Goal: Transaction & Acquisition: Purchase product/service

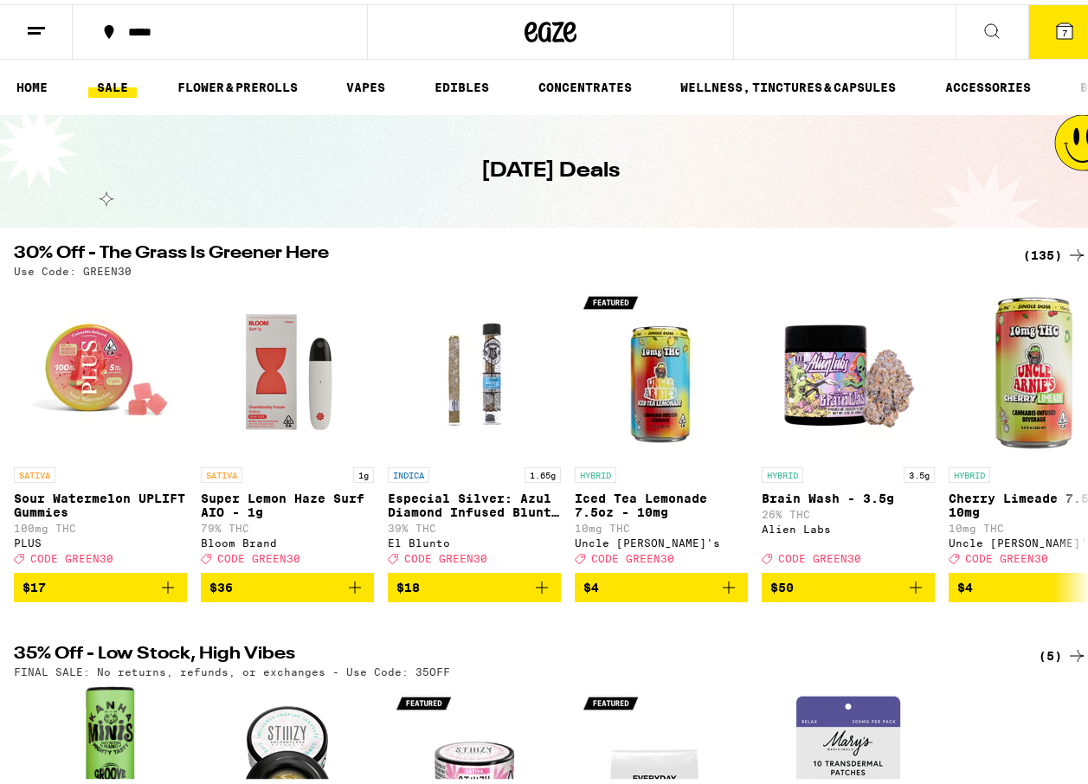
click at [111, 81] on link "SALE" at bounding box center [112, 83] width 48 height 21
click at [453, 74] on link "EDIBLES" at bounding box center [462, 83] width 72 height 21
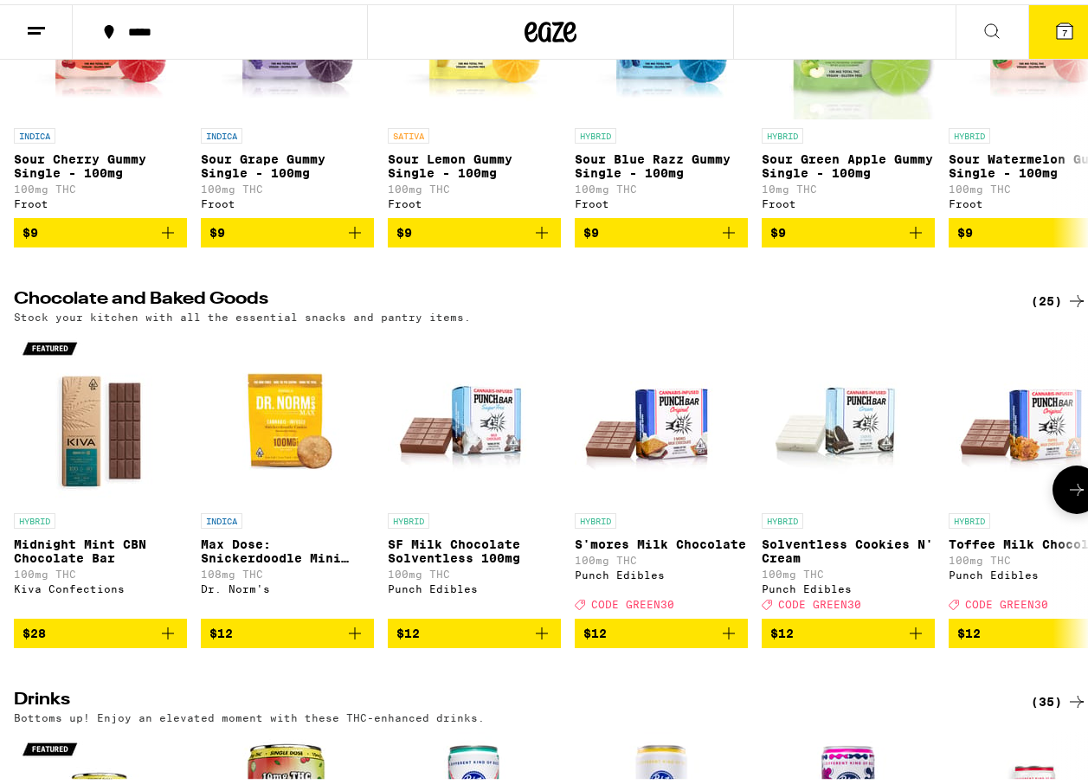
scroll to position [359, 0]
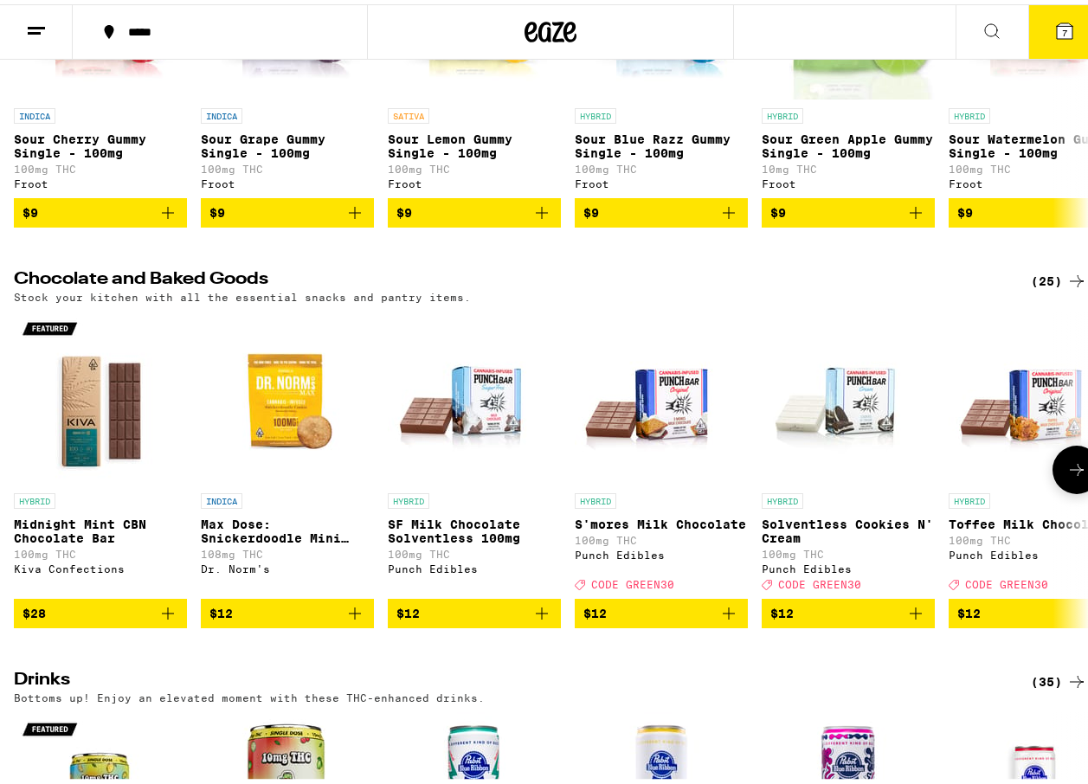
drag, startPoint x: 1068, startPoint y: 483, endPoint x: 1046, endPoint y: 479, distance: 22.8
click at [1066, 476] on icon at bounding box center [1076, 465] width 21 height 21
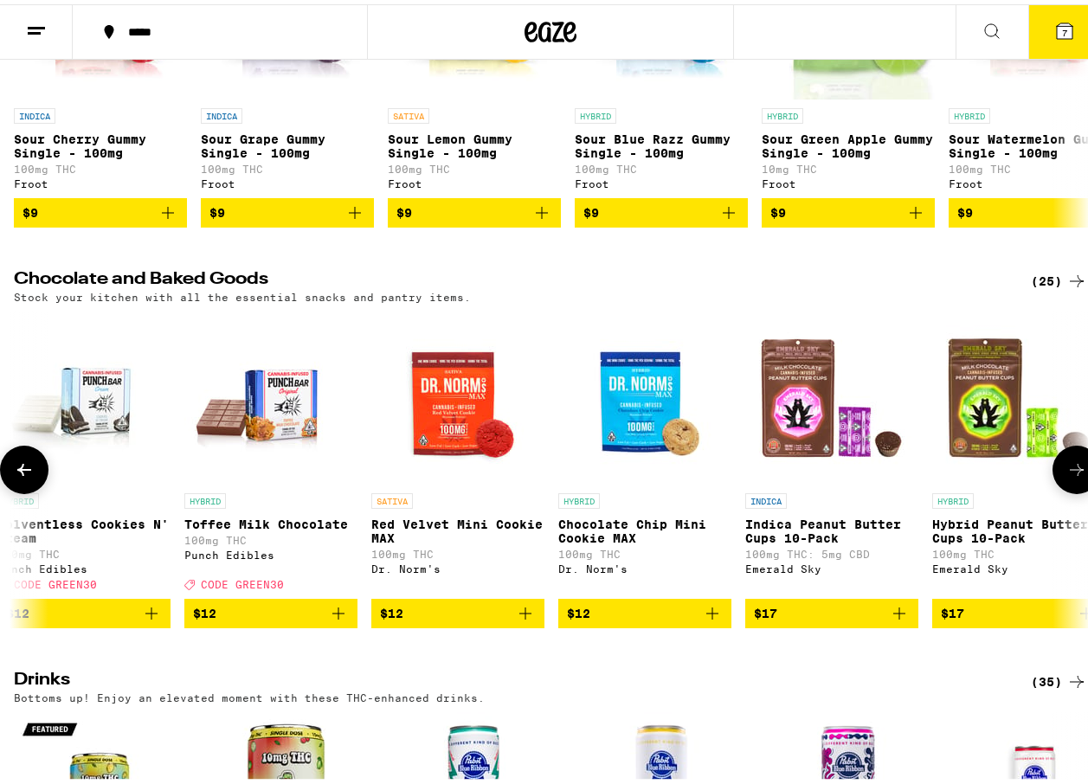
scroll to position [0, 872]
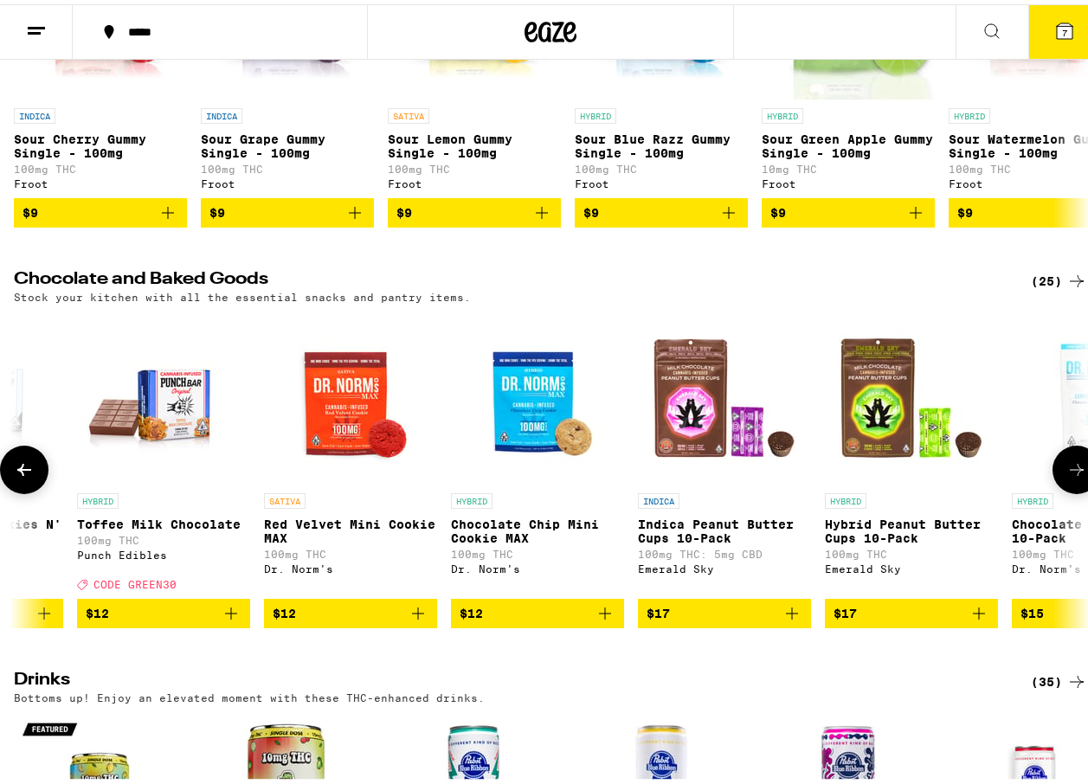
click at [1071, 476] on icon at bounding box center [1076, 465] width 21 height 21
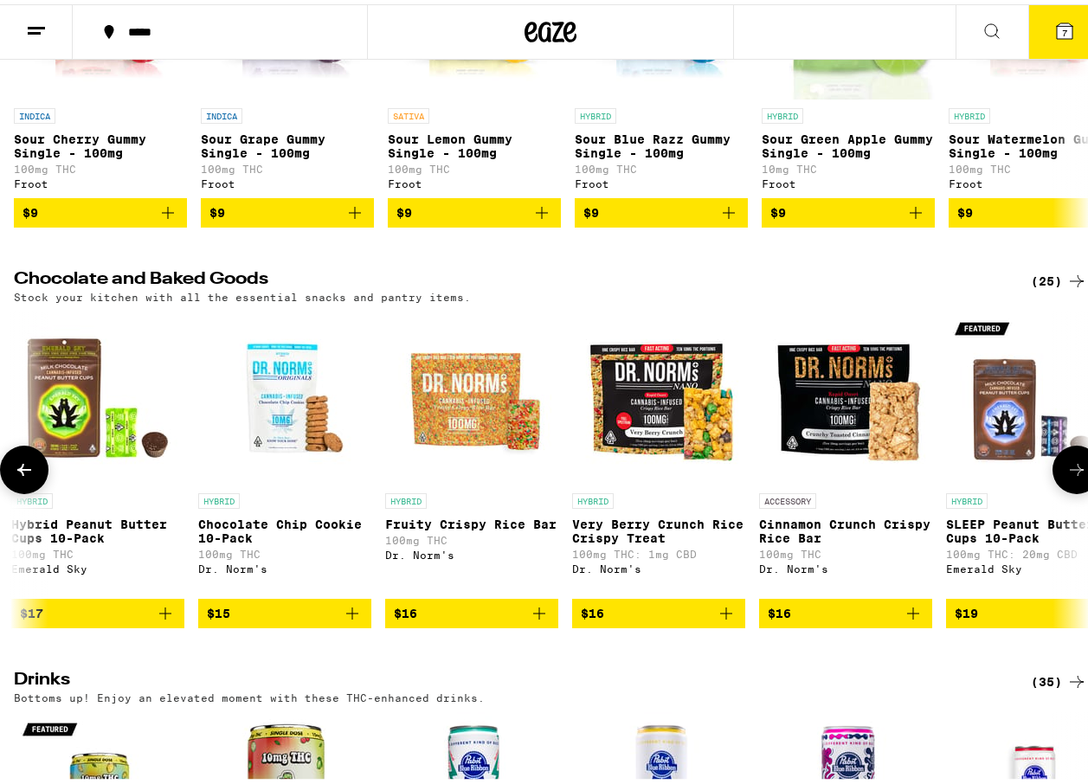
scroll to position [0, 1743]
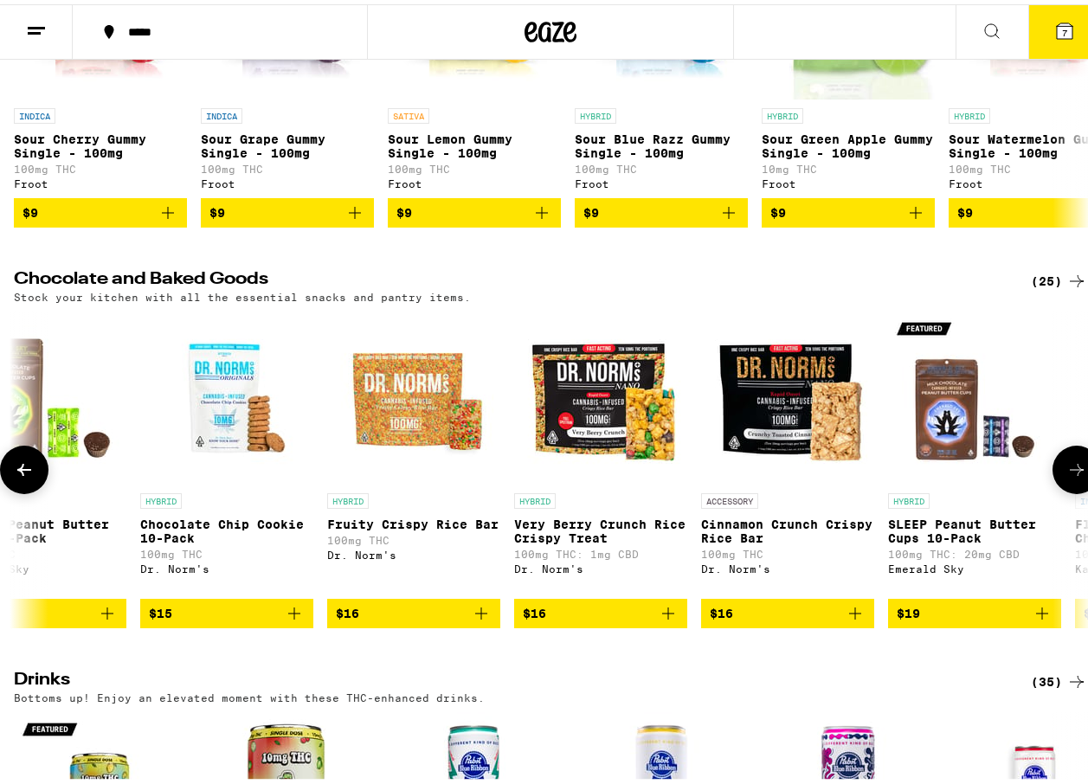
click at [1070, 476] on icon at bounding box center [1076, 465] width 21 height 21
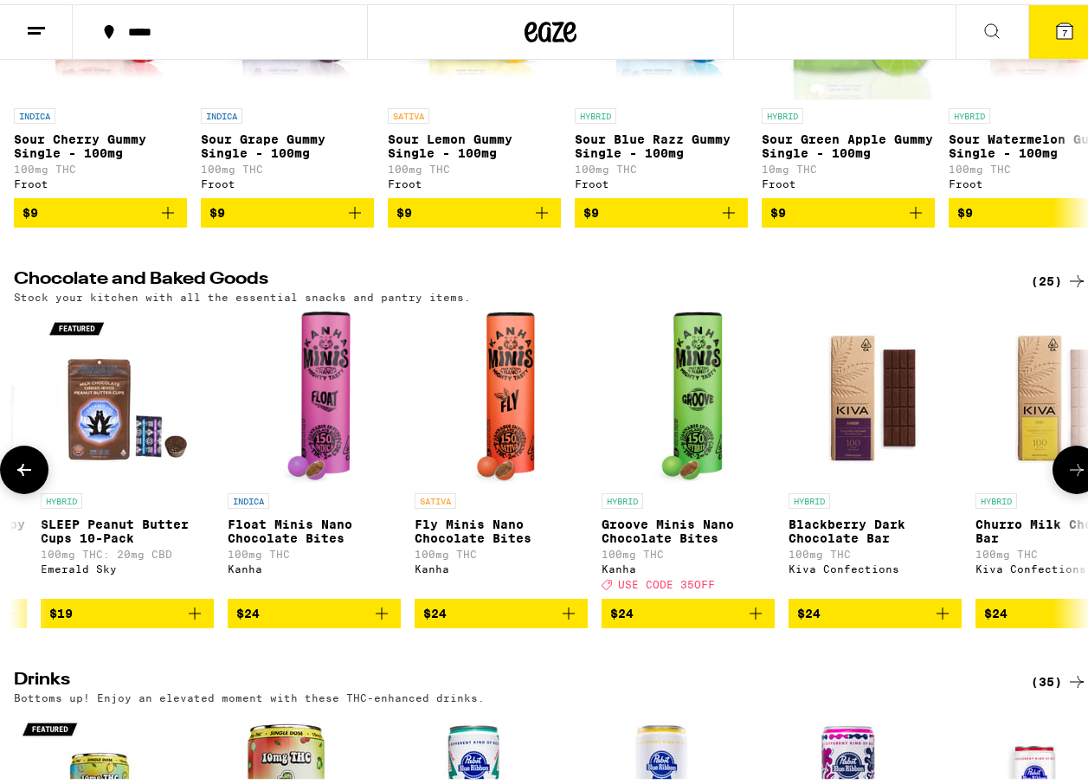
scroll to position [0, 2615]
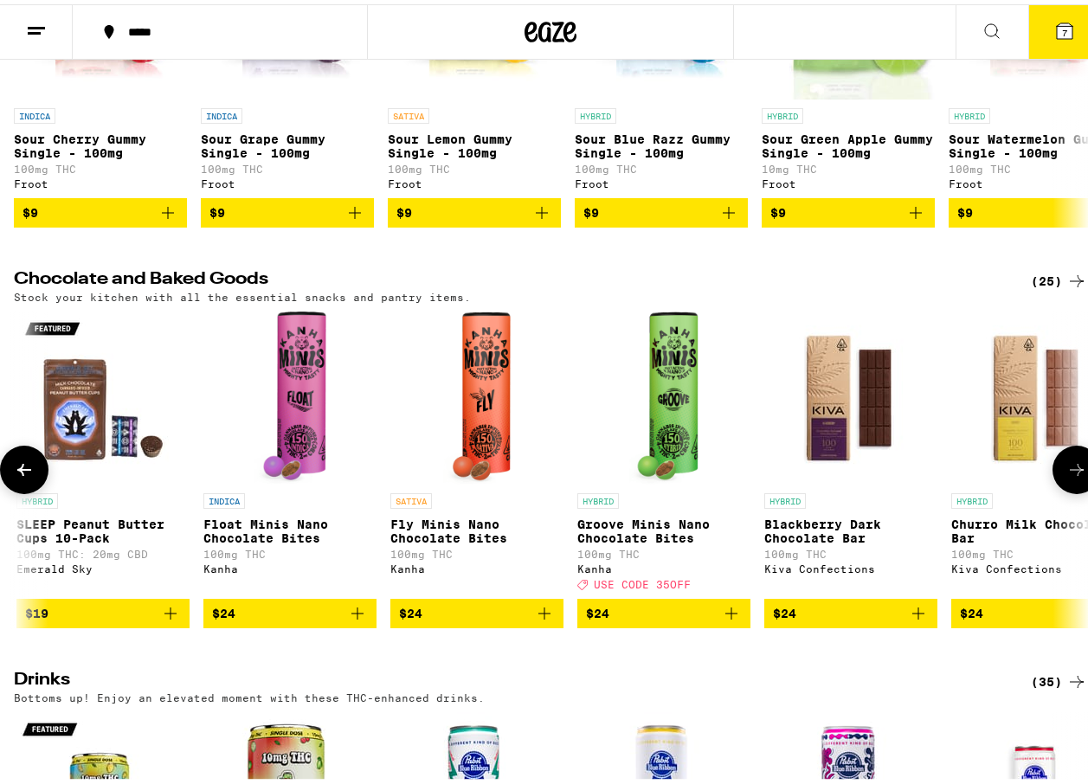
click at [1066, 476] on icon at bounding box center [1076, 465] width 21 height 21
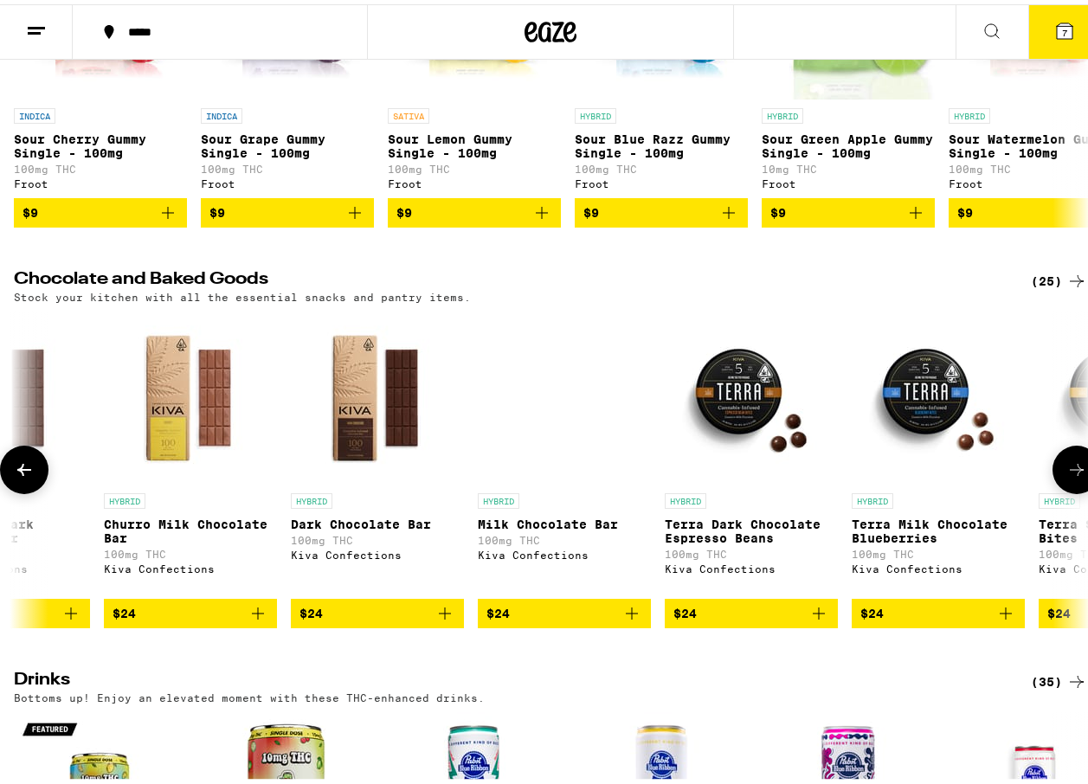
scroll to position [0, 3486]
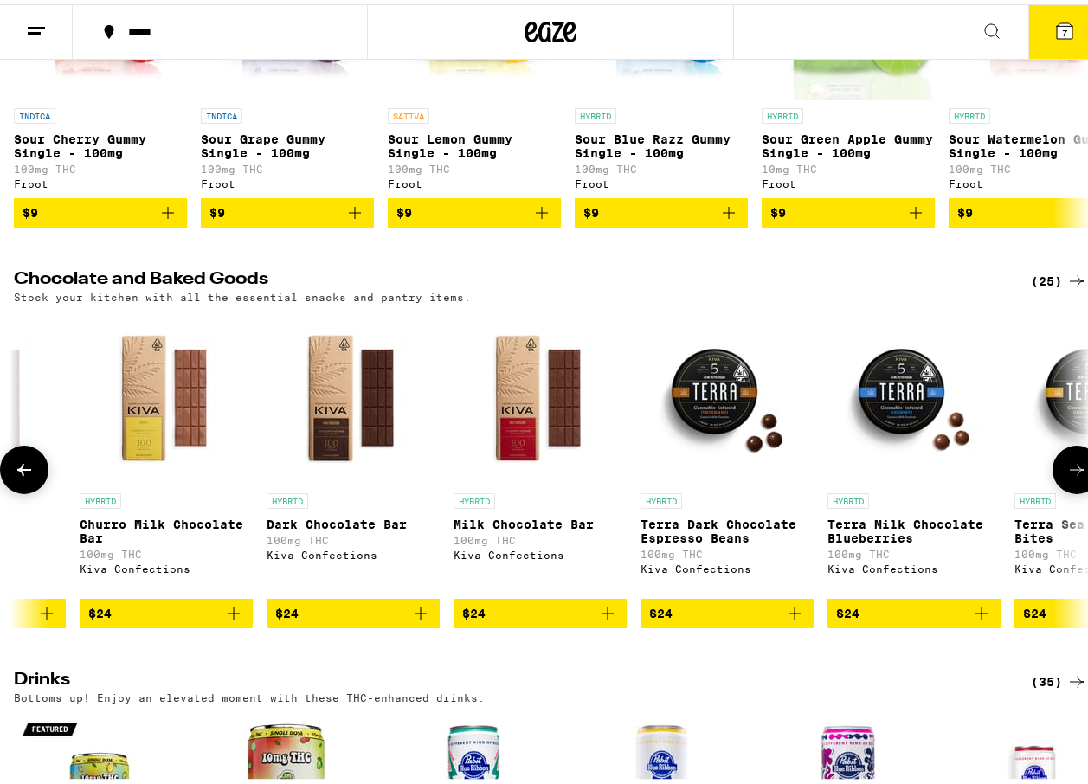
click at [1066, 476] on icon at bounding box center [1076, 465] width 21 height 21
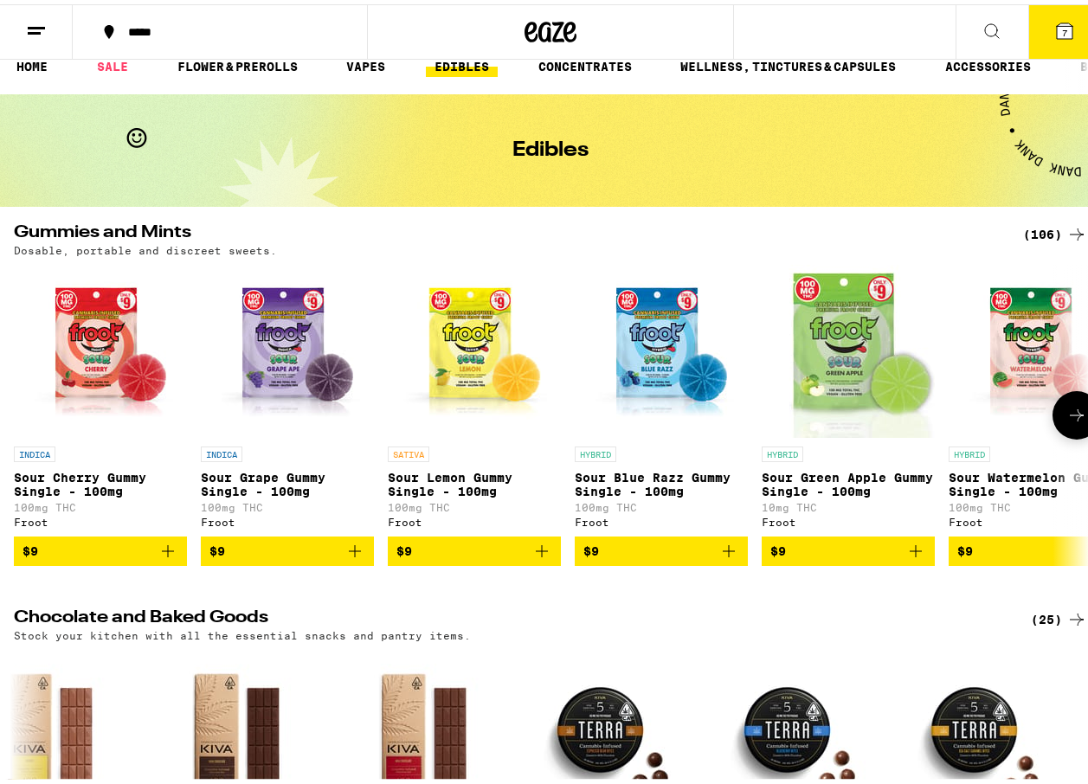
scroll to position [0, 0]
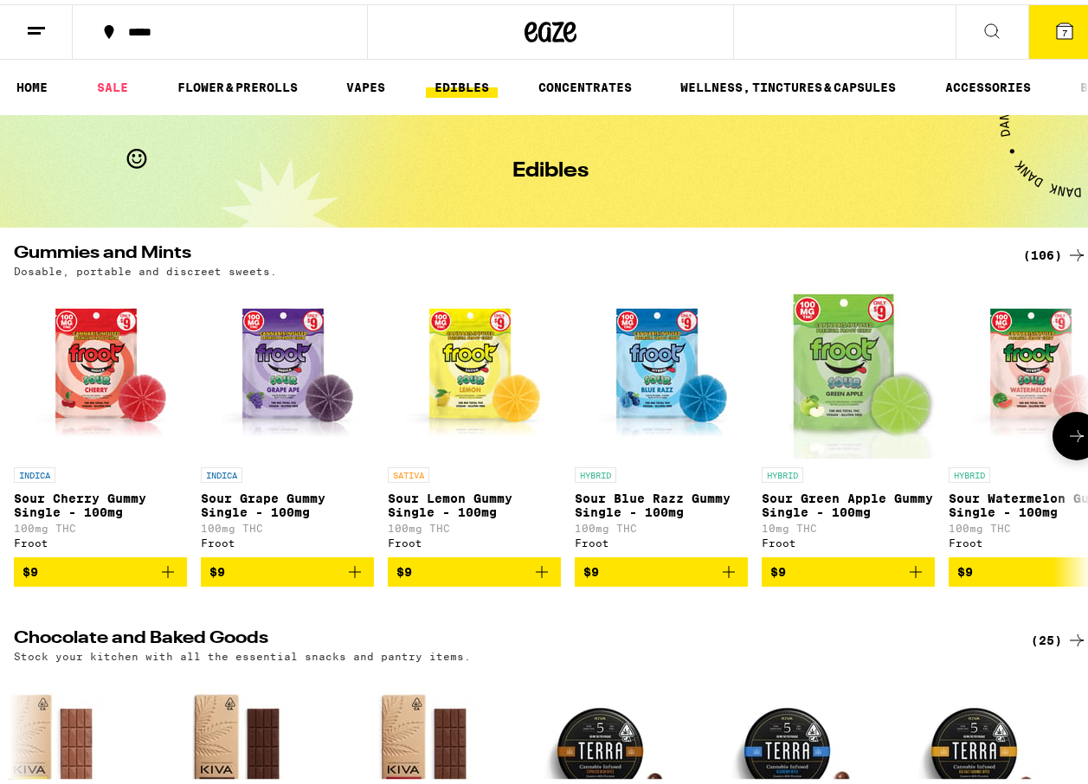
click at [1077, 432] on button at bounding box center [1076, 432] width 48 height 48
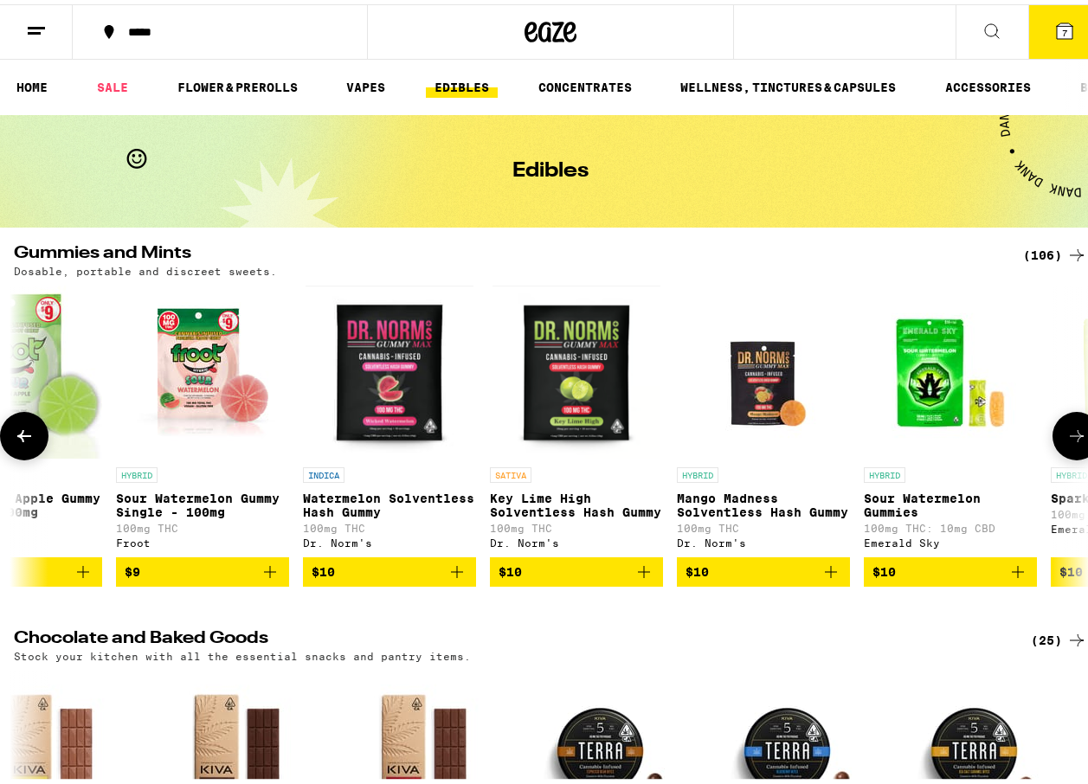
scroll to position [0, 872]
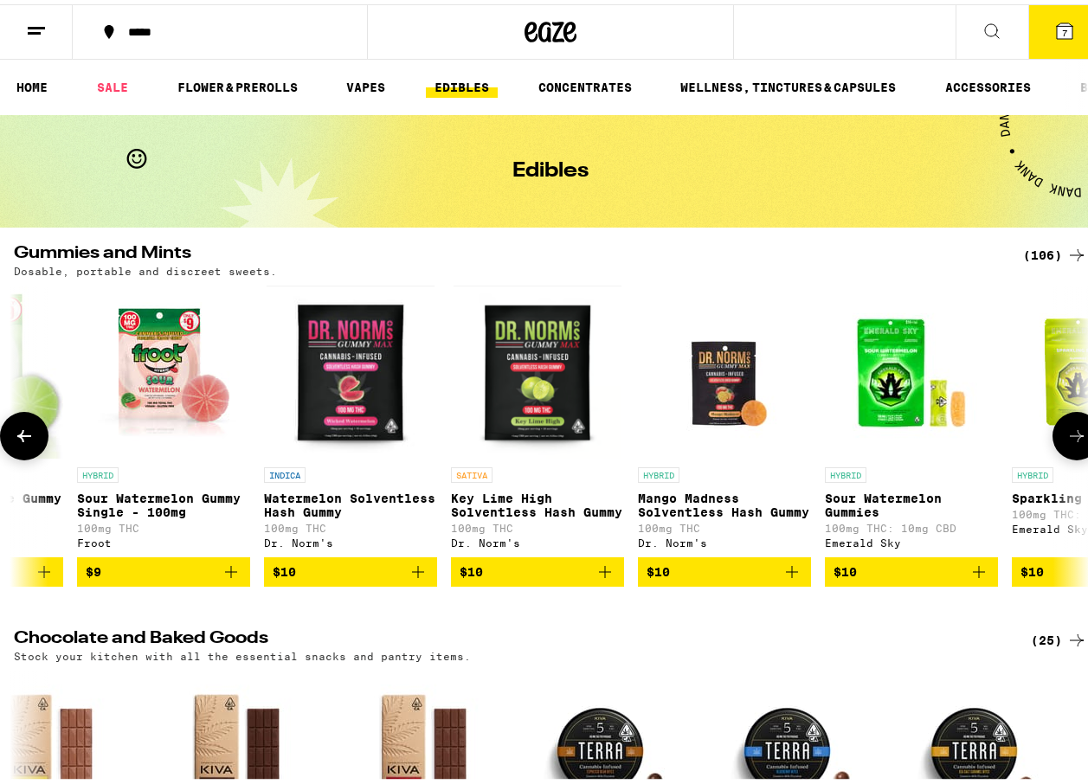
click at [1077, 432] on button at bounding box center [1076, 432] width 48 height 48
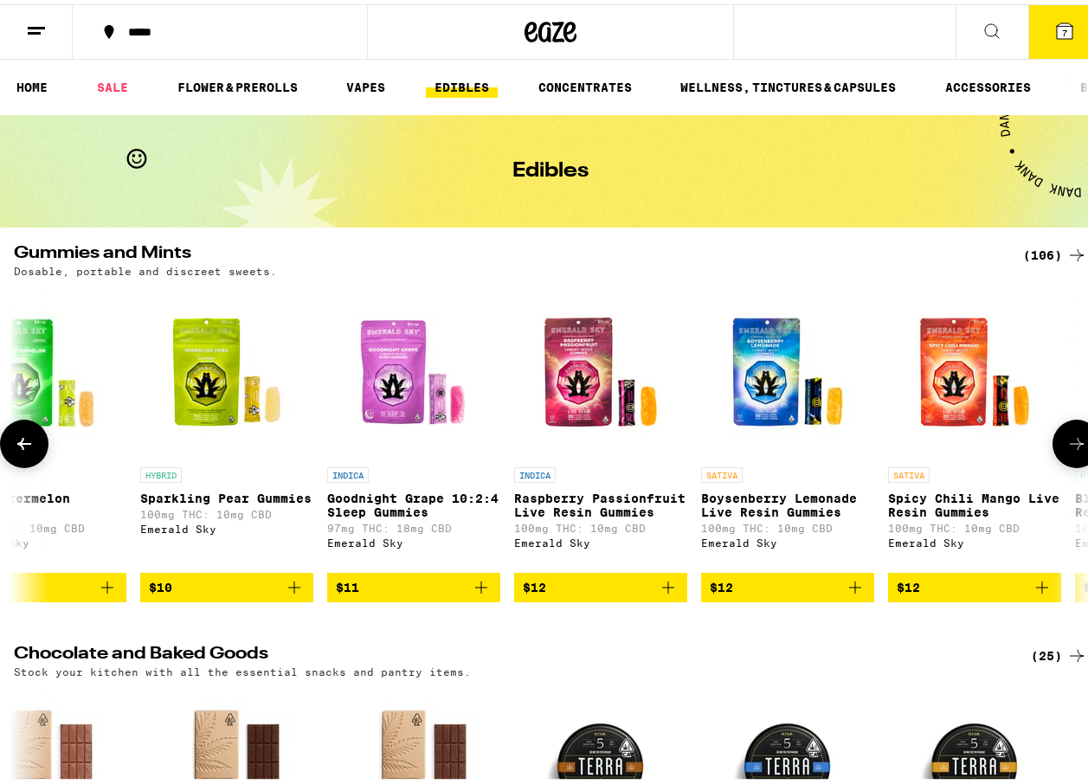
click at [1077, 432] on button at bounding box center [1076, 439] width 48 height 48
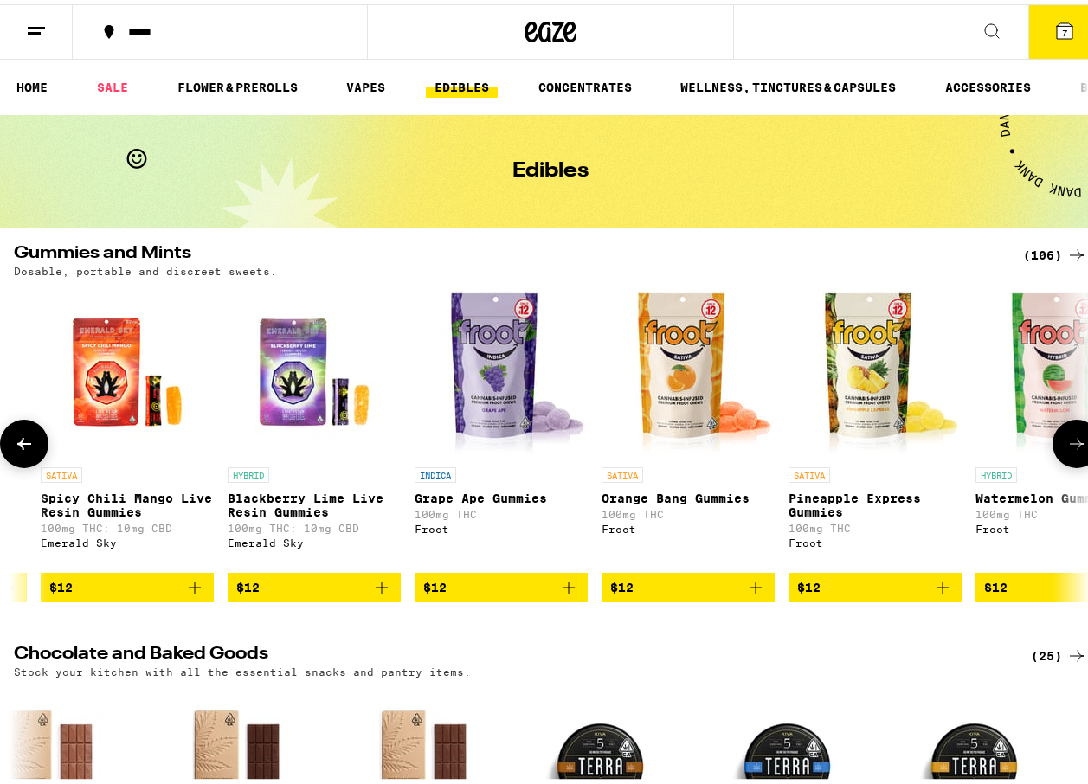
scroll to position [0, 2615]
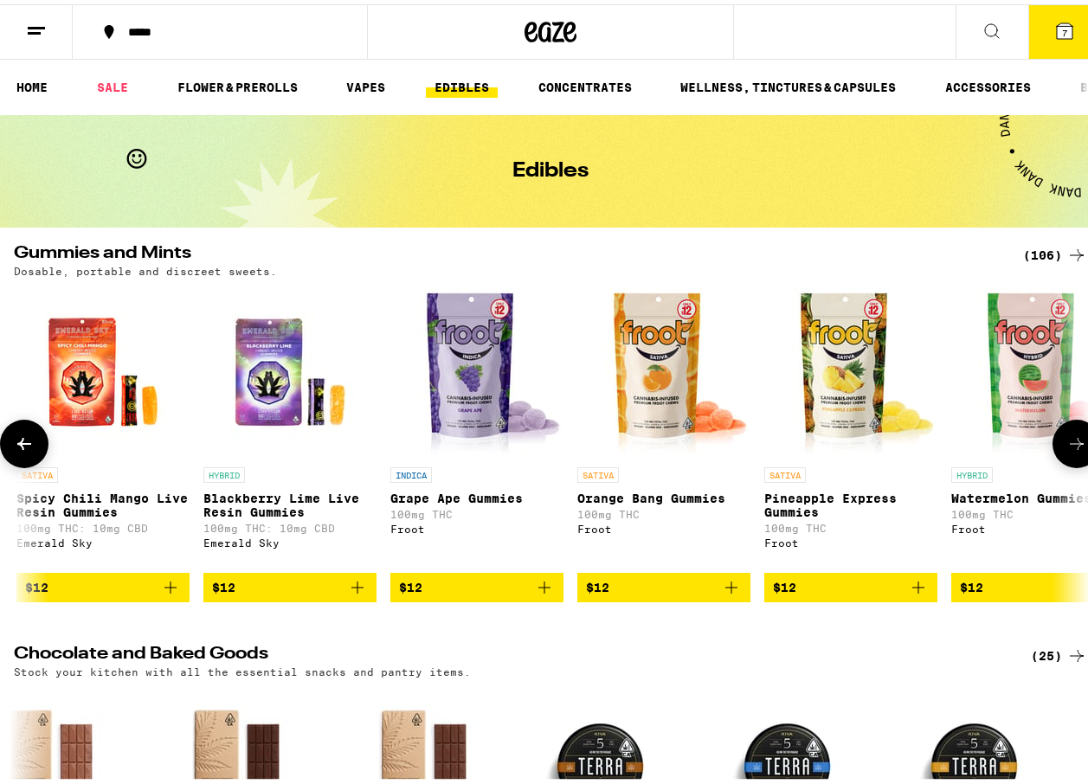
click at [1076, 432] on button at bounding box center [1076, 439] width 48 height 48
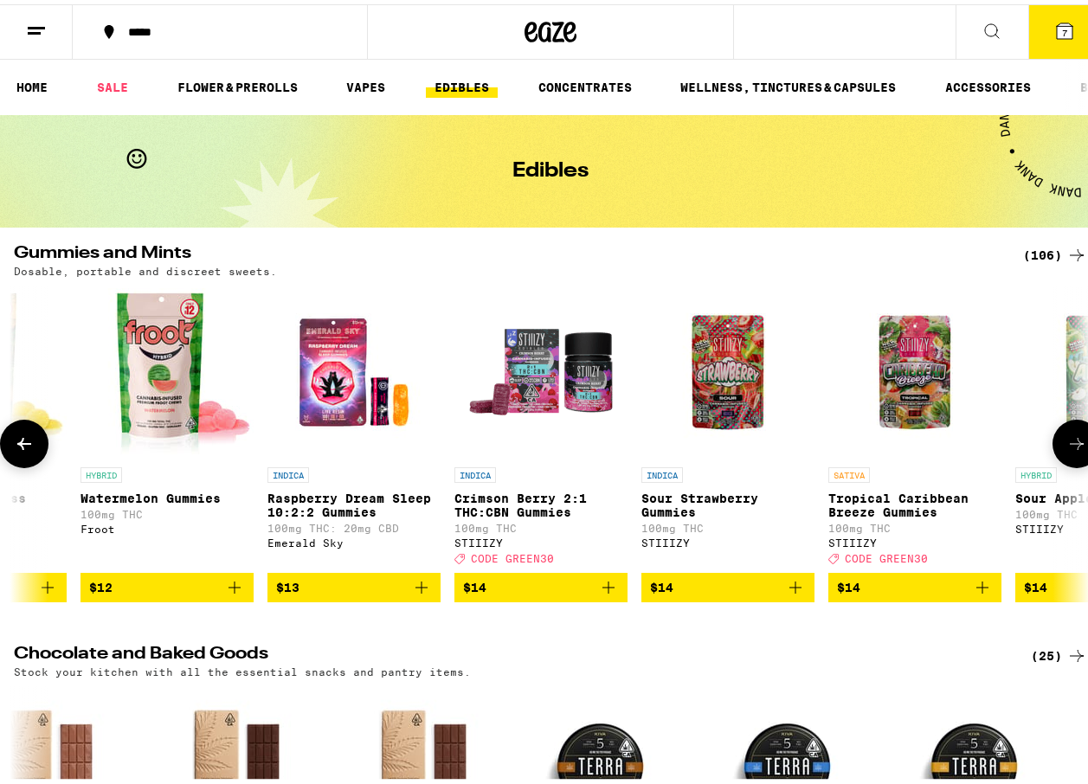
scroll to position [0, 3486]
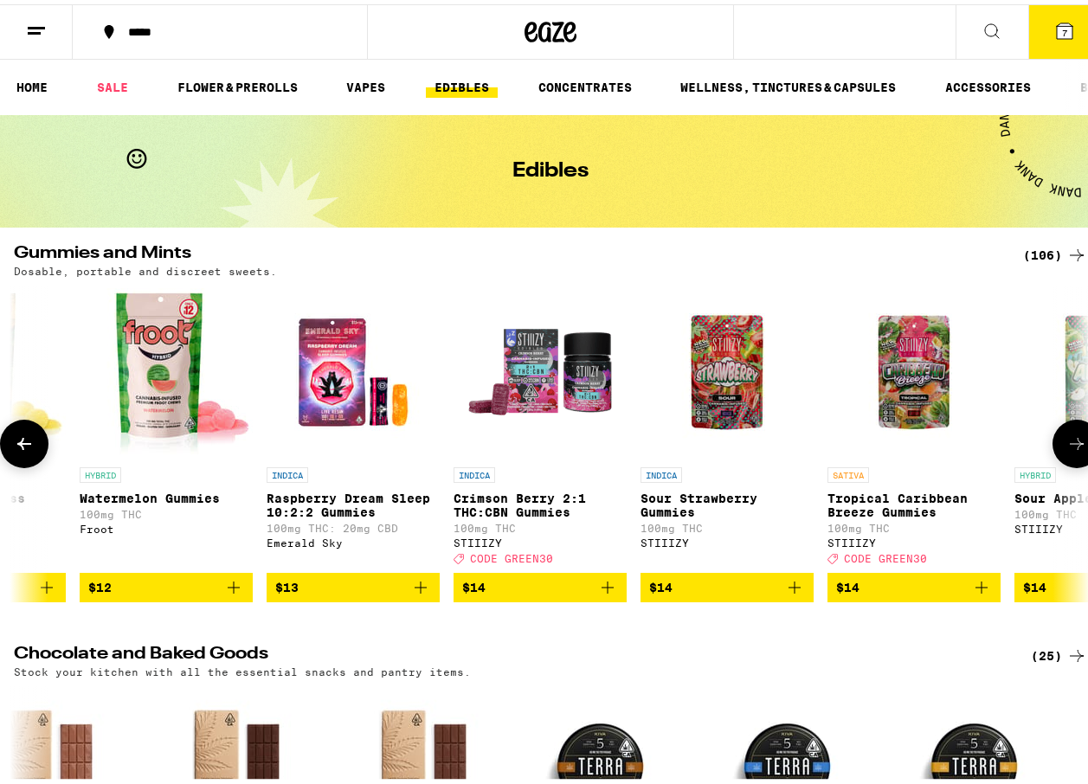
click at [1072, 444] on icon at bounding box center [1076, 439] width 21 height 21
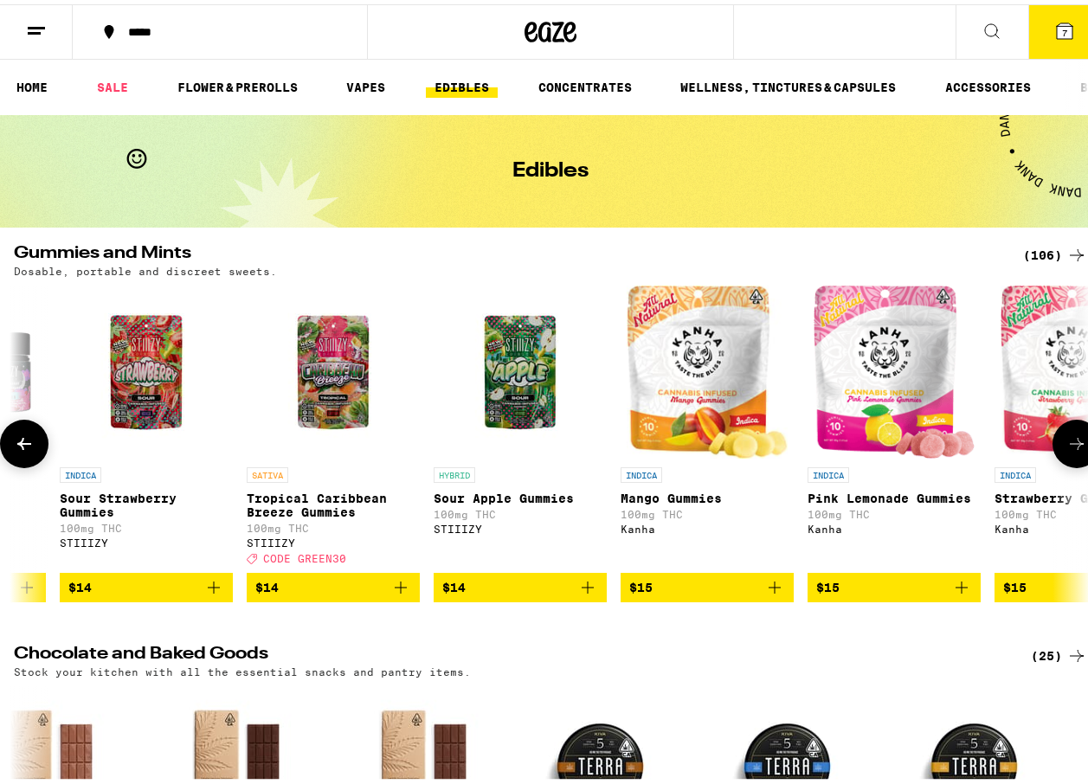
scroll to position [0, 4358]
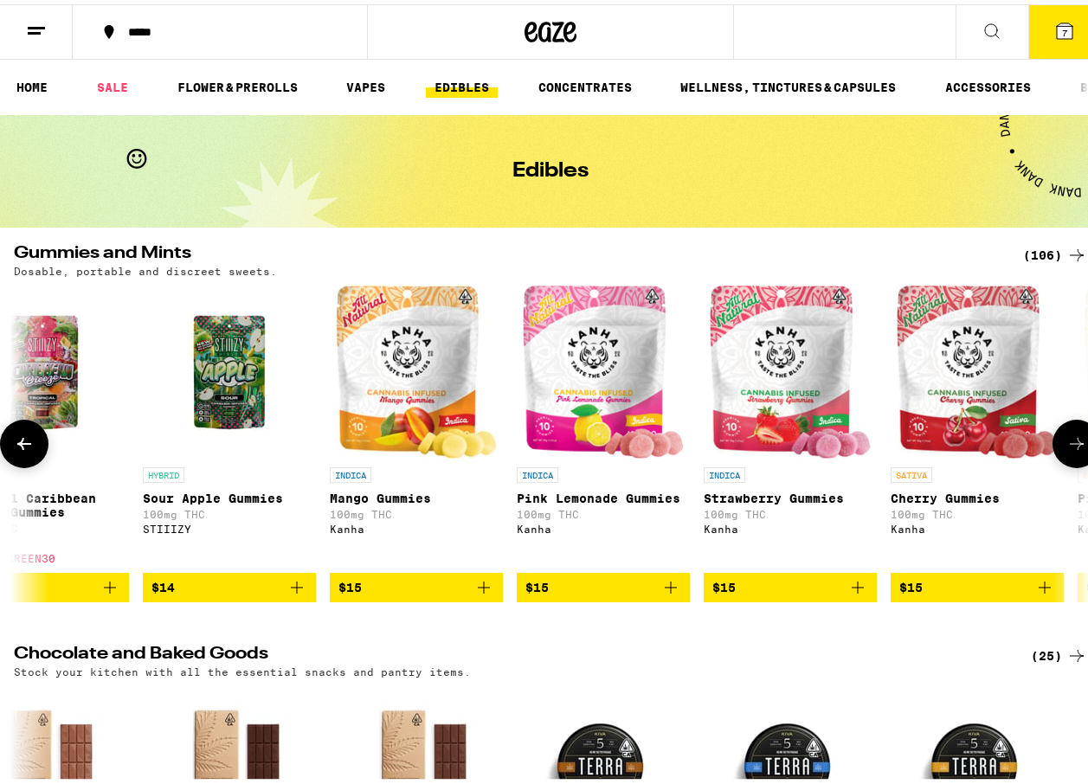
click at [1072, 444] on icon at bounding box center [1076, 439] width 21 height 21
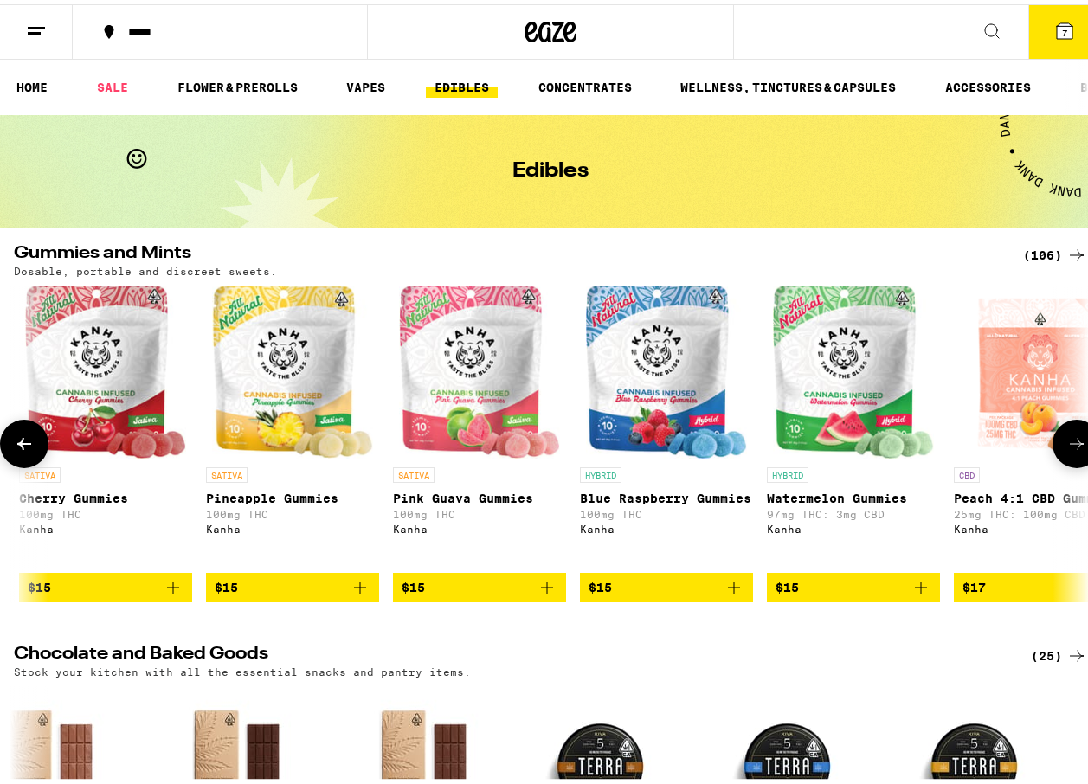
click at [1072, 444] on icon at bounding box center [1076, 439] width 21 height 21
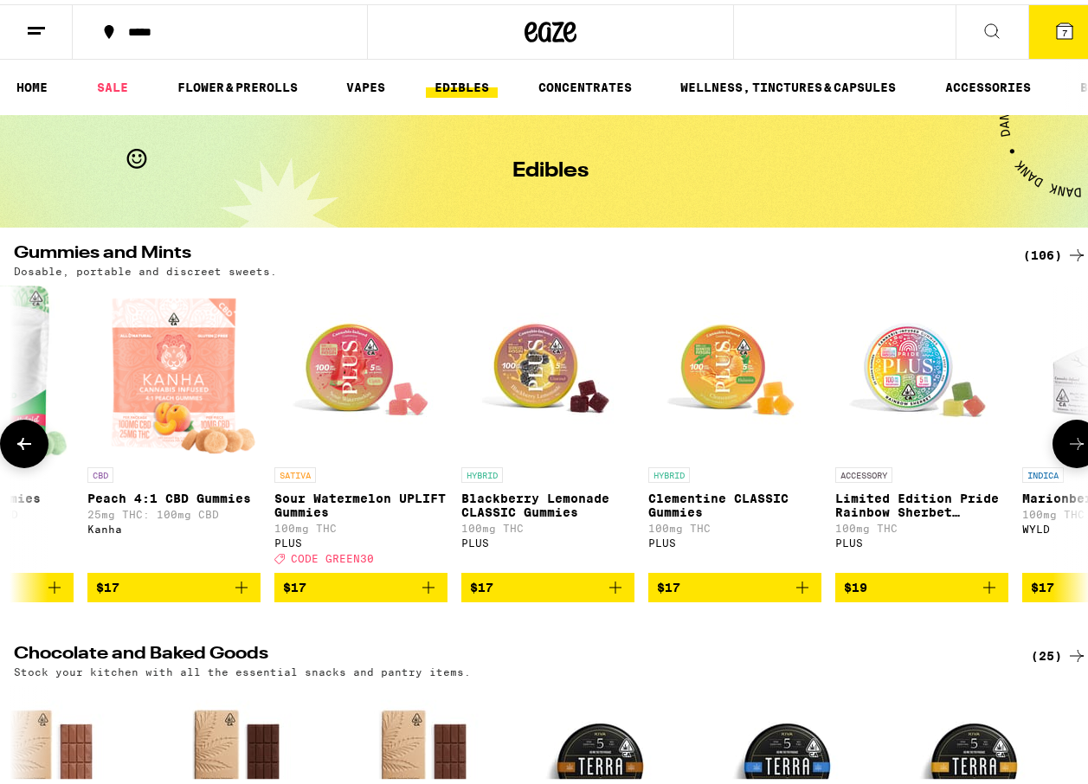
scroll to position [0, 6101]
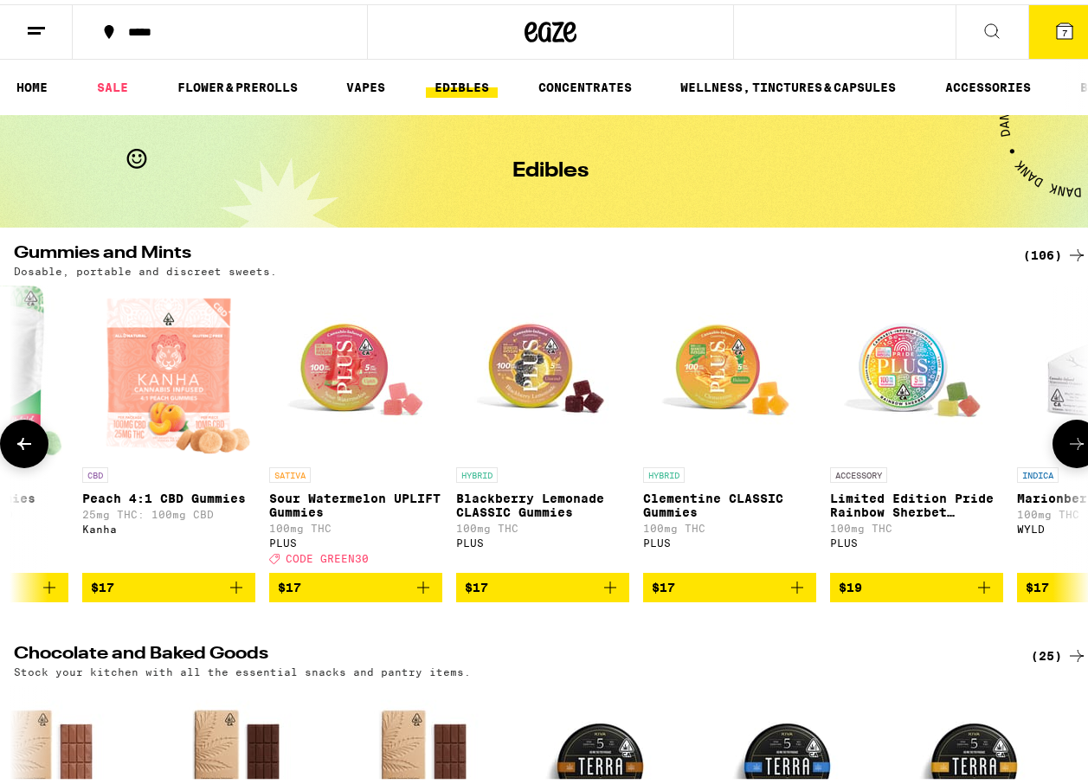
click at [1072, 444] on icon at bounding box center [1076, 439] width 21 height 21
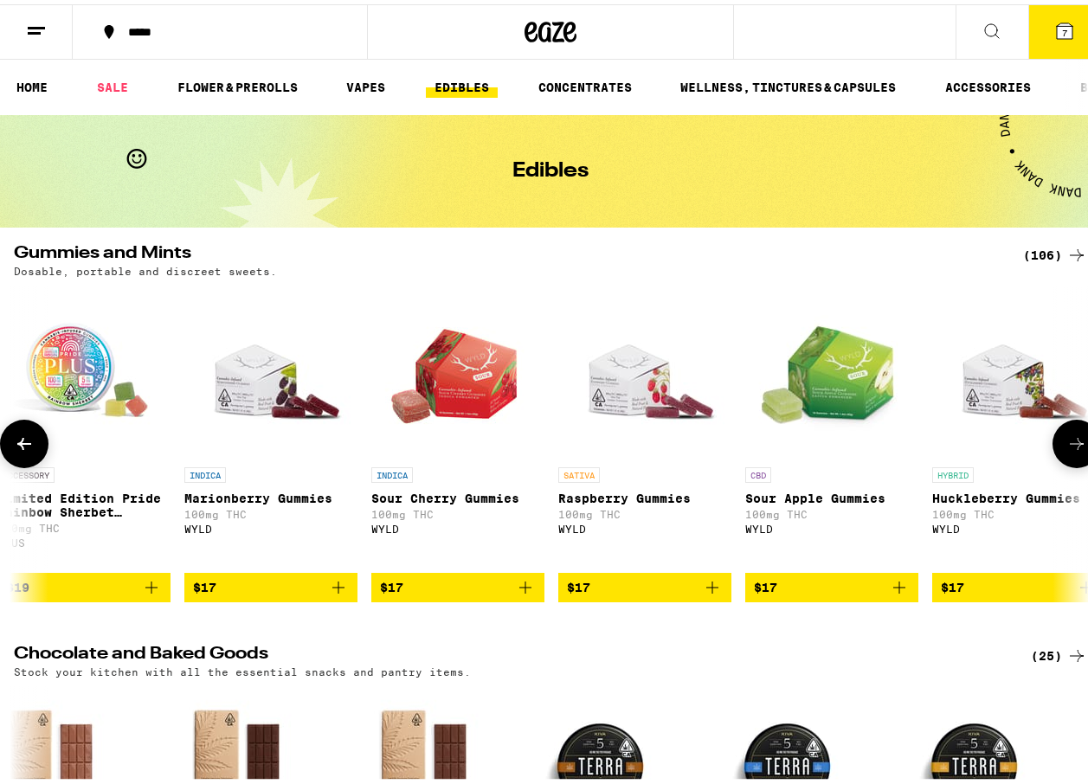
scroll to position [0, 6973]
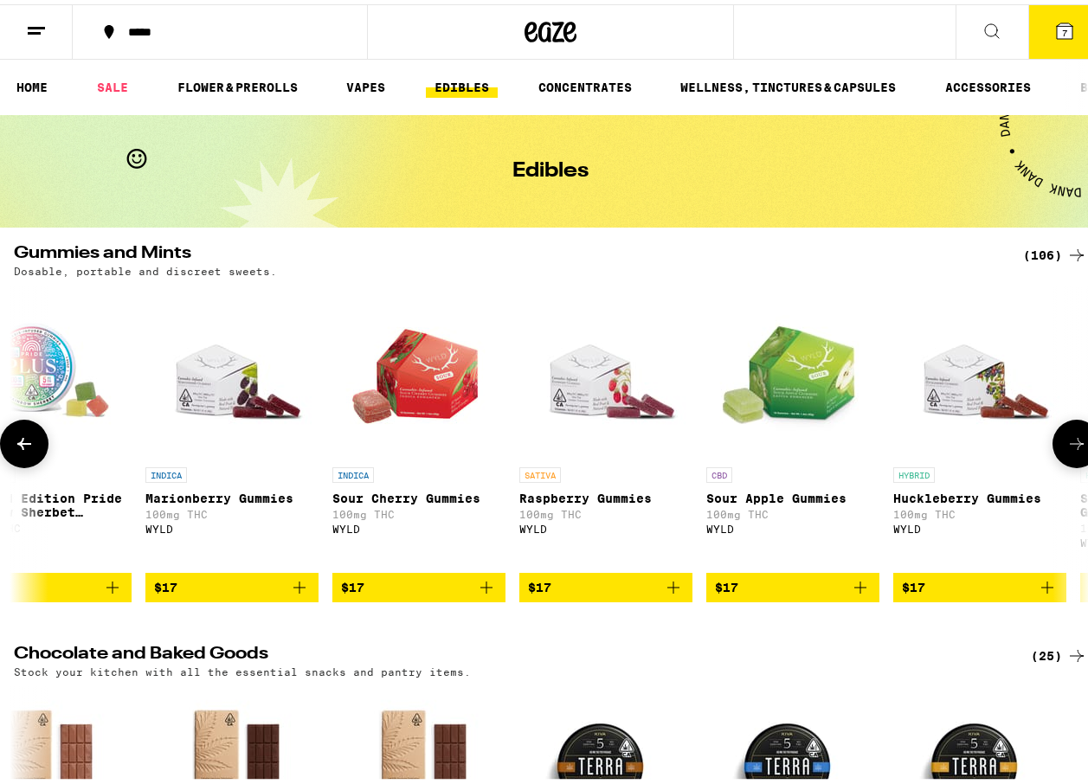
click at [1072, 443] on icon at bounding box center [1076, 439] width 21 height 21
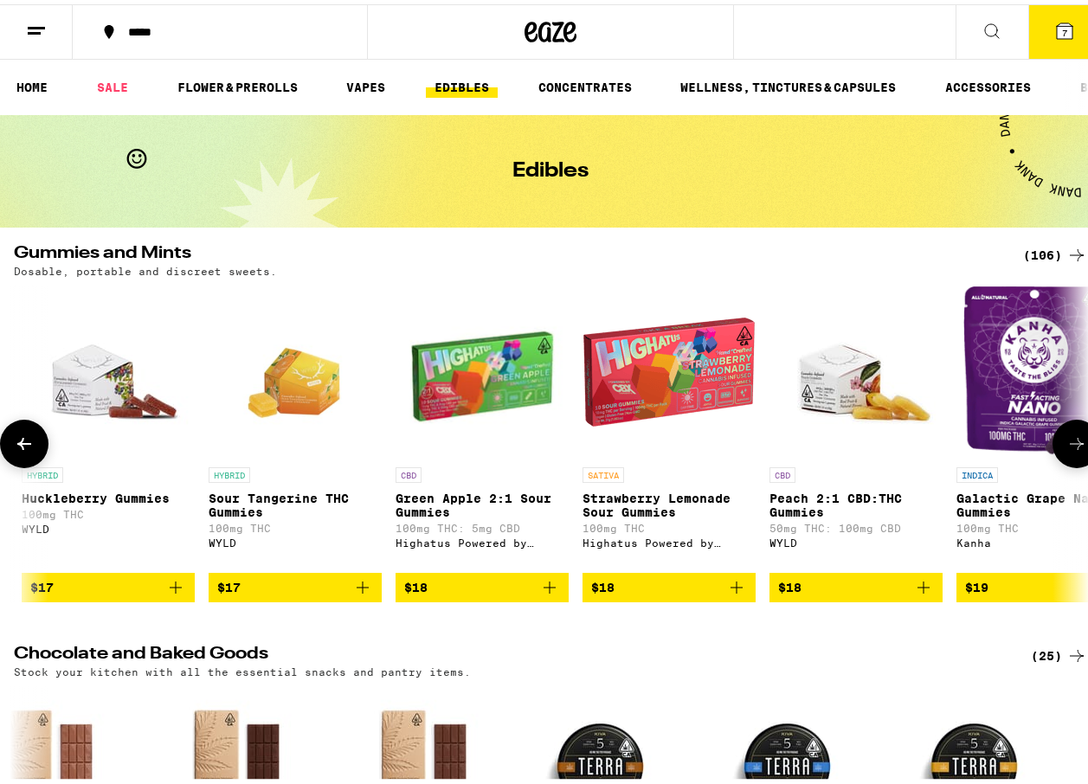
click at [1072, 443] on icon at bounding box center [1076, 439] width 21 height 21
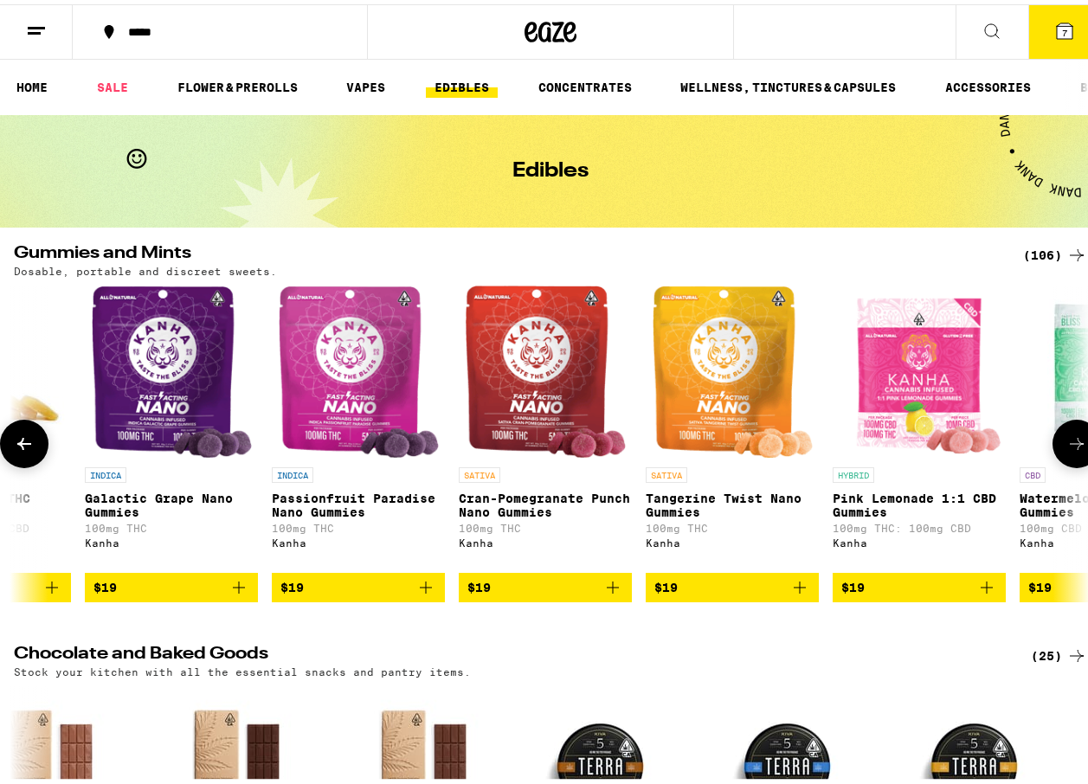
click at [1072, 443] on icon at bounding box center [1076, 439] width 21 height 21
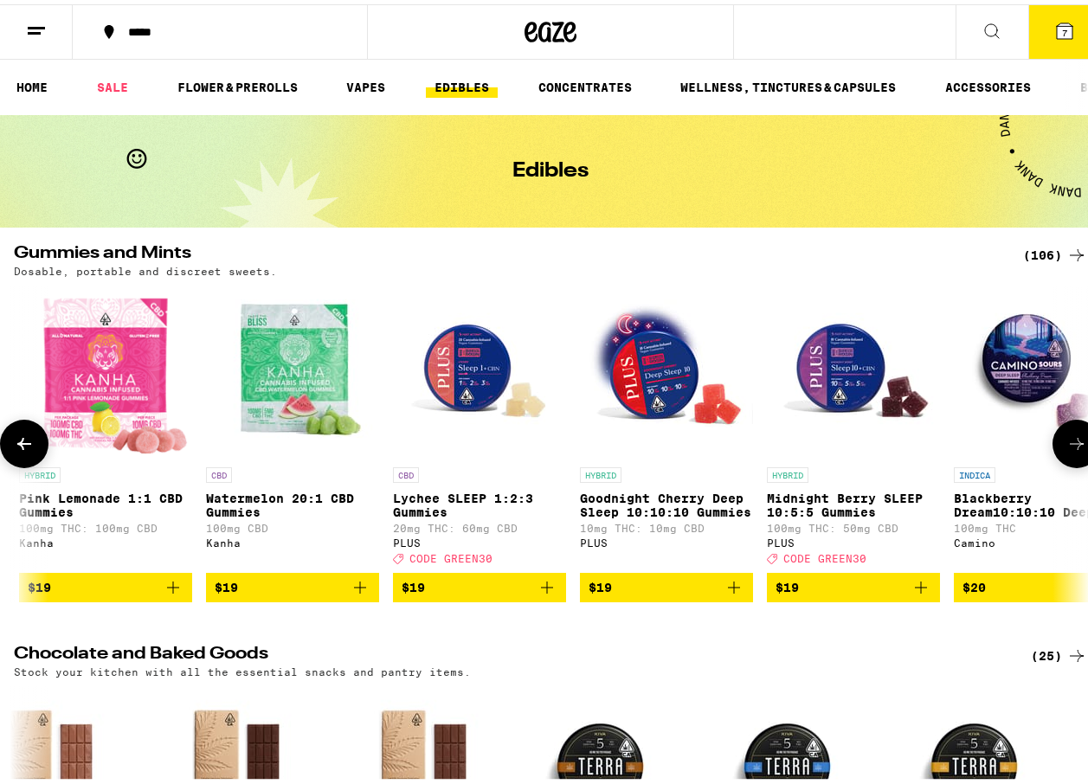
scroll to position [0, 9587]
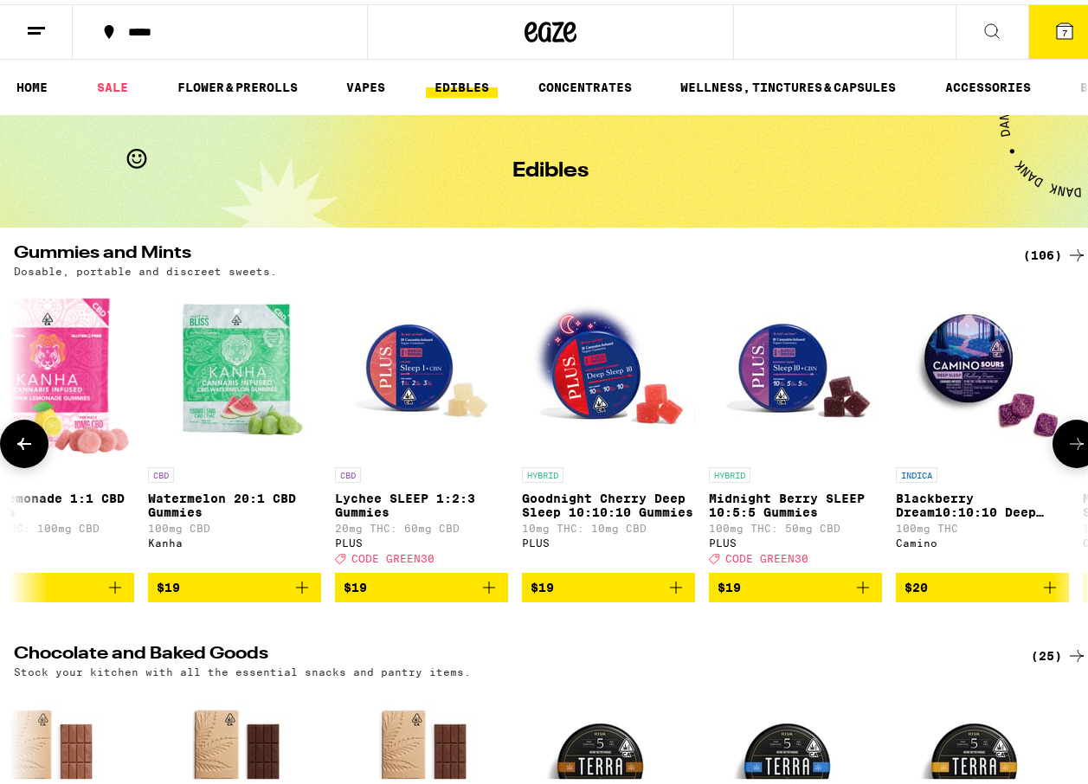
click at [1074, 460] on button at bounding box center [1076, 439] width 48 height 48
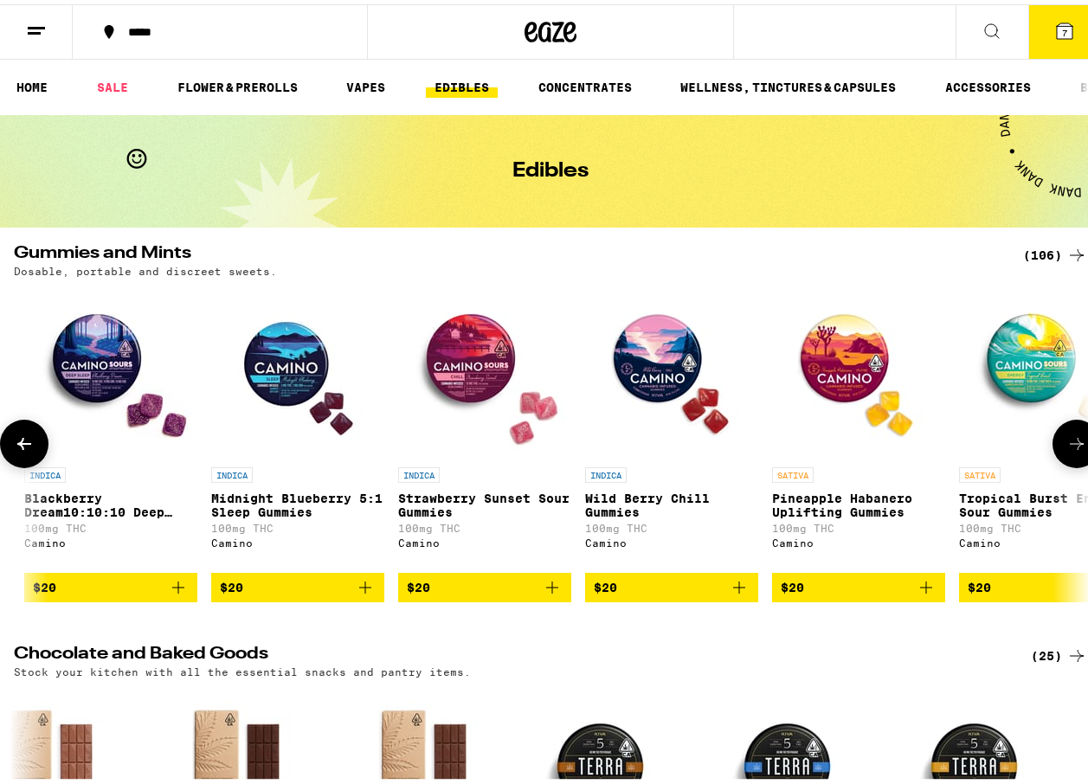
click at [1072, 460] on button at bounding box center [1076, 439] width 48 height 48
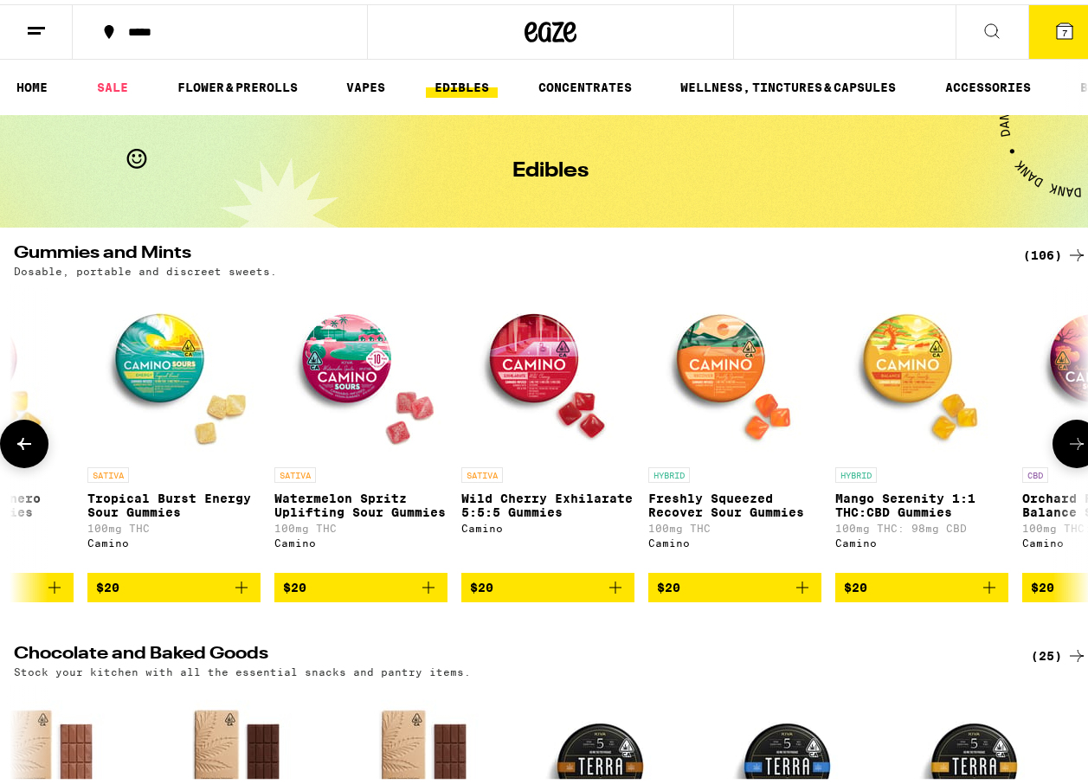
click at [1072, 460] on button at bounding box center [1076, 439] width 48 height 48
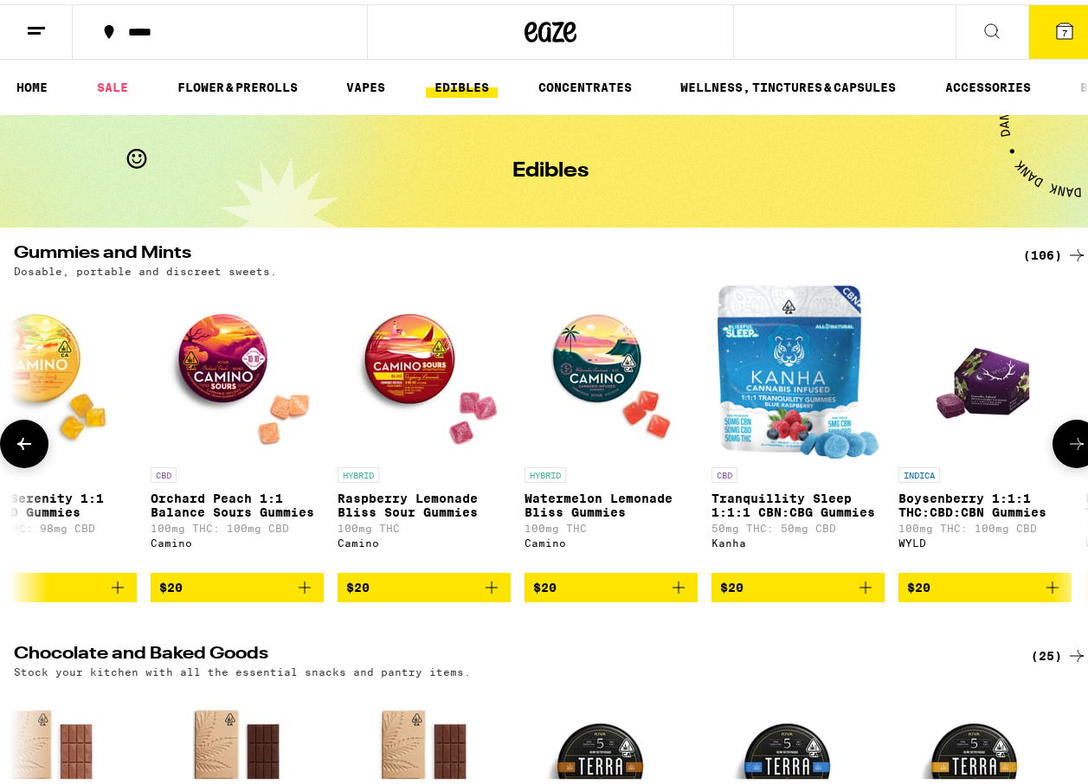
click at [1072, 460] on button at bounding box center [1076, 439] width 48 height 48
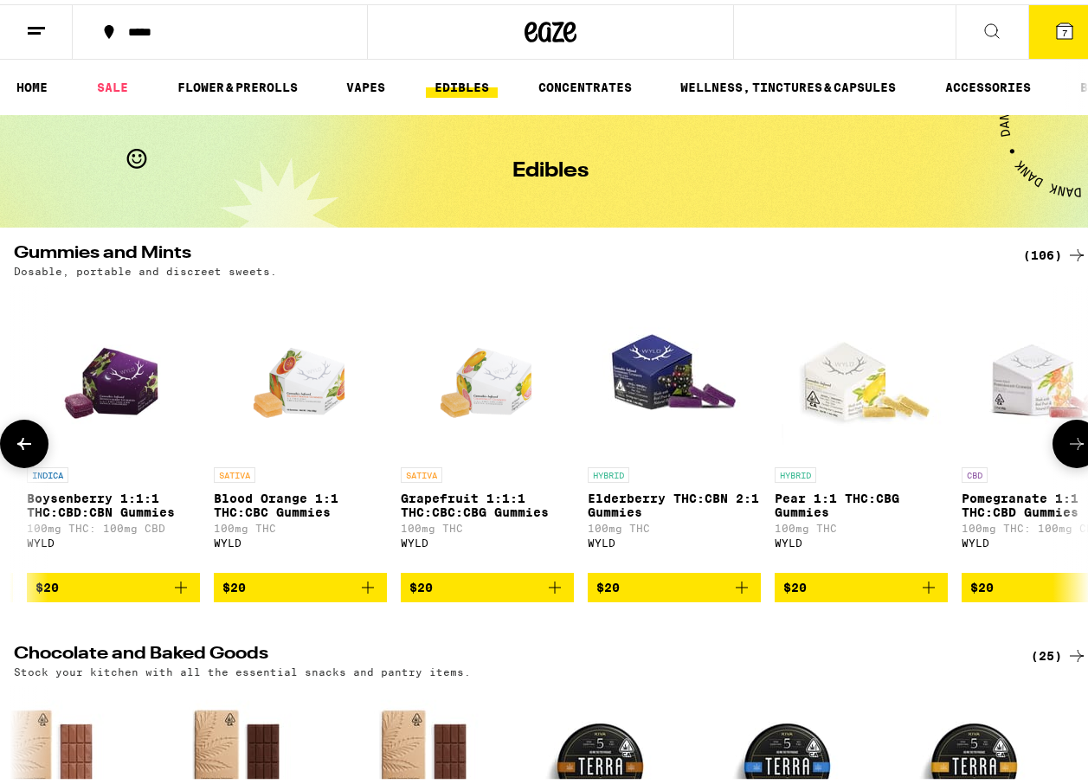
click at [1072, 460] on button at bounding box center [1076, 439] width 48 height 48
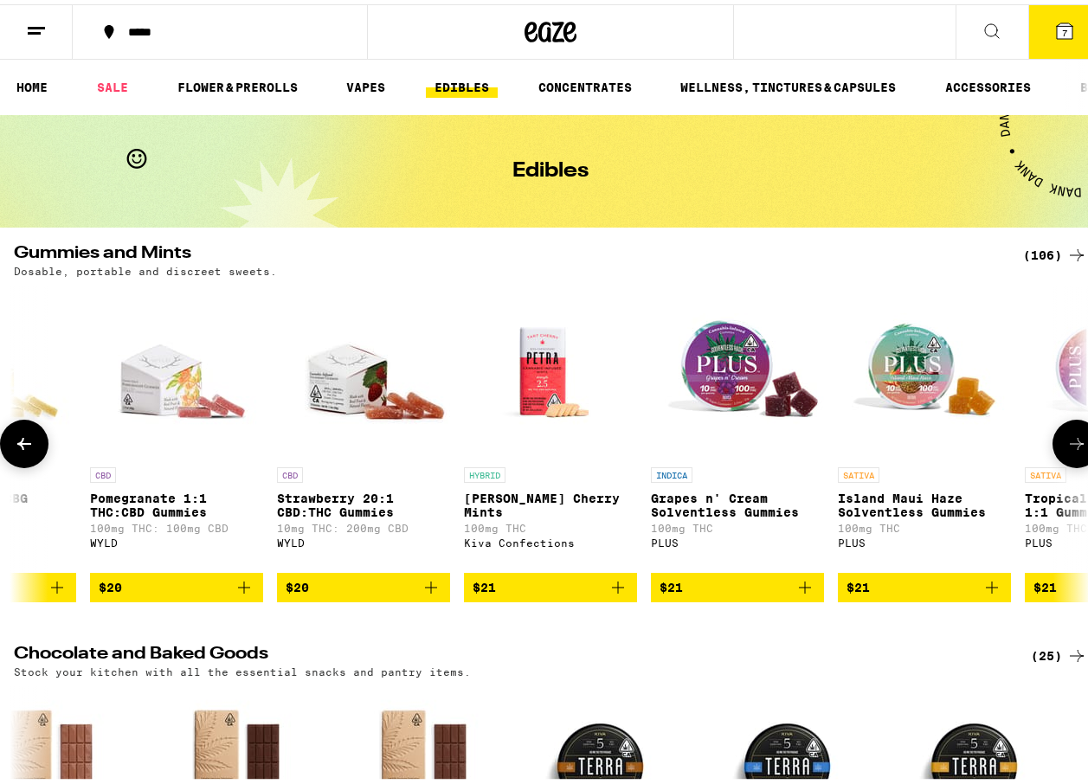
click at [1072, 460] on button at bounding box center [1076, 439] width 48 height 48
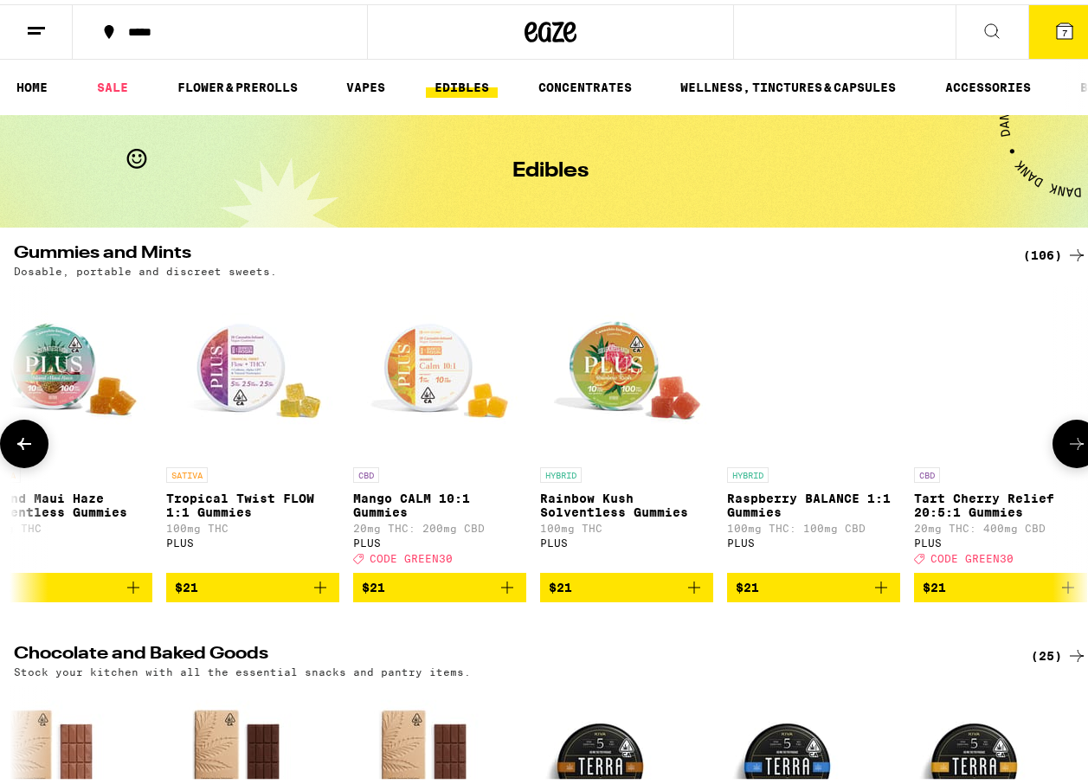
scroll to position [0, 14817]
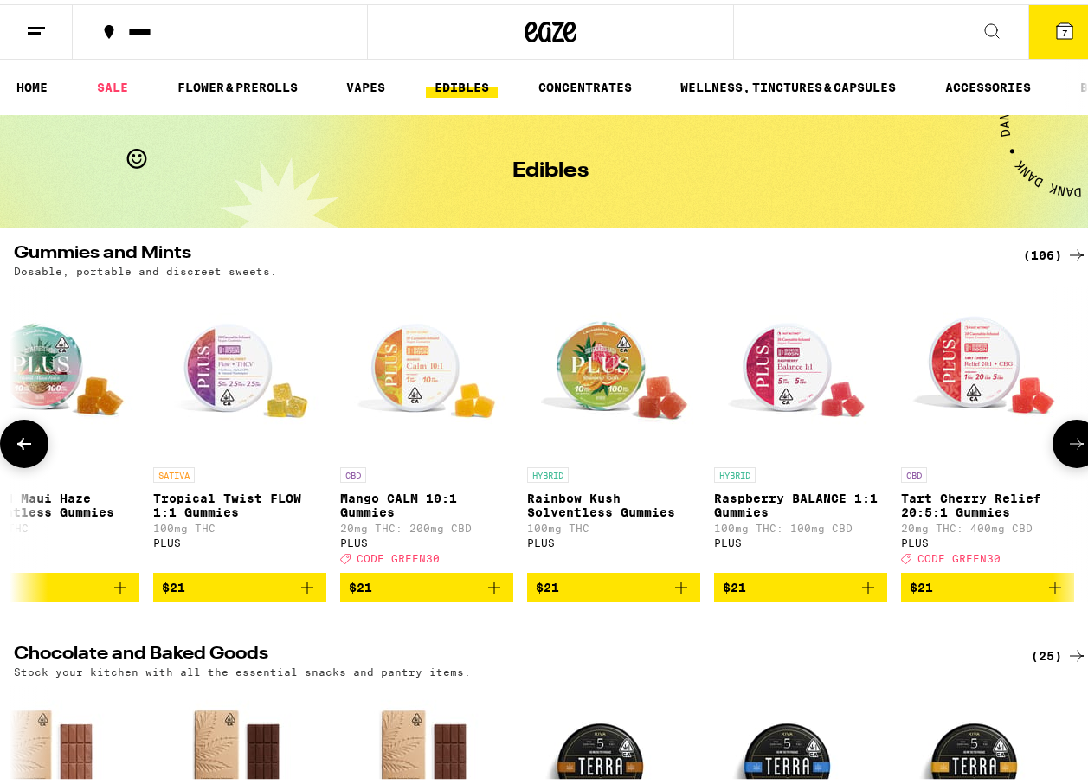
click at [1070, 435] on button at bounding box center [1076, 439] width 48 height 48
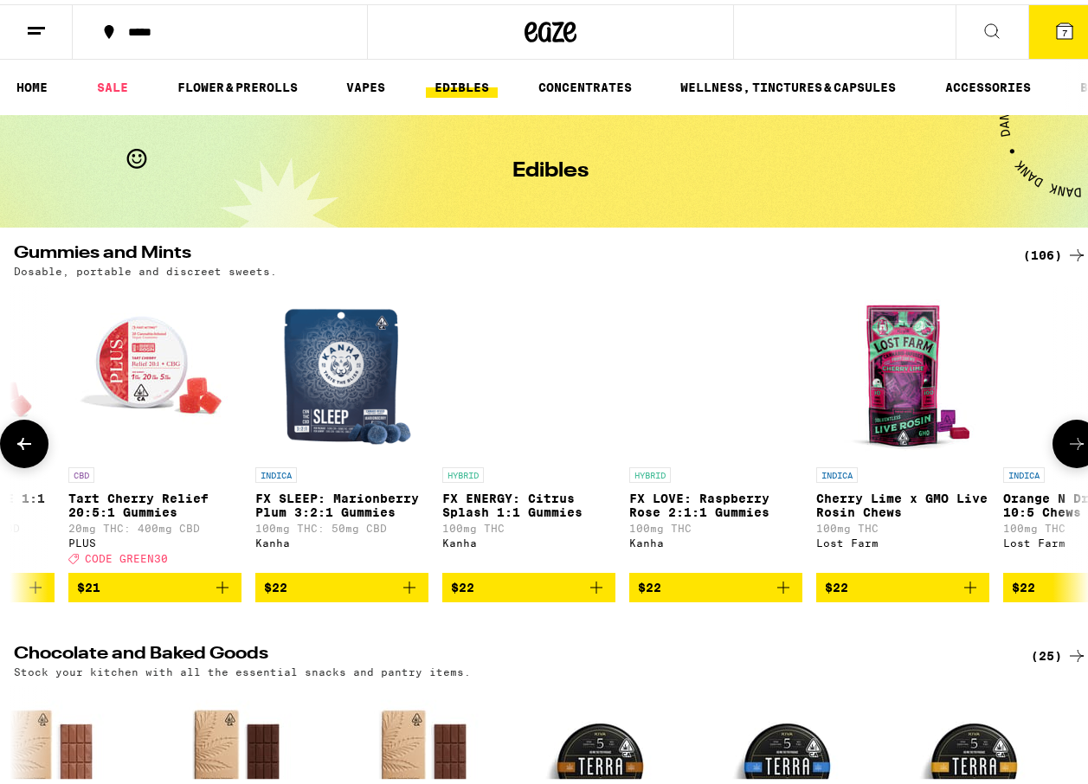
scroll to position [0, 15688]
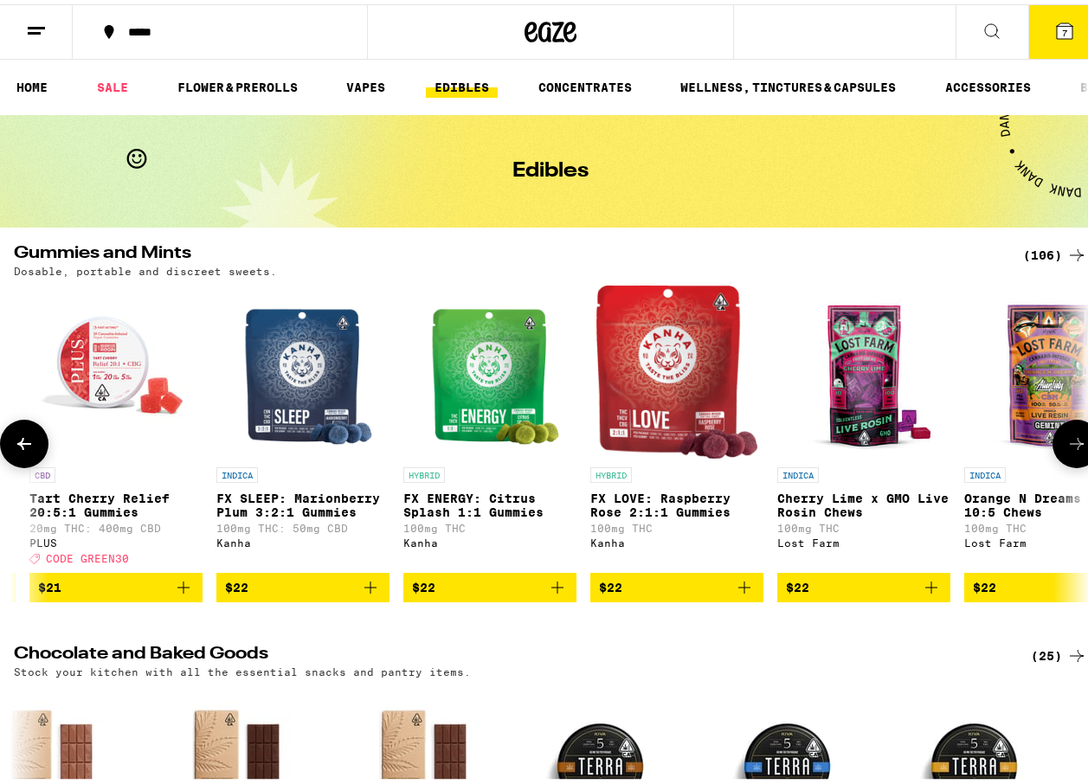
click at [1070, 435] on button at bounding box center [1076, 439] width 48 height 48
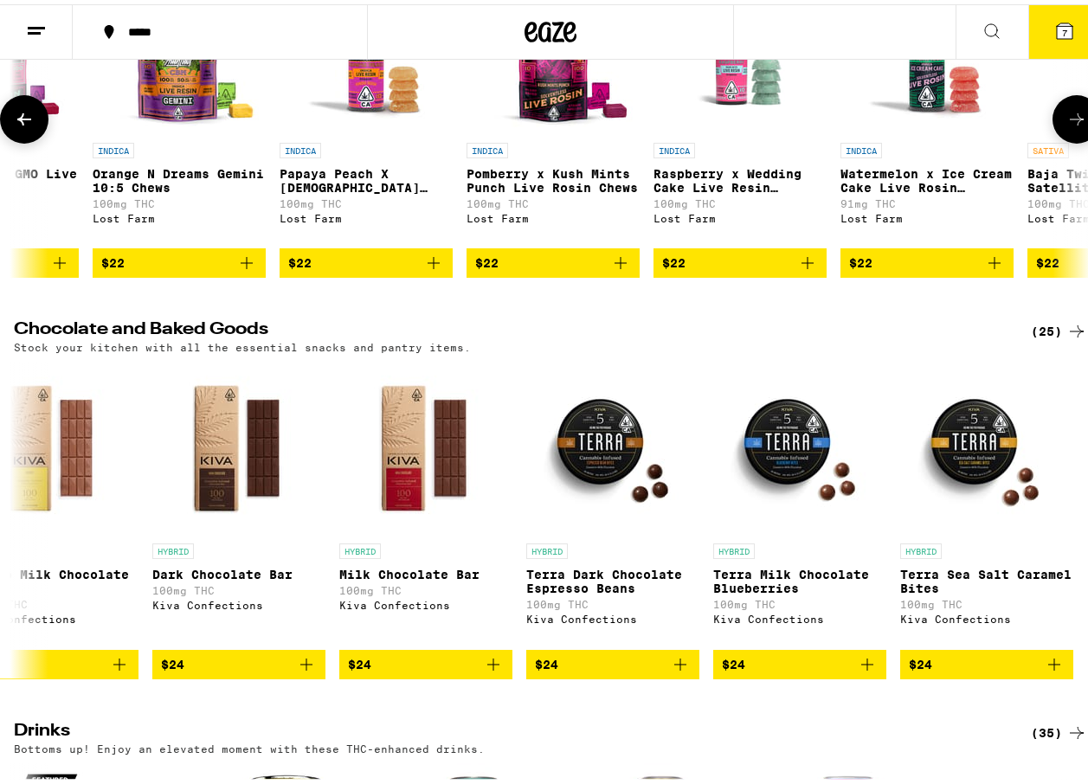
scroll to position [346, 0]
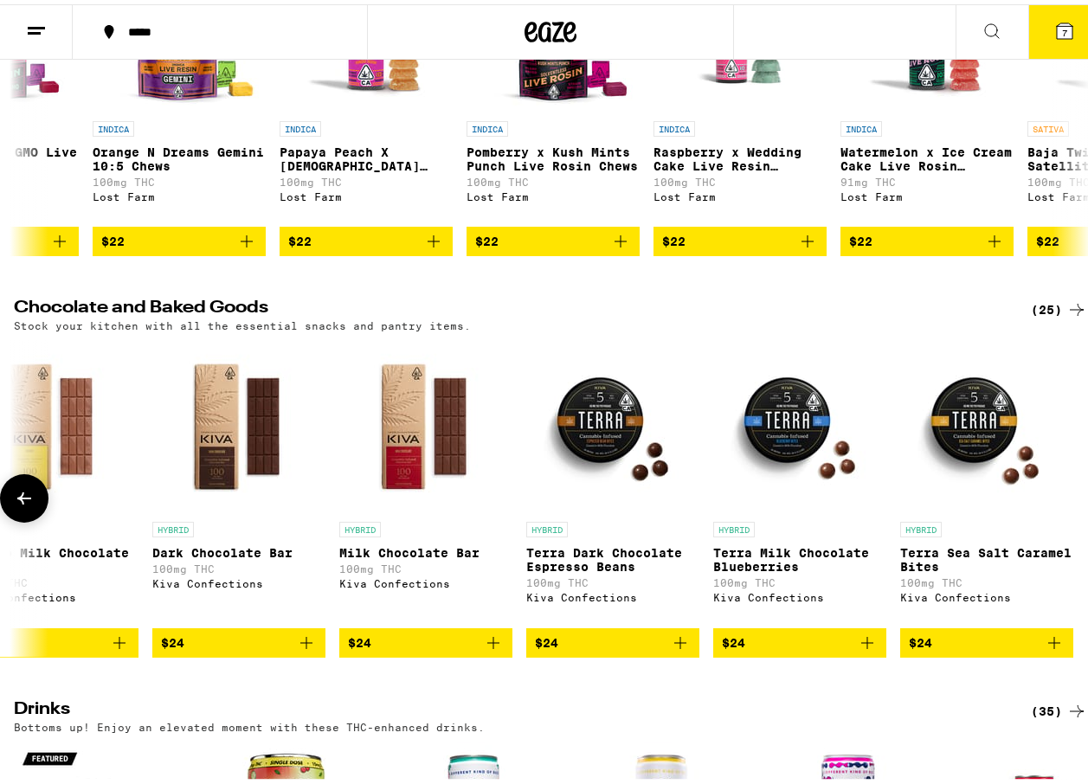
click at [17, 505] on icon at bounding box center [24, 494] width 21 height 21
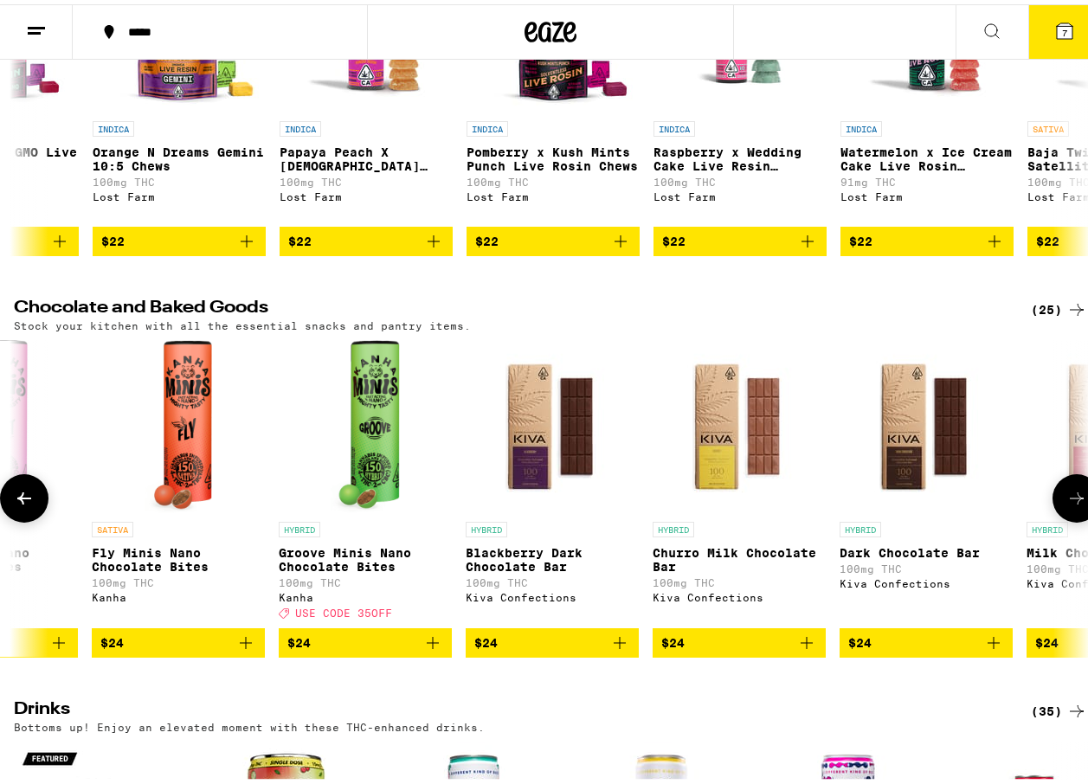
scroll to position [0, 2742]
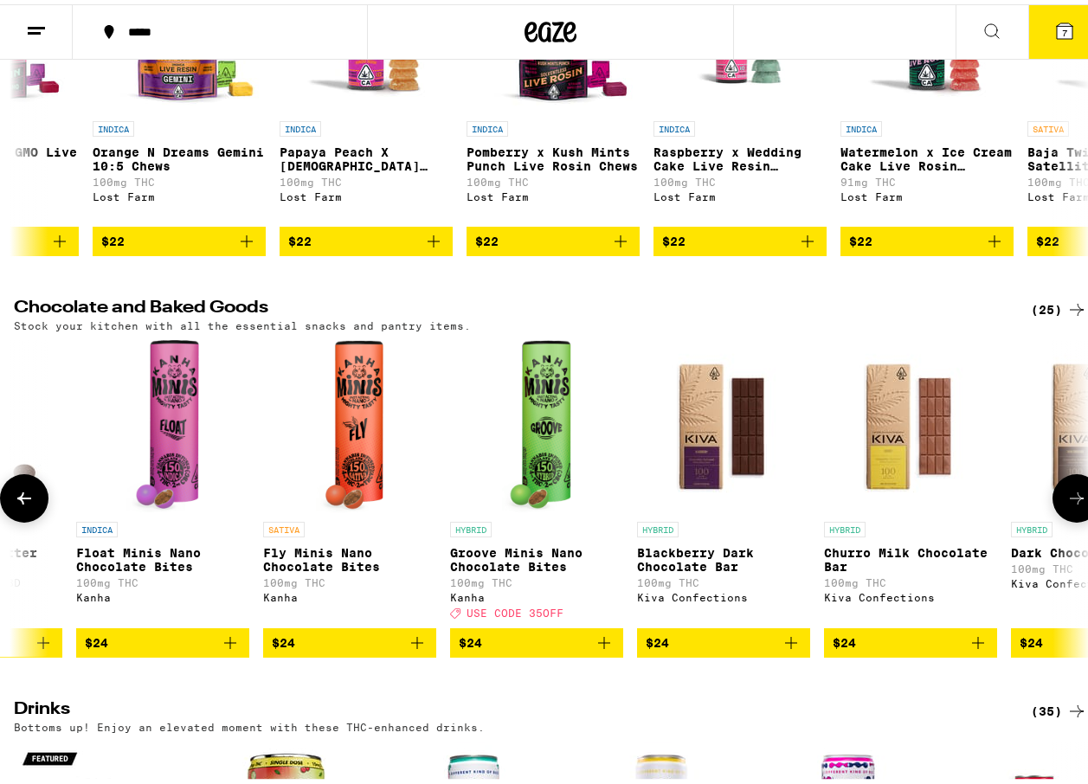
click at [17, 505] on icon at bounding box center [24, 494] width 21 height 21
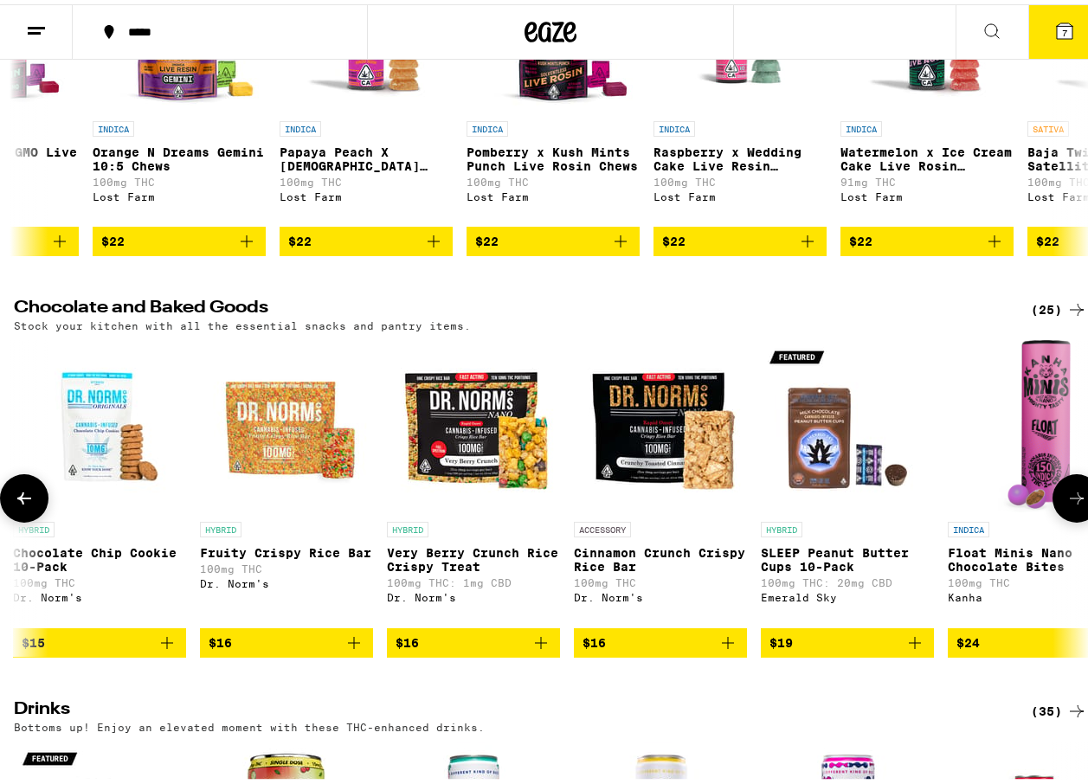
click at [17, 505] on icon at bounding box center [24, 494] width 21 height 21
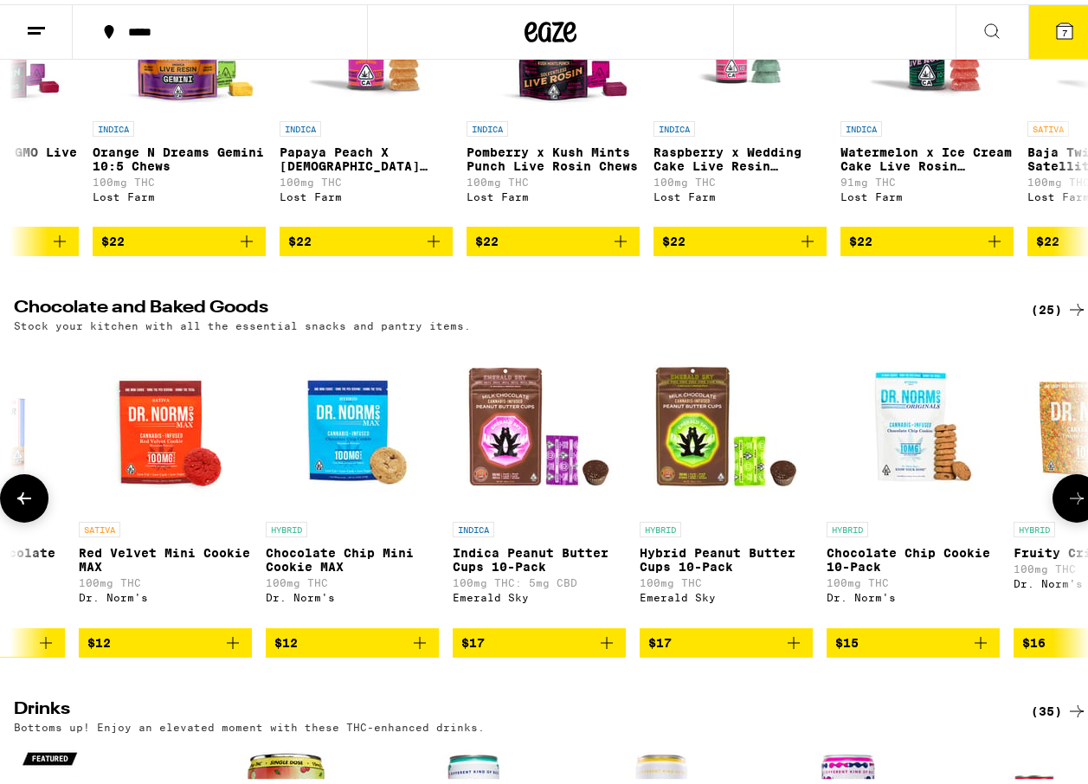
scroll to position [0, 999]
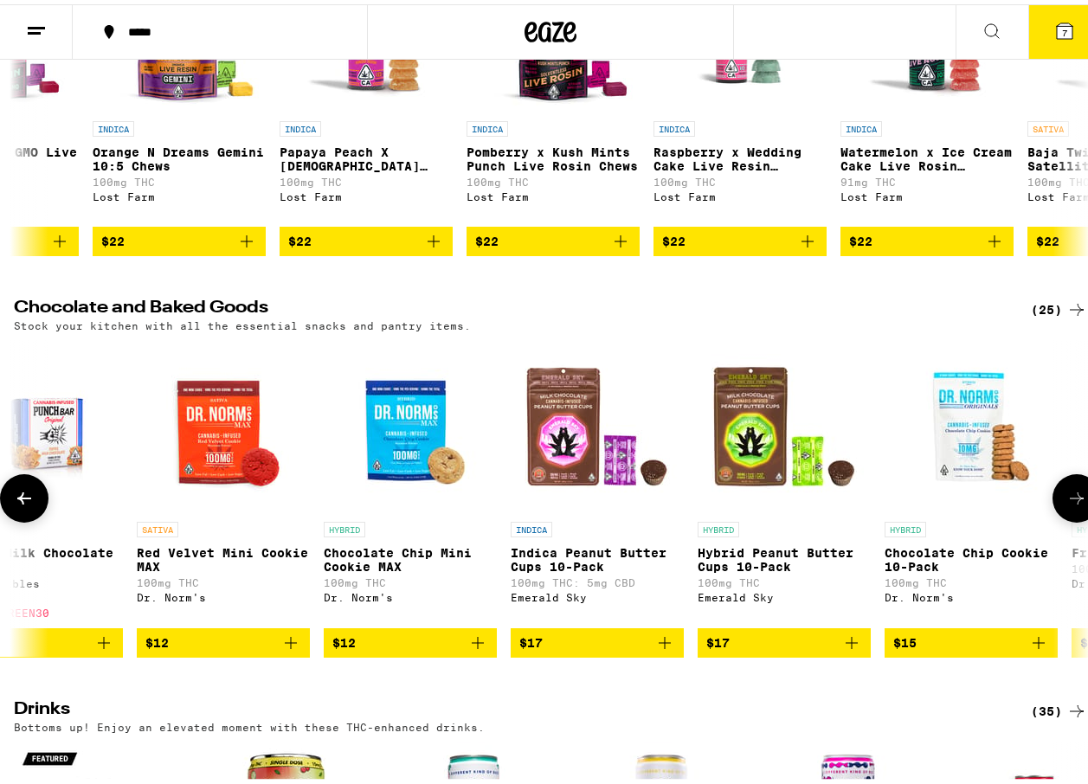
click at [17, 505] on icon at bounding box center [24, 494] width 21 height 21
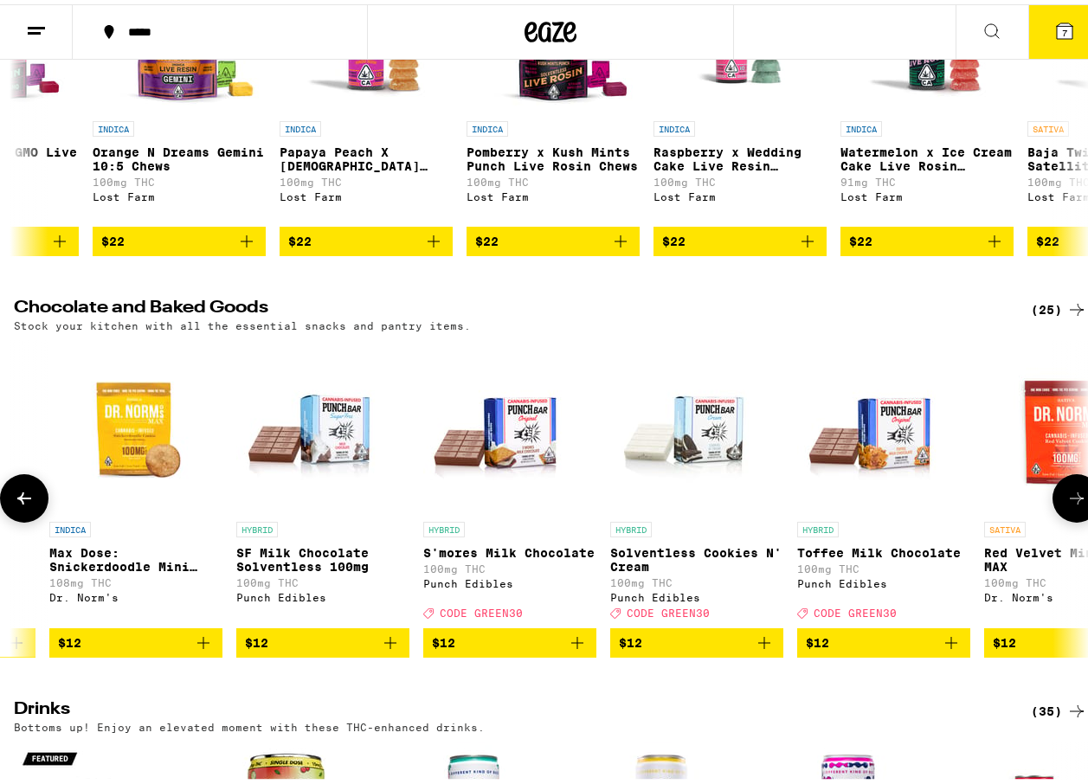
scroll to position [0, 127]
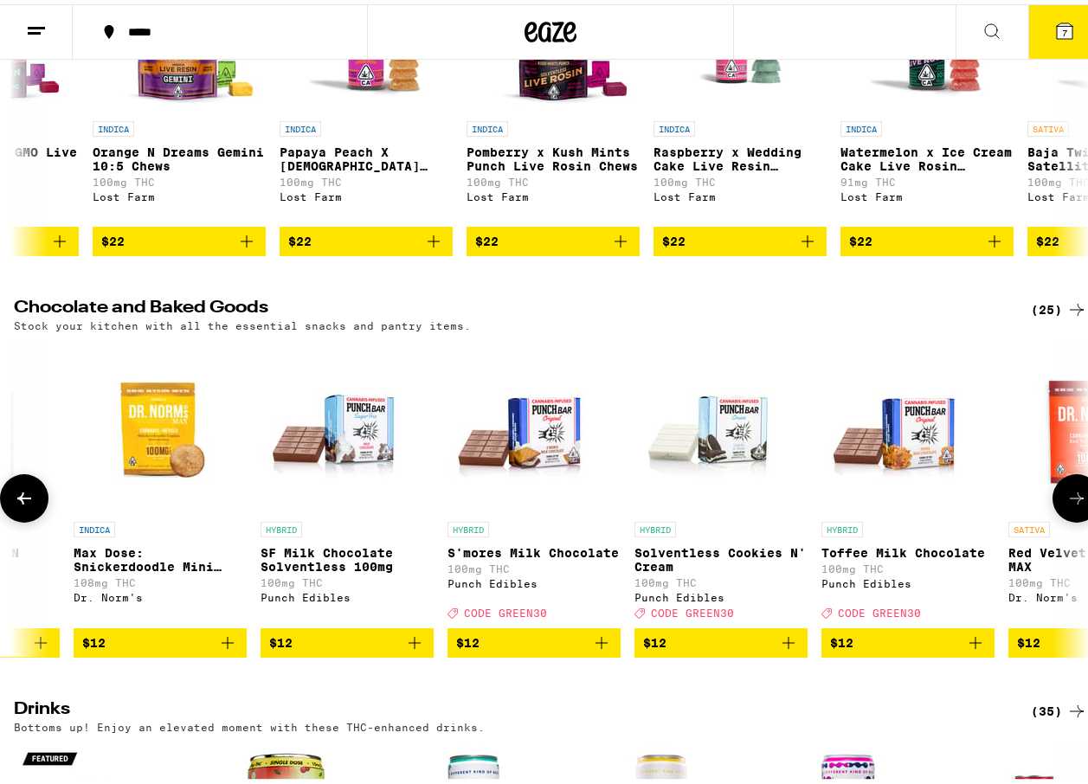
click at [1059, 502] on button at bounding box center [1076, 494] width 48 height 48
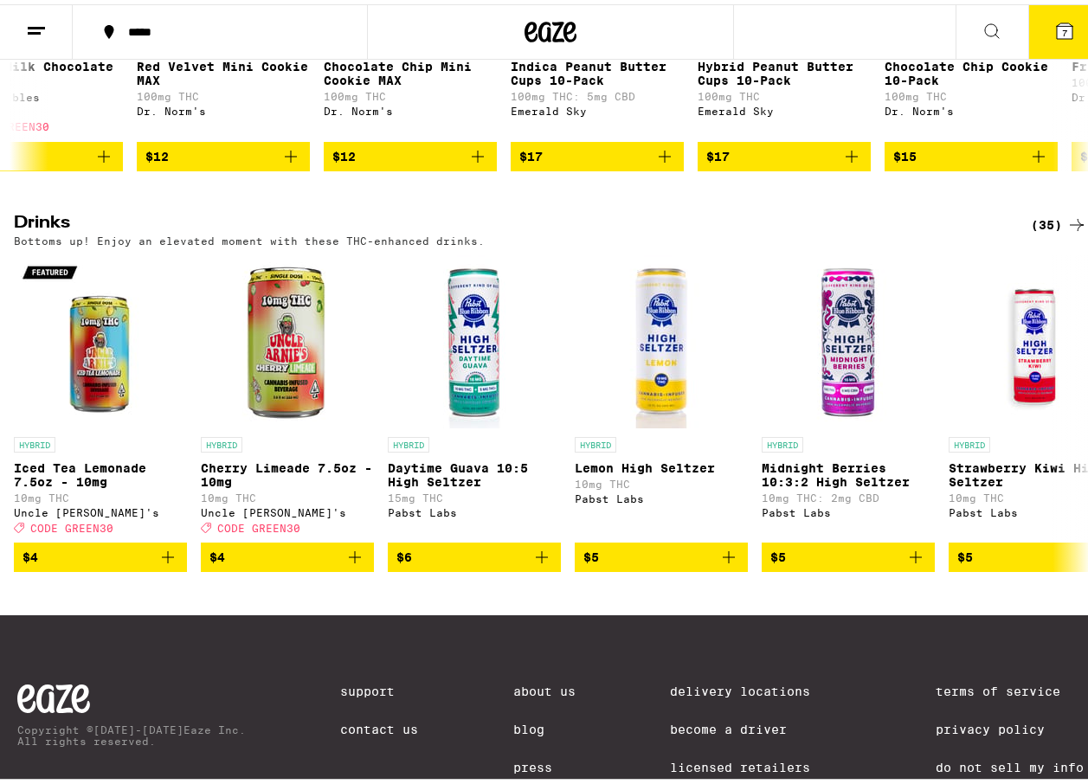
scroll to position [866, 0]
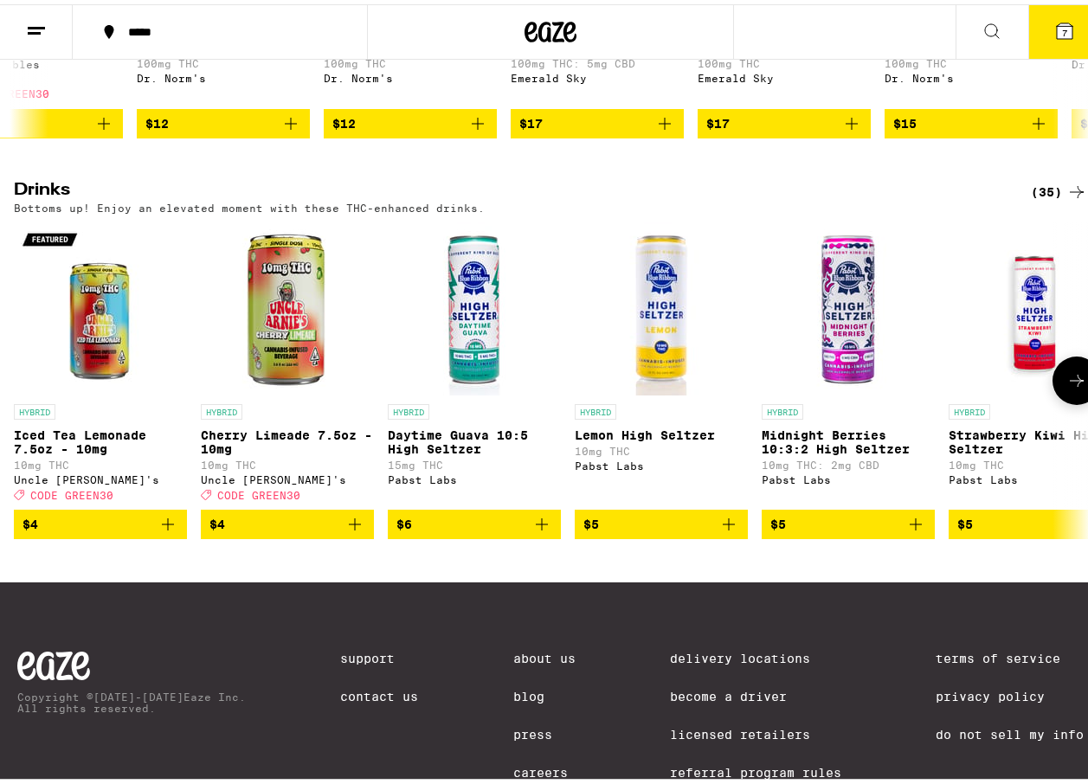
click at [1071, 401] on button at bounding box center [1076, 376] width 48 height 48
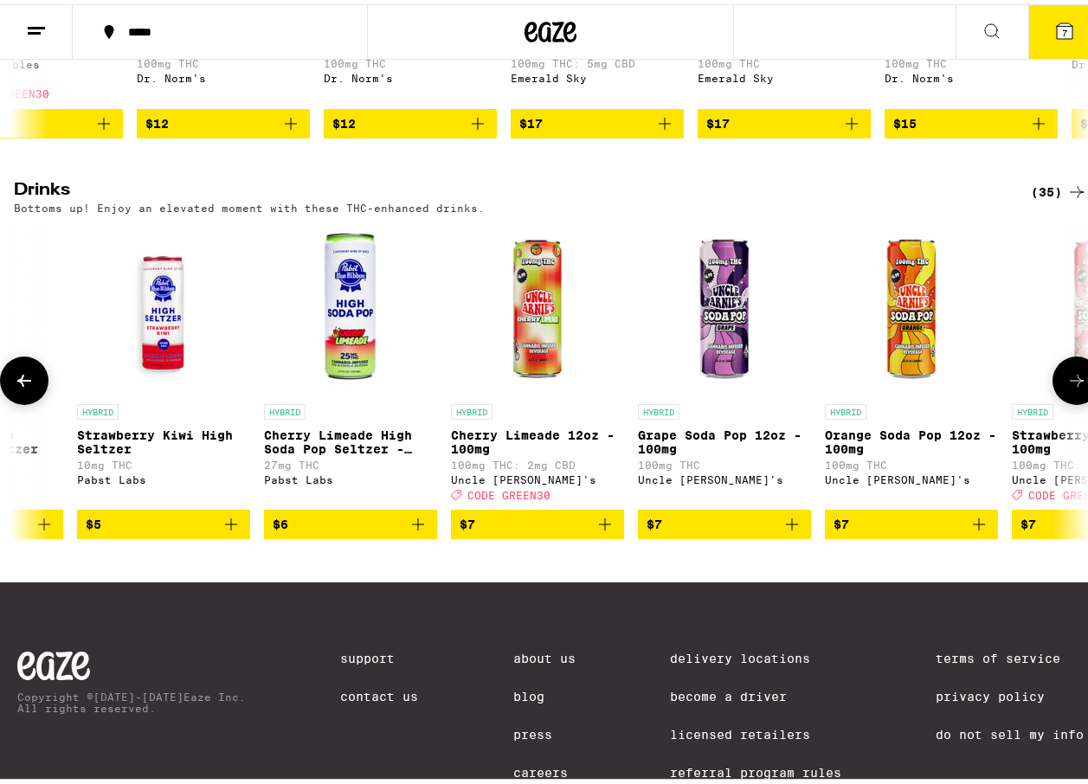
click at [1069, 401] on button at bounding box center [1076, 376] width 48 height 48
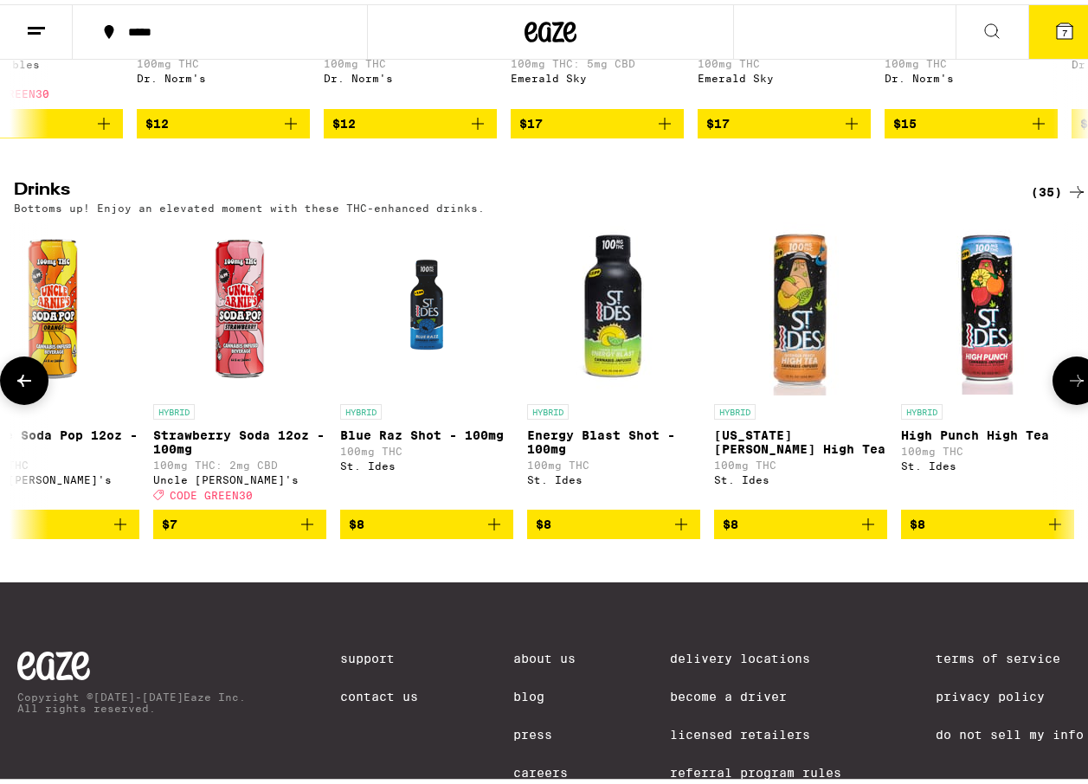
scroll to position [0, 1743]
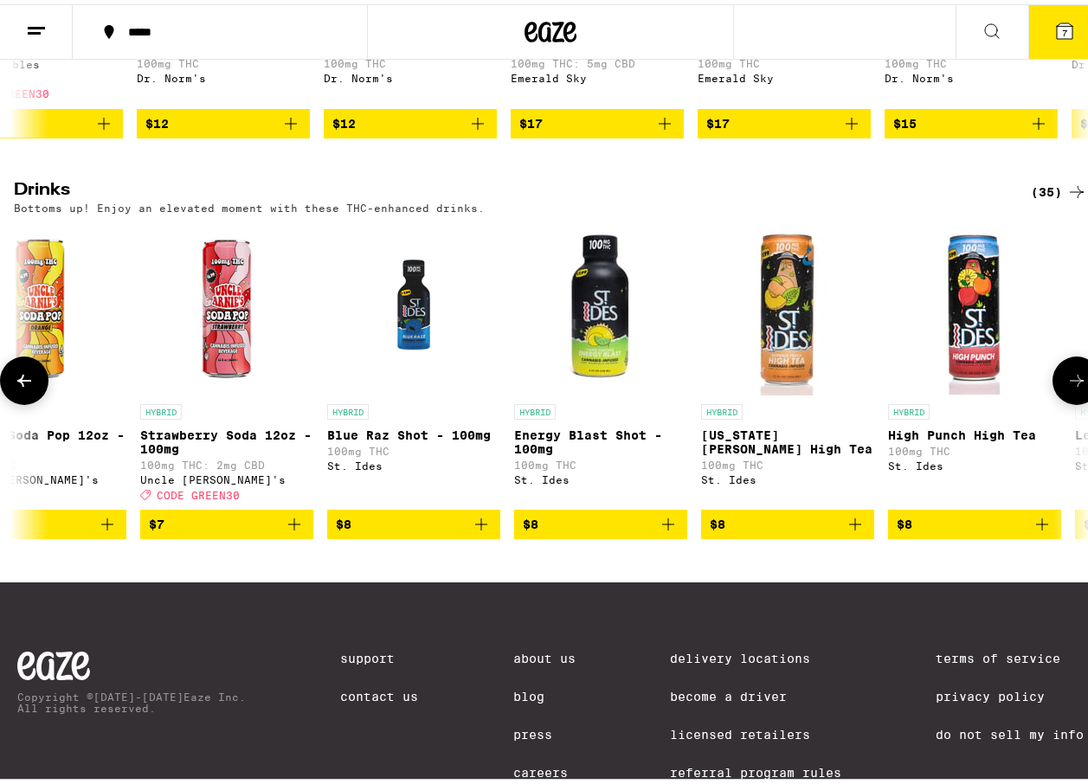
click at [1058, 401] on button at bounding box center [1076, 376] width 48 height 48
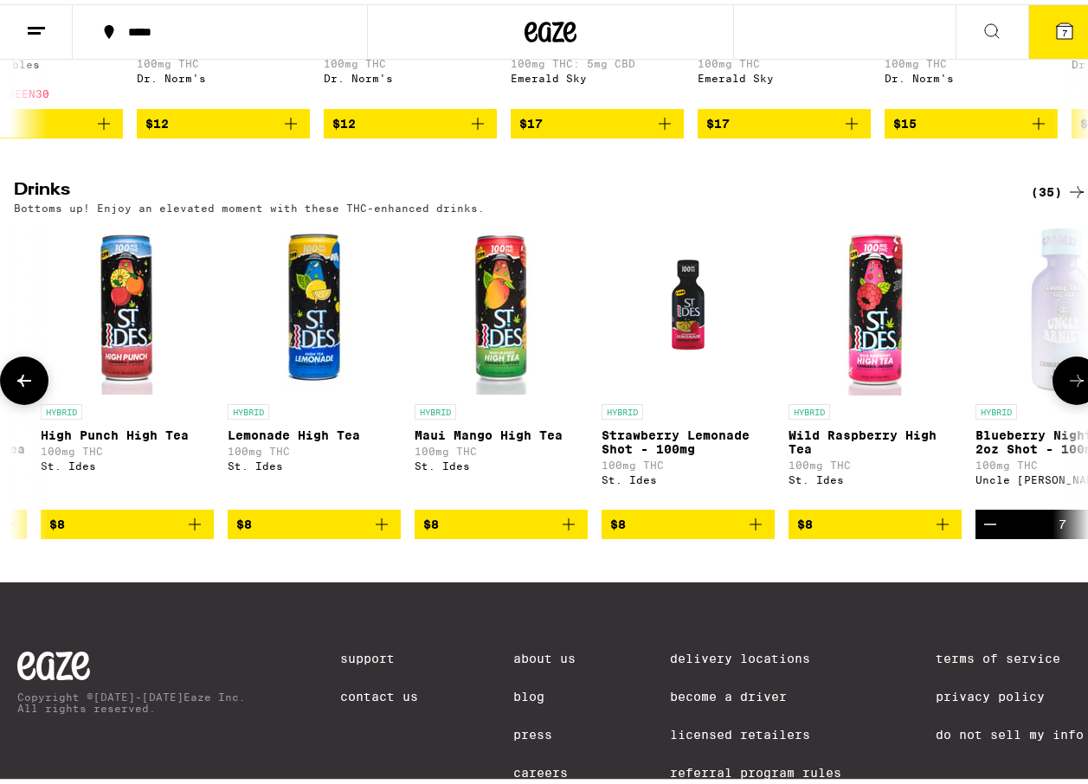
scroll to position [0, 2615]
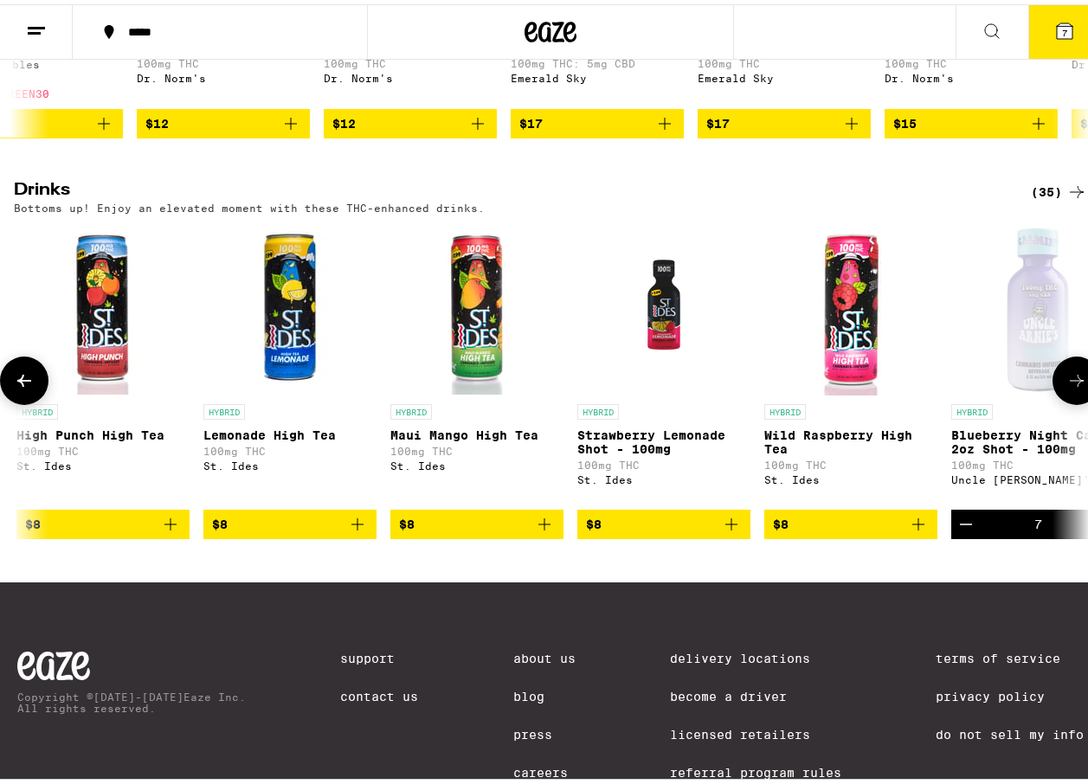
click at [1057, 401] on button at bounding box center [1076, 376] width 48 height 48
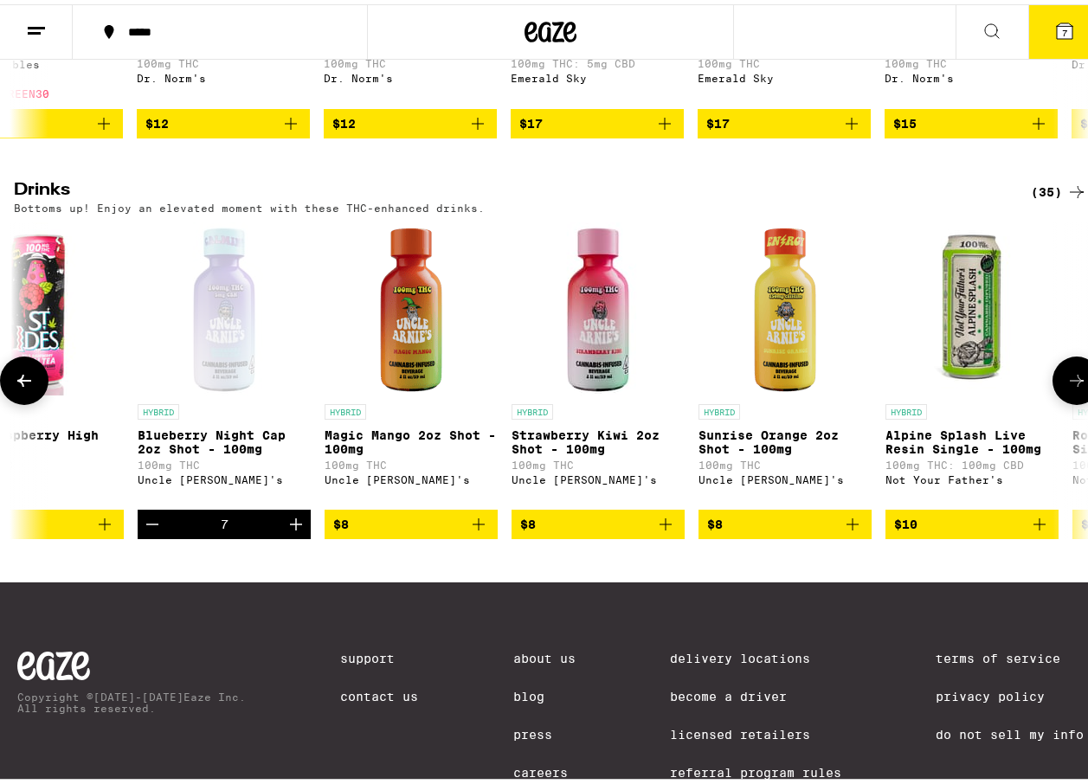
scroll to position [0, 3486]
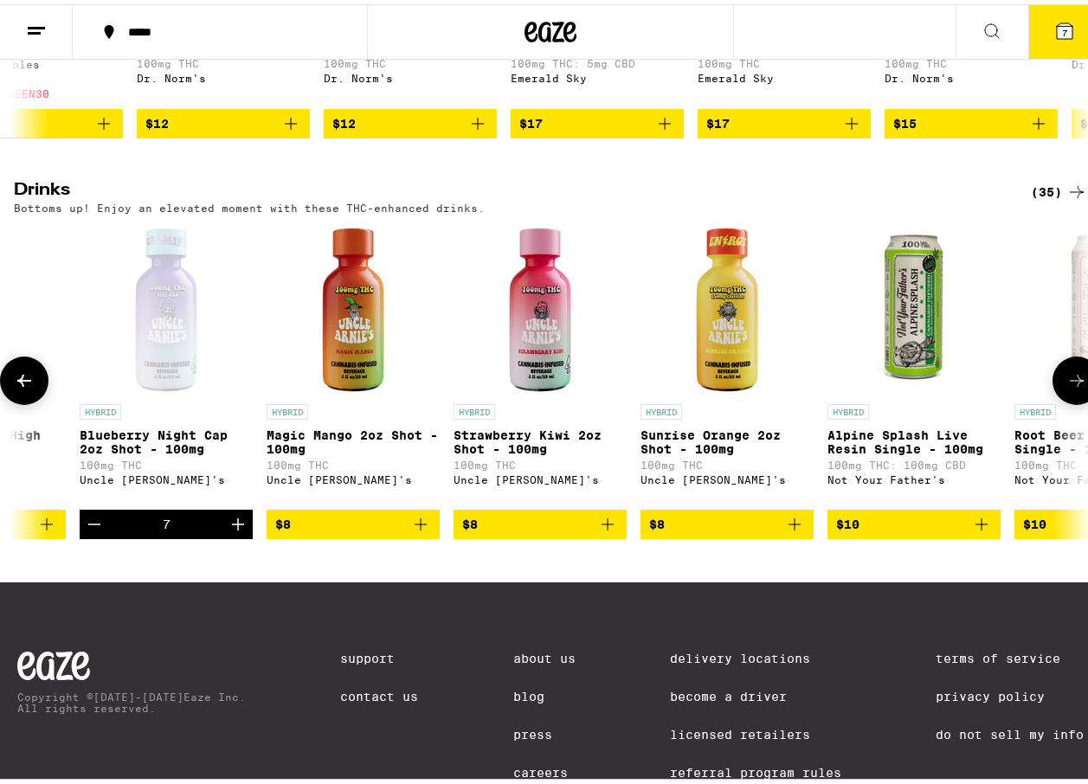
click at [1057, 401] on button at bounding box center [1076, 376] width 48 height 48
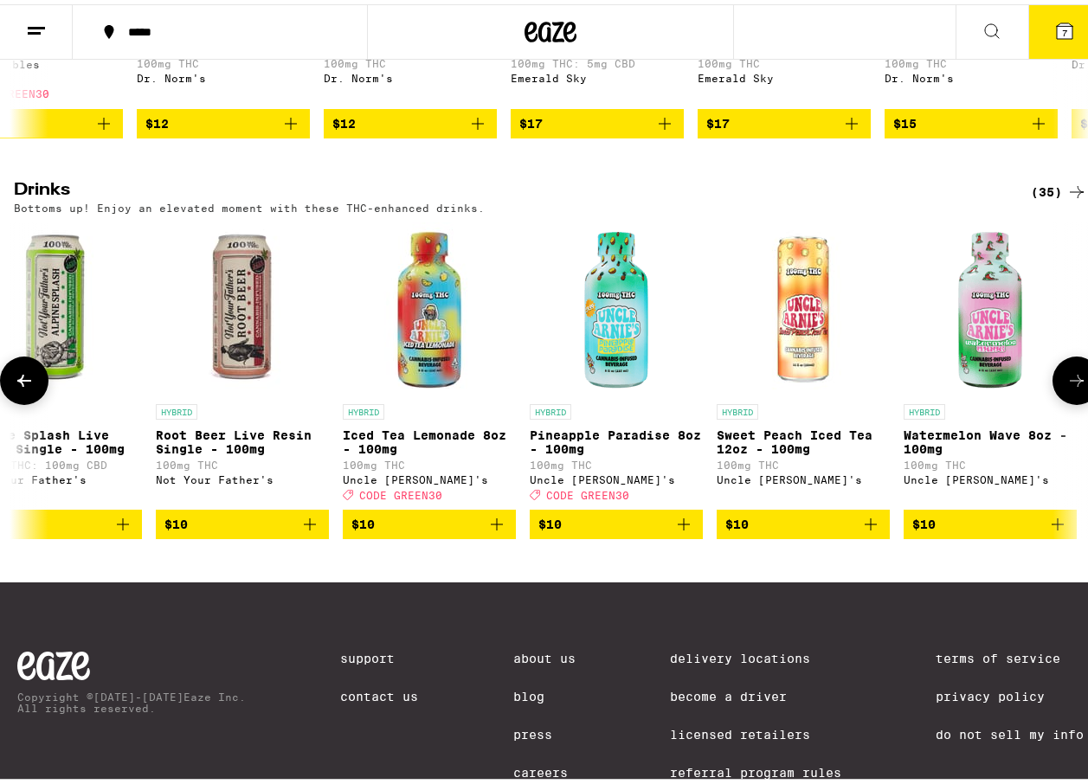
scroll to position [0, 4358]
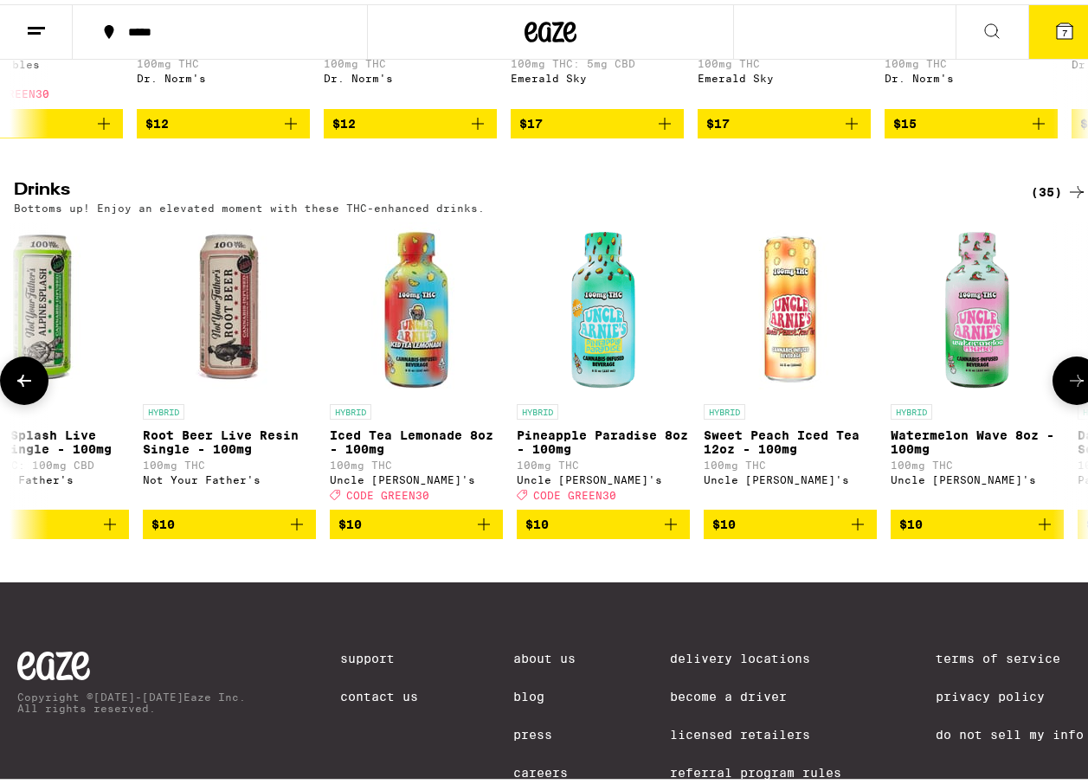
click at [1066, 387] on icon at bounding box center [1076, 376] width 21 height 21
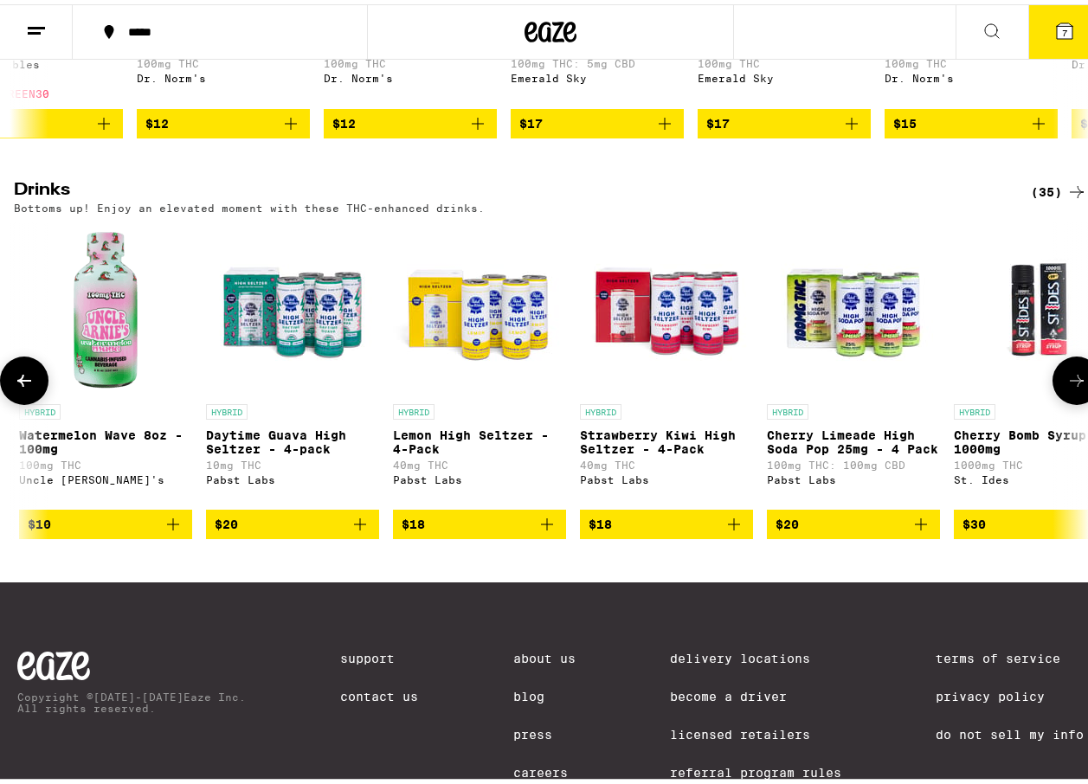
click at [1066, 387] on icon at bounding box center [1076, 376] width 21 height 21
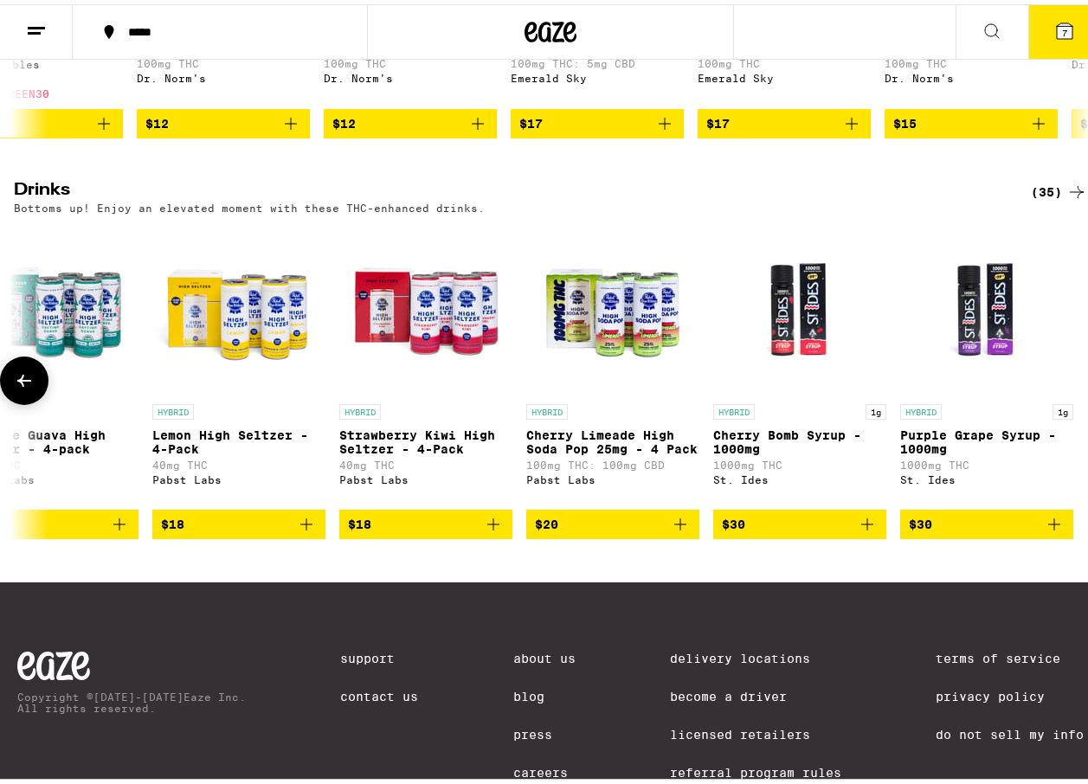
scroll to position [0, 5483]
click at [18, 397] on button at bounding box center [24, 376] width 48 height 48
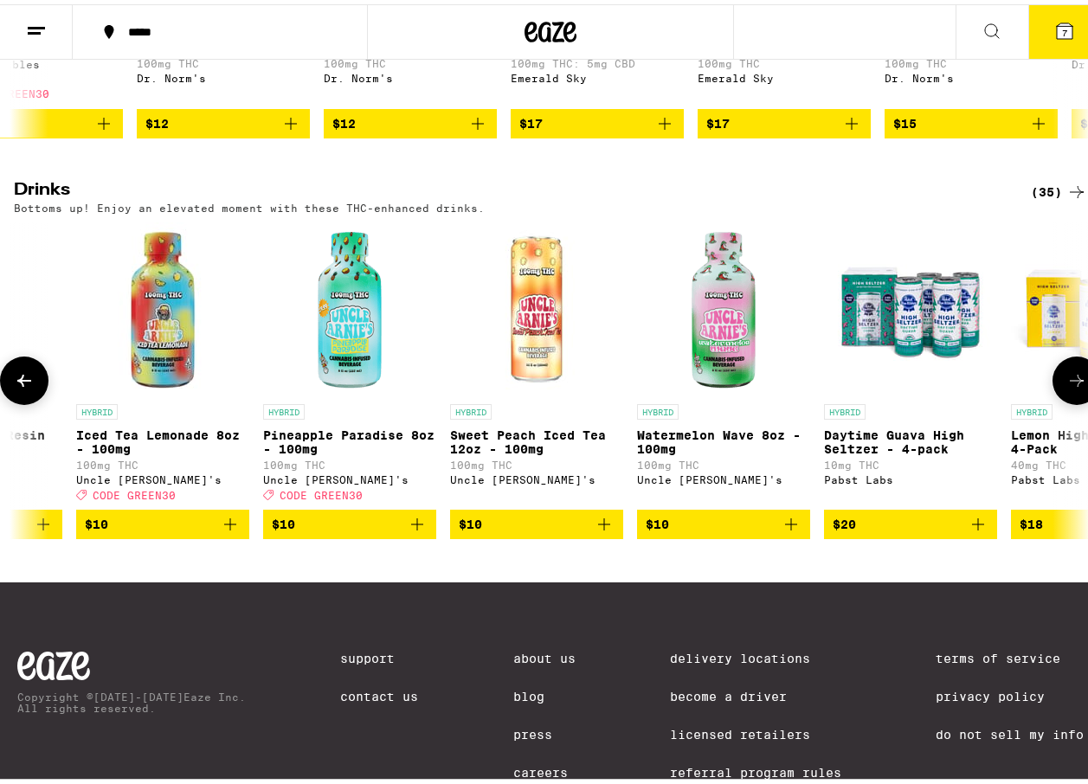
click at [18, 397] on button at bounding box center [24, 376] width 48 height 48
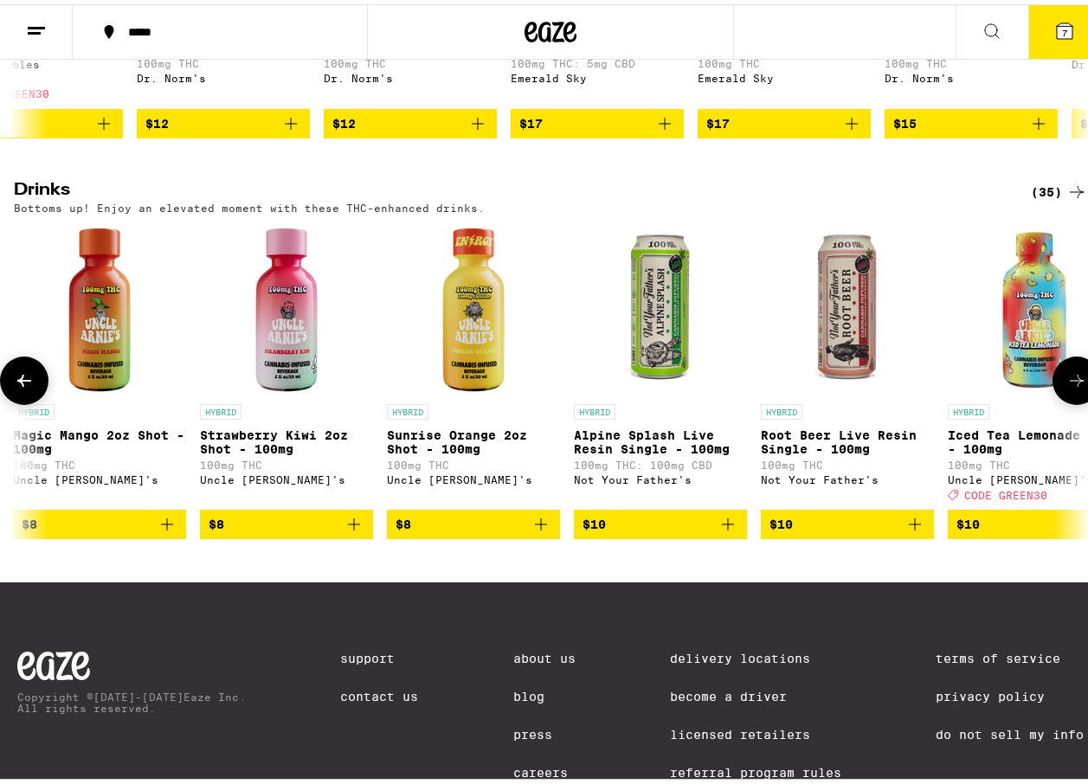
click at [18, 397] on button at bounding box center [24, 376] width 48 height 48
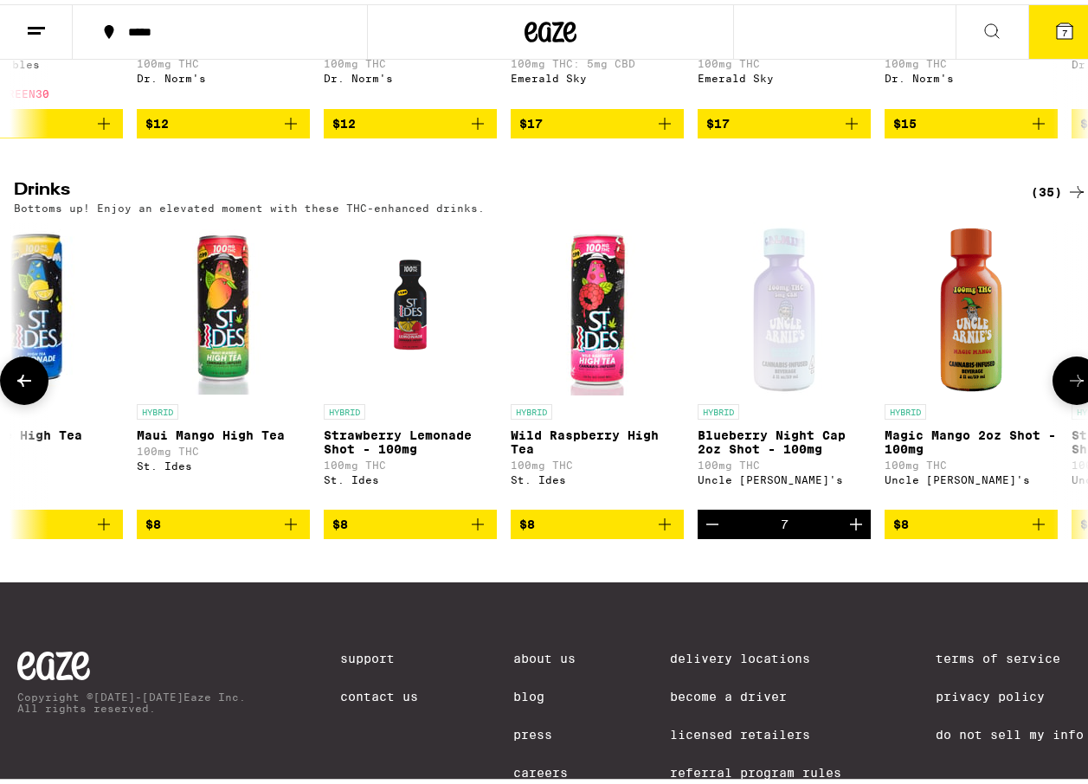
click at [18, 397] on button at bounding box center [24, 376] width 48 height 48
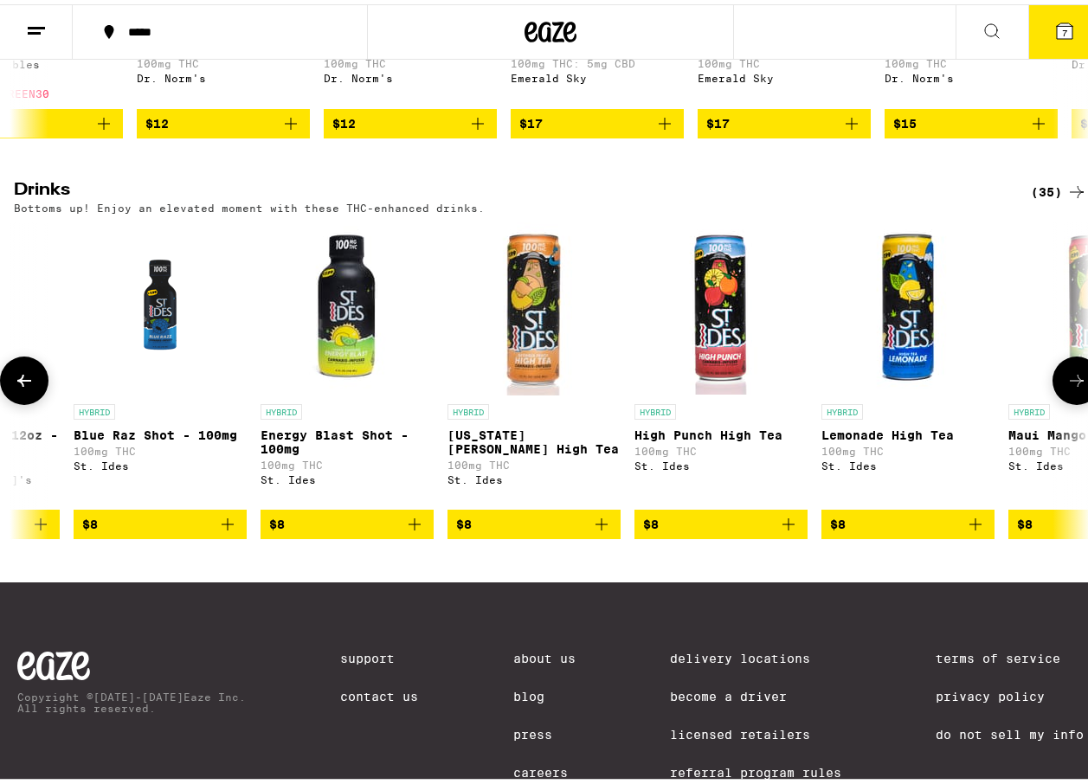
click at [18, 397] on button at bounding box center [24, 376] width 48 height 48
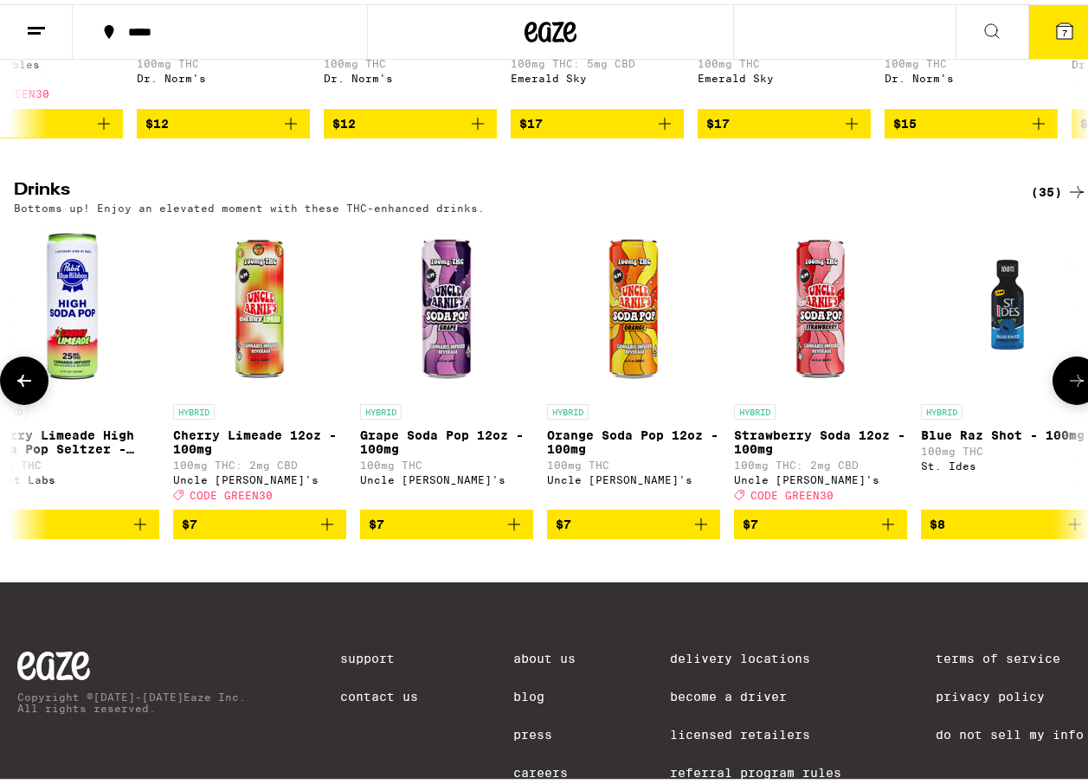
scroll to position [0, 1125]
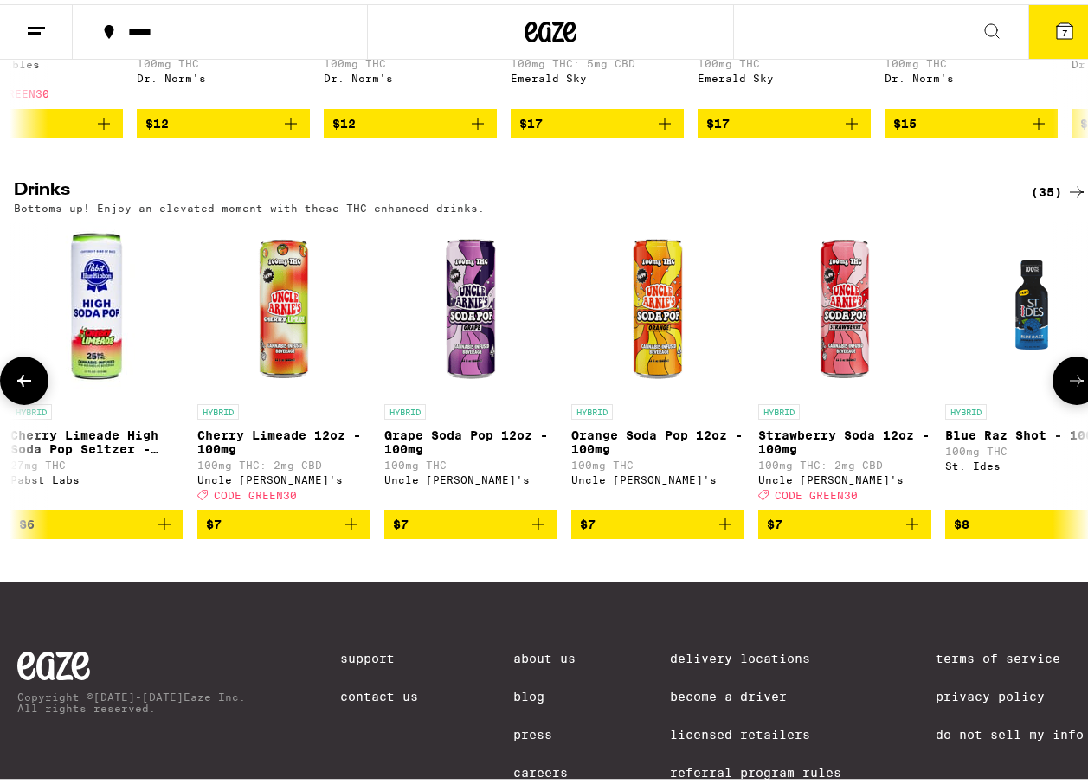
click at [18, 397] on button at bounding box center [24, 376] width 48 height 48
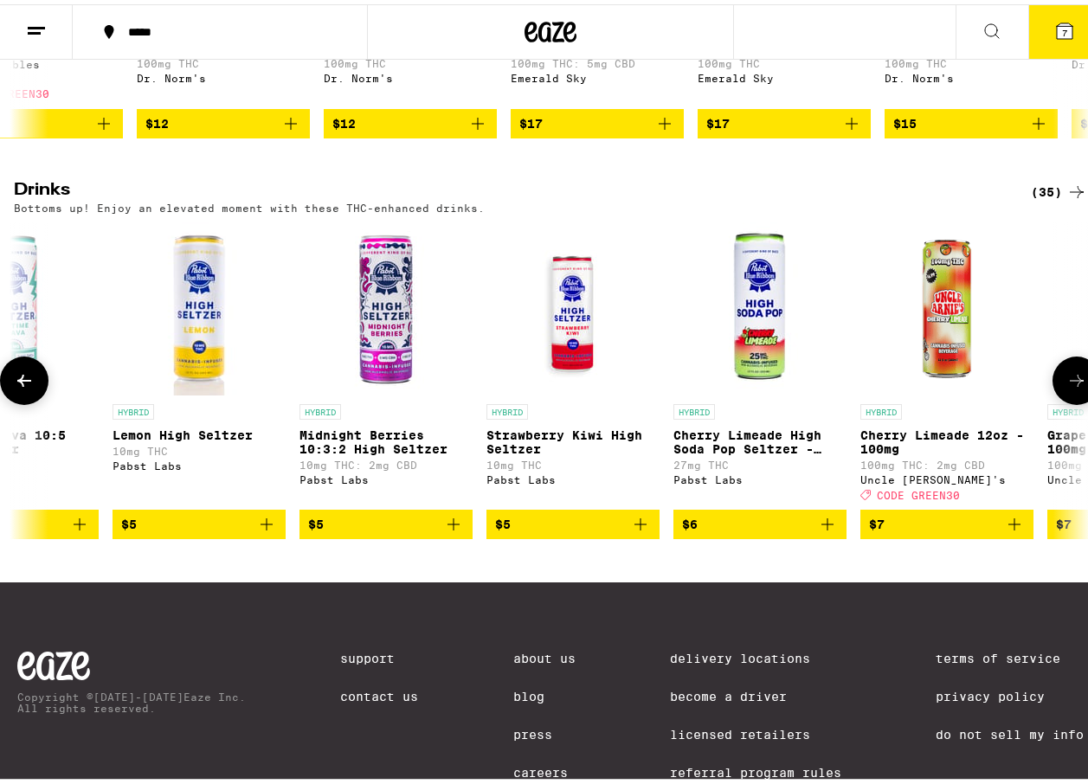
scroll to position [0, 254]
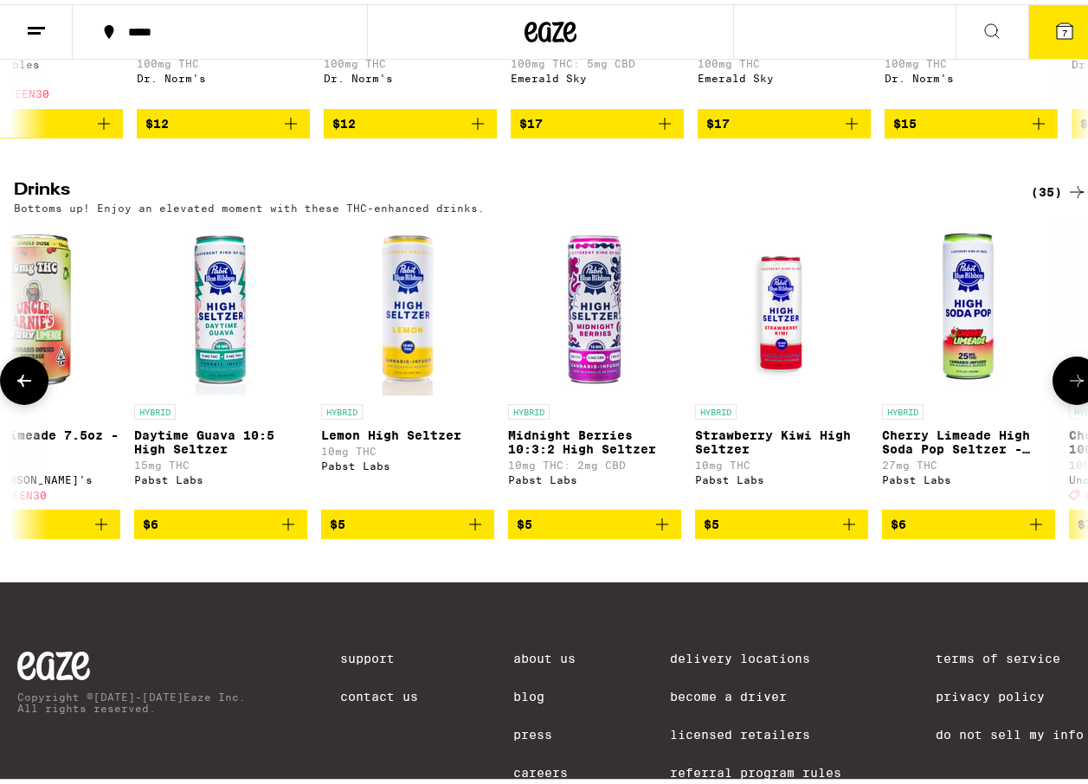
click at [18, 396] on button at bounding box center [24, 376] width 48 height 48
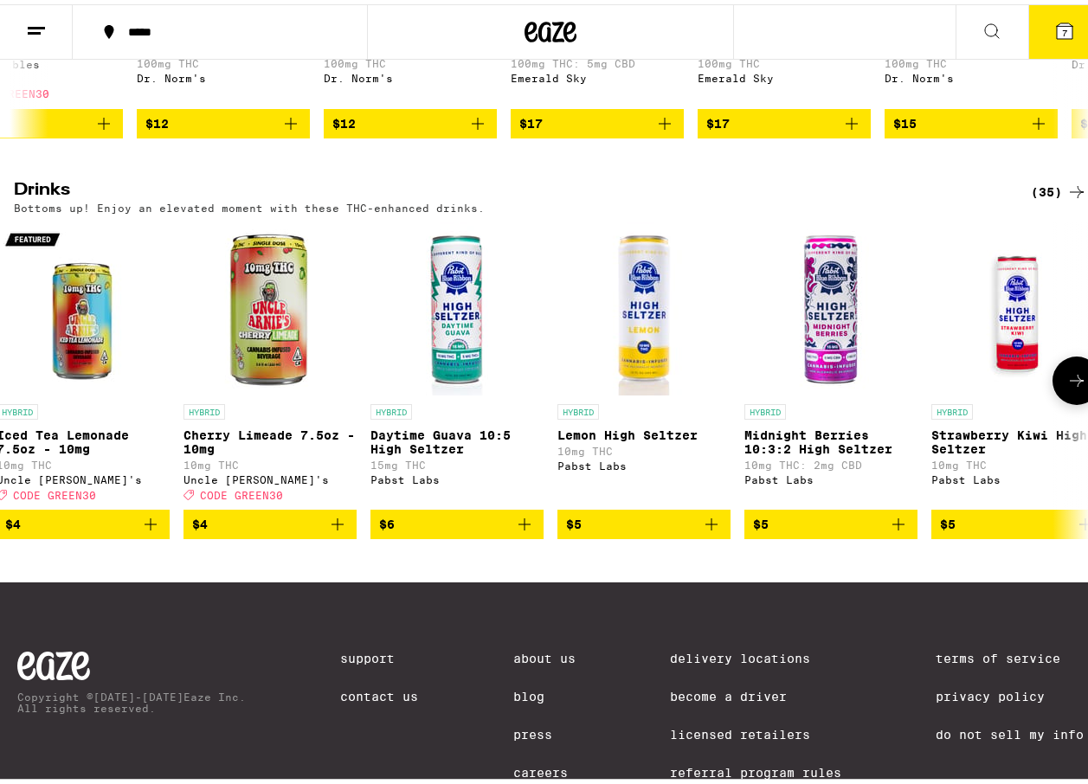
scroll to position [0, 0]
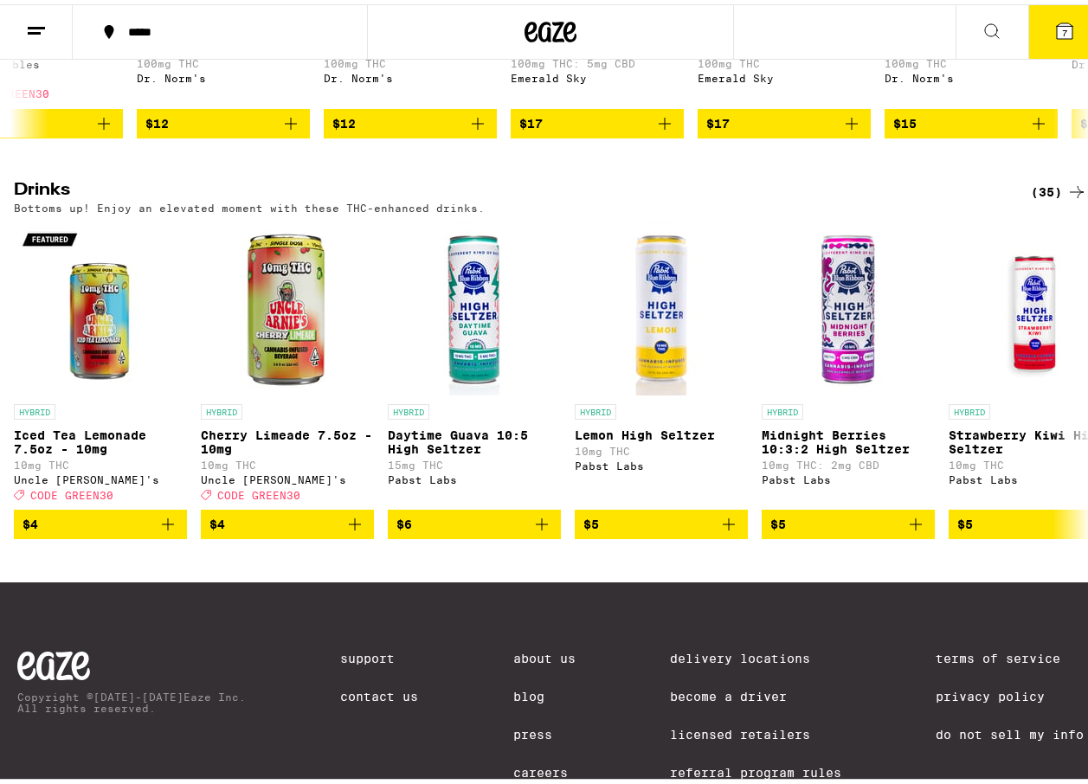
click at [1033, 198] on div "(35)" at bounding box center [1059, 187] width 56 height 21
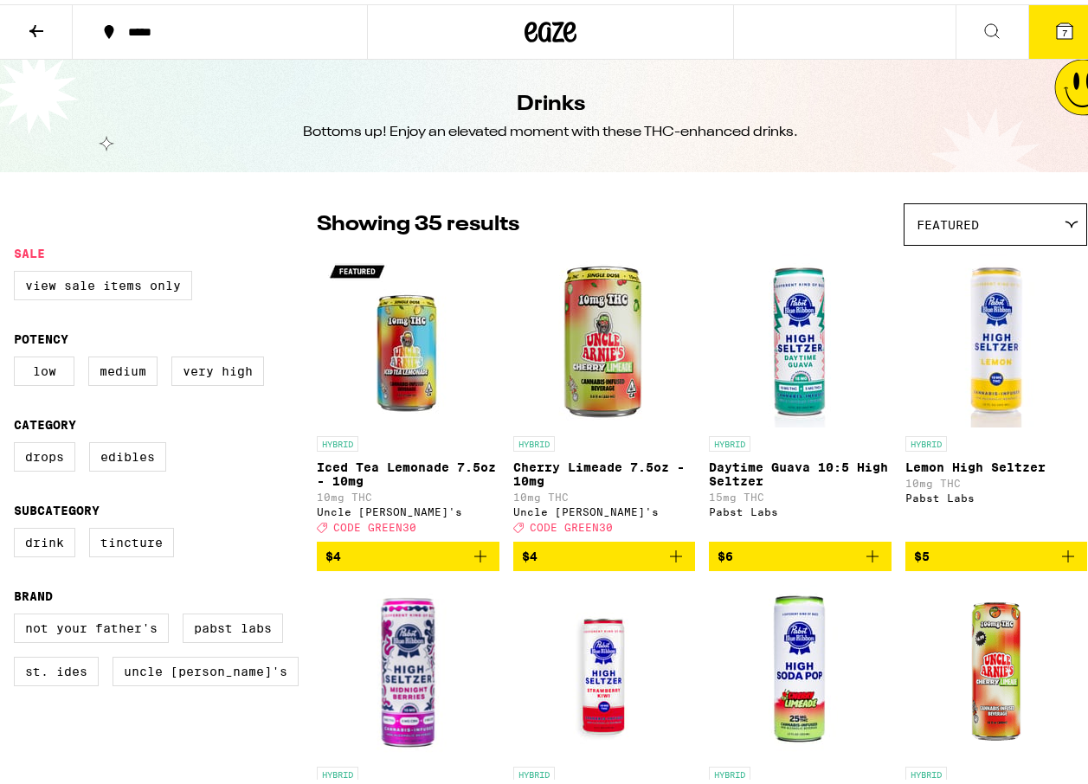
click at [1016, 204] on div "Featured" at bounding box center [995, 220] width 182 height 41
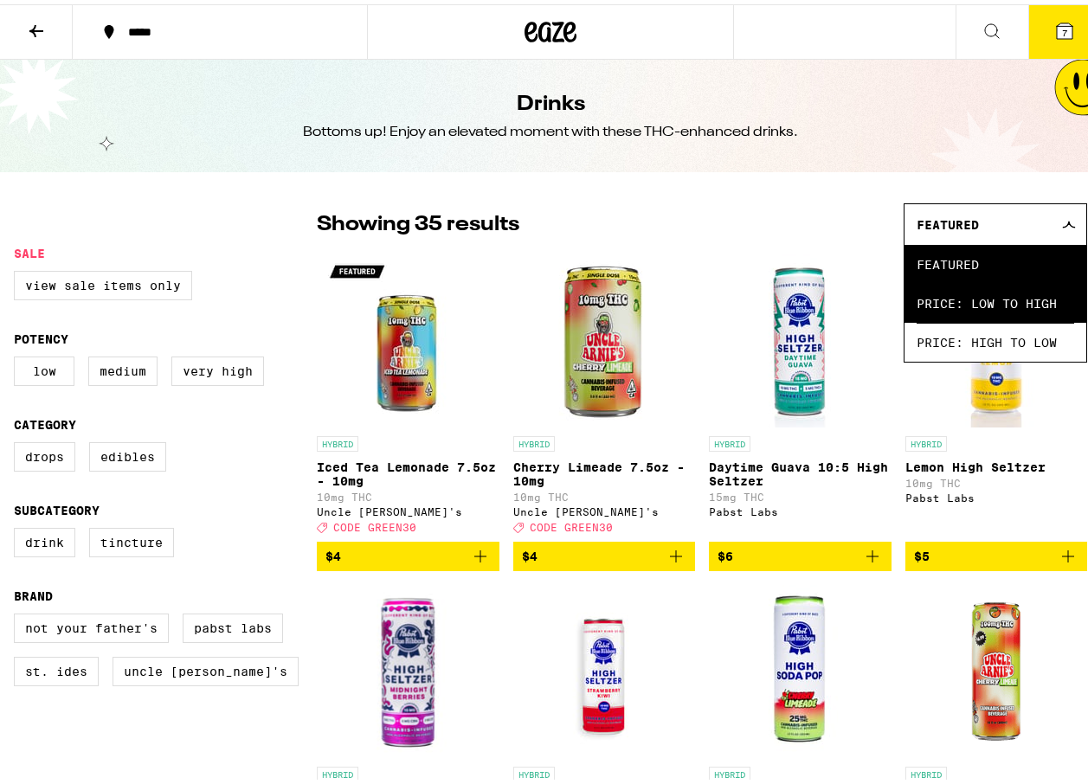
click at [971, 305] on span "Price: Low to High" at bounding box center [996, 299] width 158 height 39
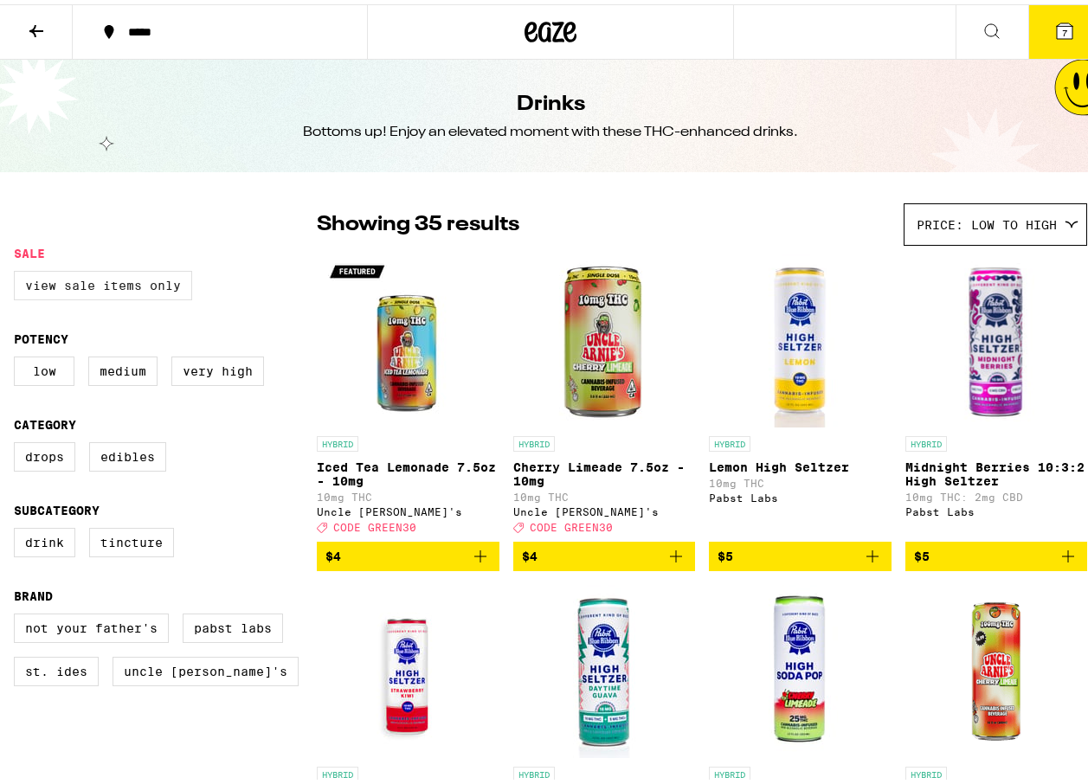
click at [48, 274] on label "View Sale Items Only" at bounding box center [103, 281] width 178 height 29
click at [18, 270] on input "View Sale Items Only" at bounding box center [17, 269] width 1 height 1
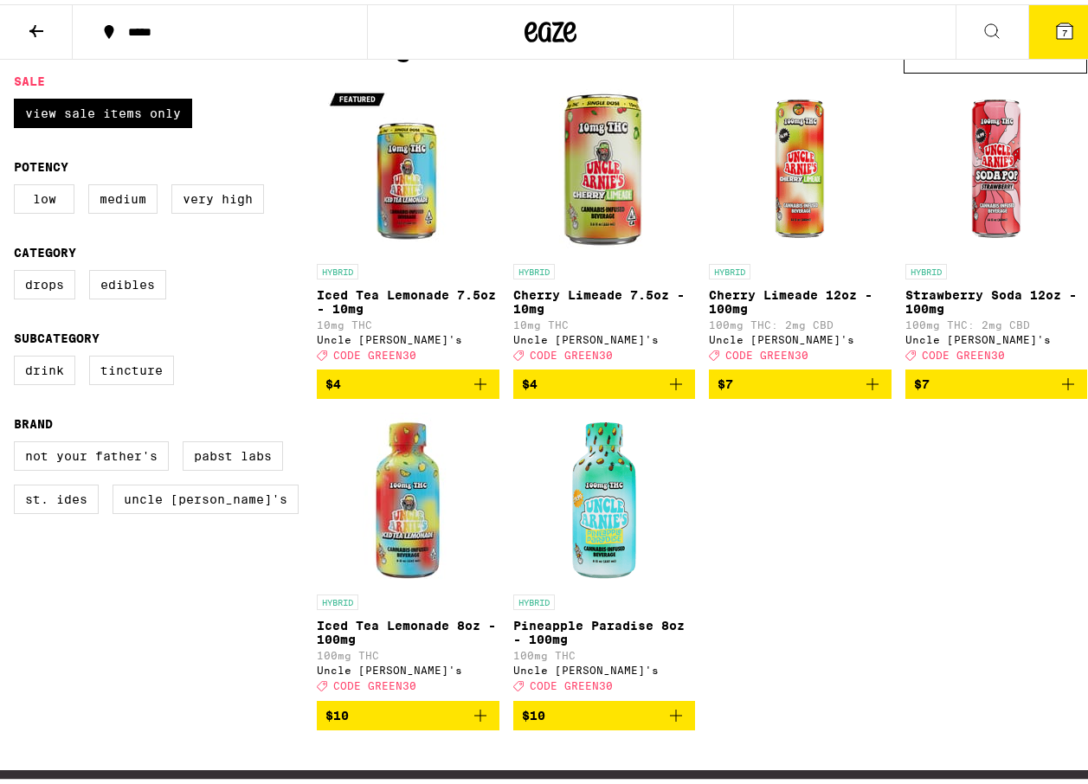
scroll to position [173, 0]
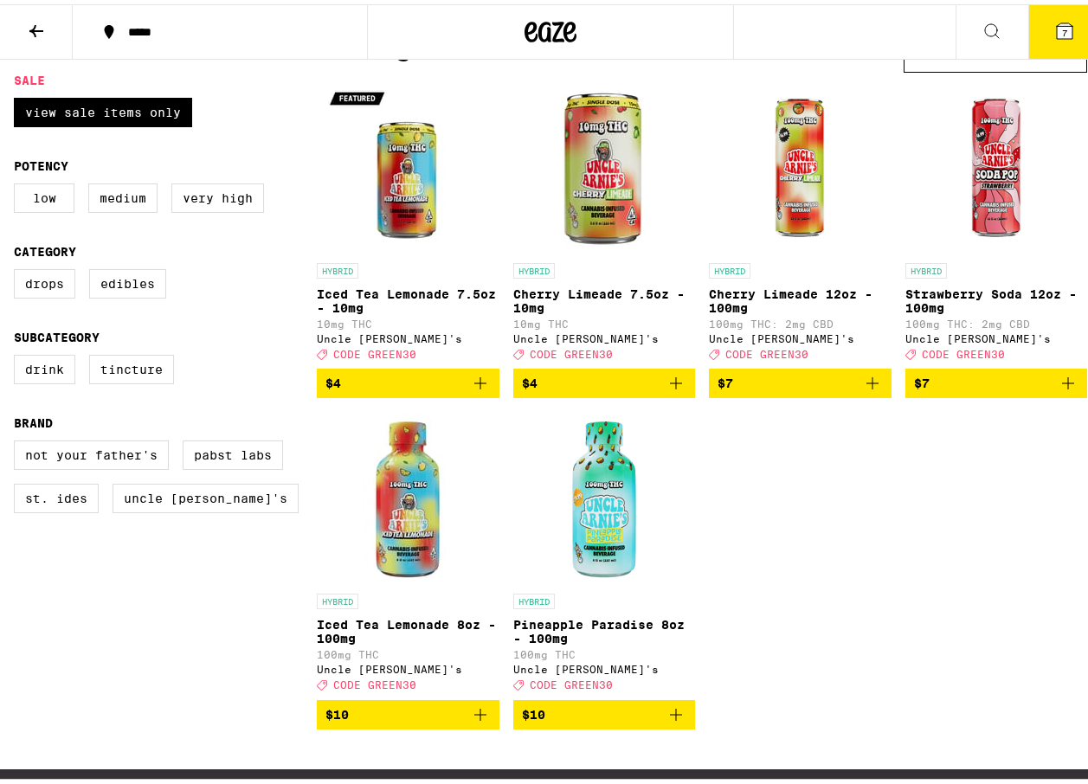
checkbox input "false"
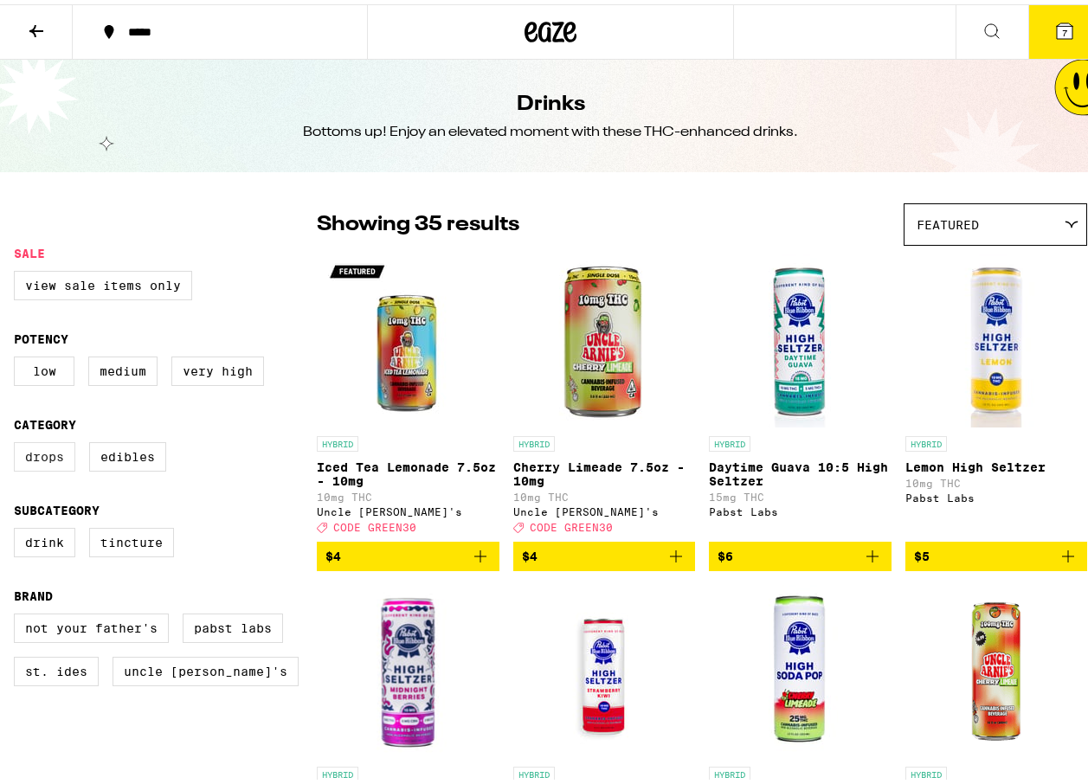
click at [48, 467] on label "Drops" at bounding box center [44, 452] width 61 height 29
click at [18, 441] on input "Drops" at bounding box center [17, 441] width 1 height 1
checkbox input "true"
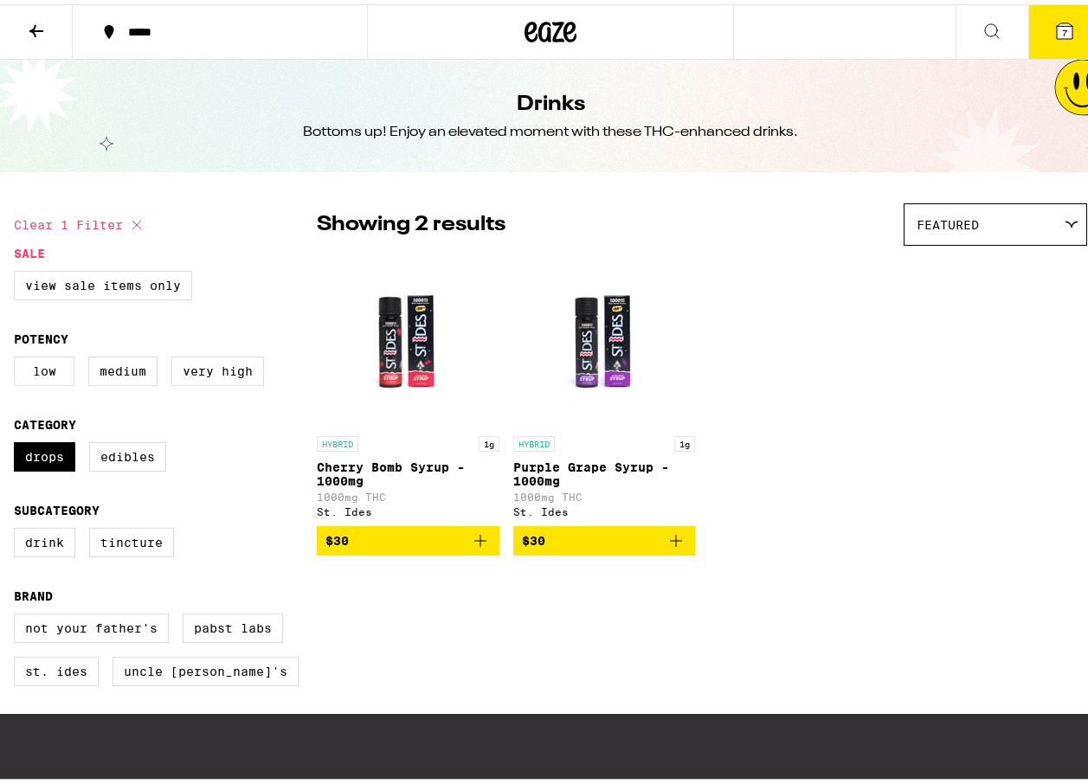
click at [554, 473] on p "Purple Grape Syrup - 1000mg" at bounding box center [604, 470] width 183 height 28
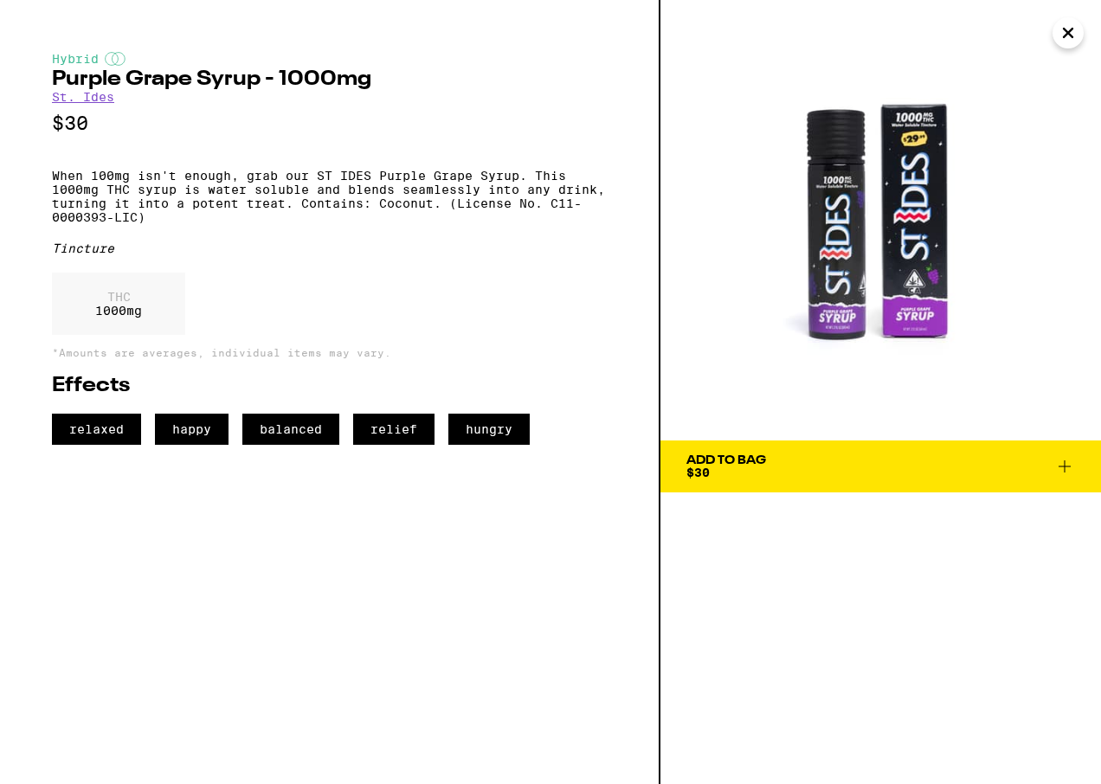
click at [737, 454] on div "Add To Bag" at bounding box center [726, 460] width 80 height 12
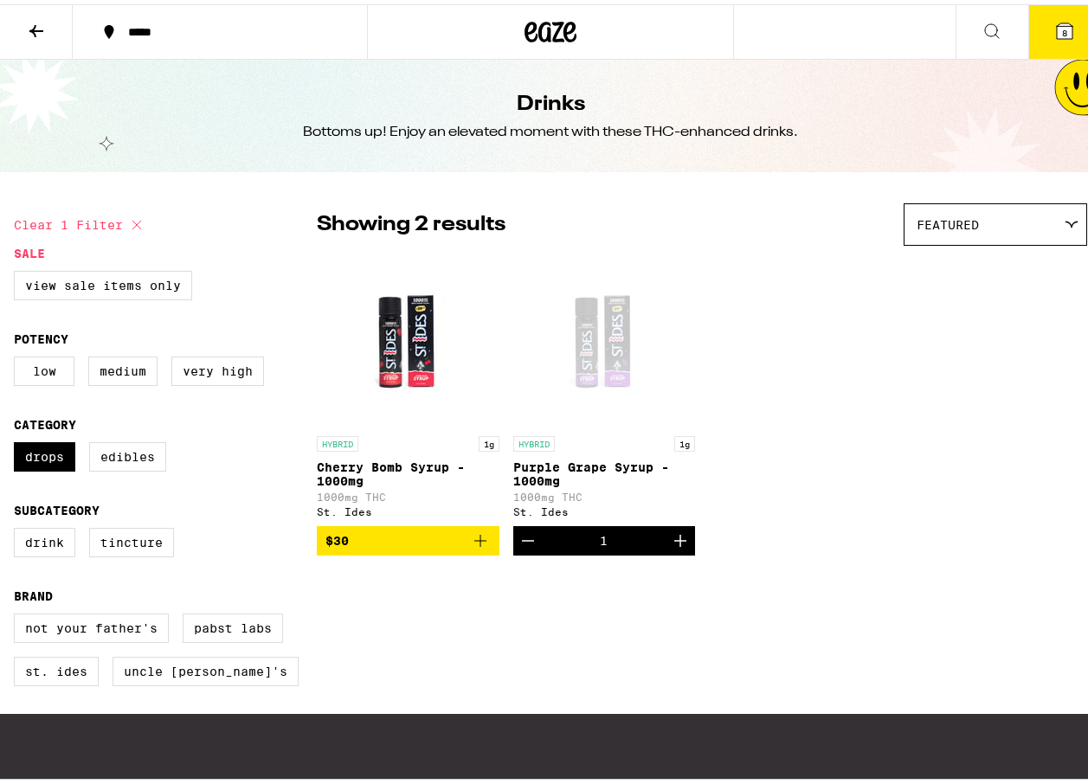
click at [1054, 23] on icon at bounding box center [1064, 26] width 21 height 21
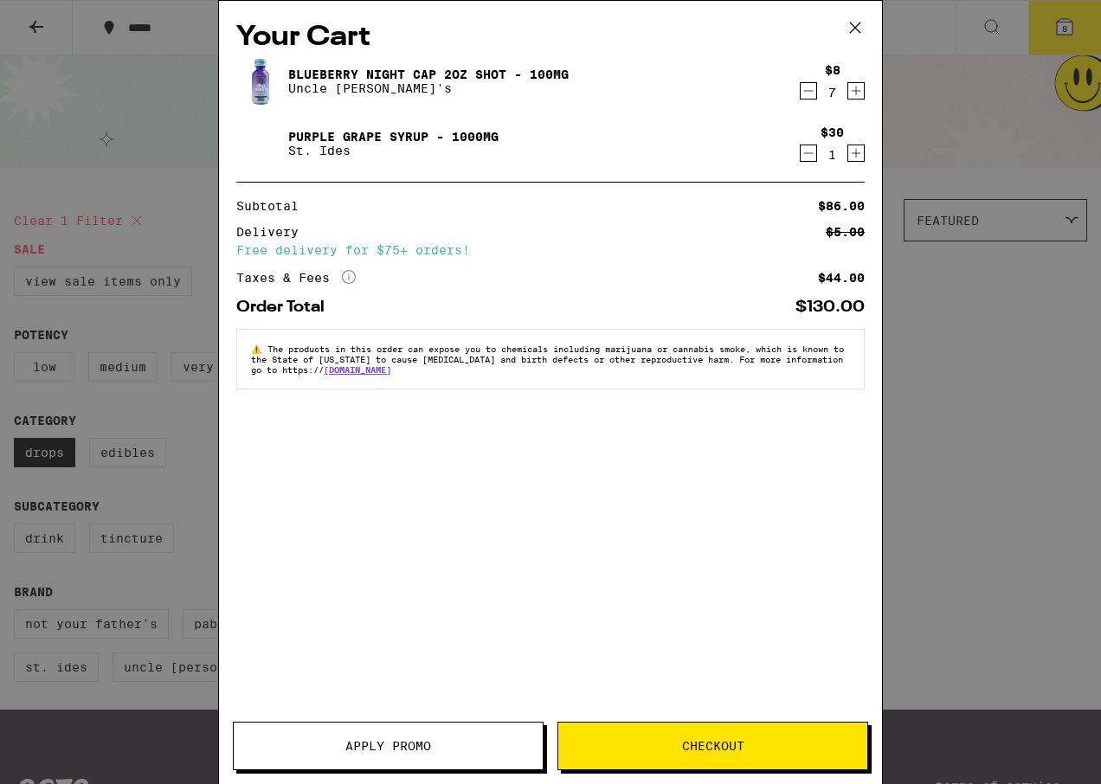
click at [802, 95] on icon "Decrement" at bounding box center [809, 90] width 16 height 21
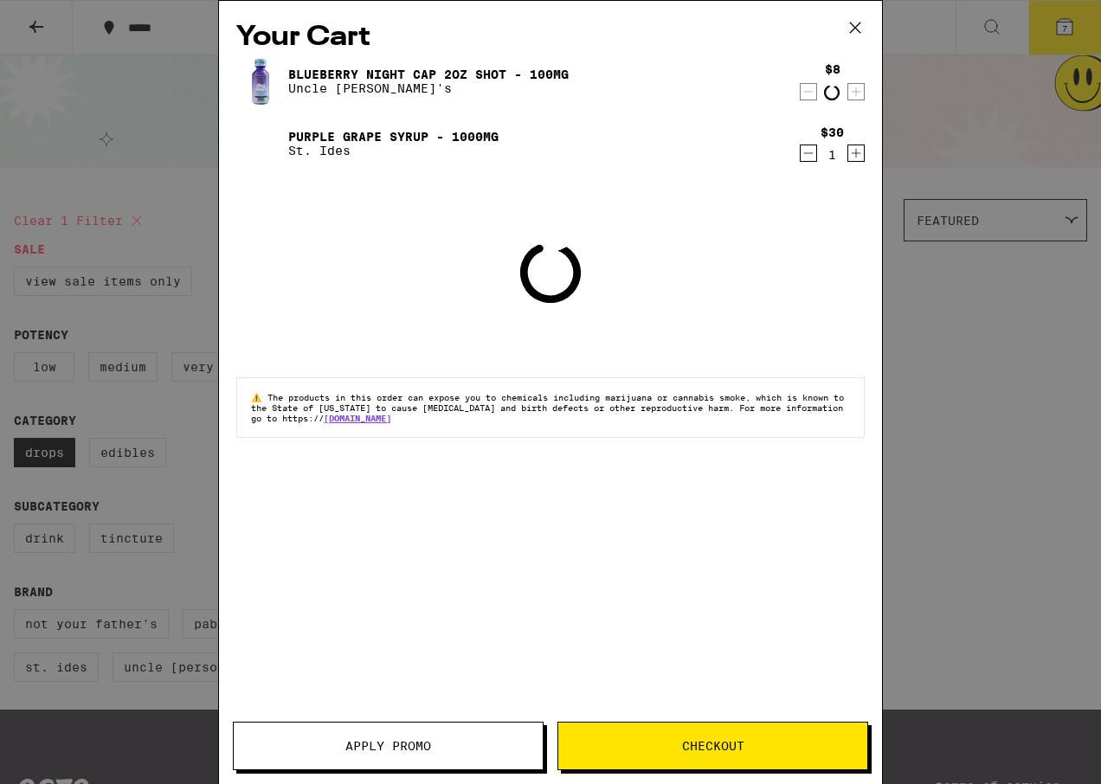
click at [802, 95] on icon "Decrement" at bounding box center [809, 91] width 16 height 21
click at [802, 95] on icon "Decrement" at bounding box center [809, 90] width 16 height 21
click at [802, 95] on icon "Decrement" at bounding box center [809, 91] width 16 height 21
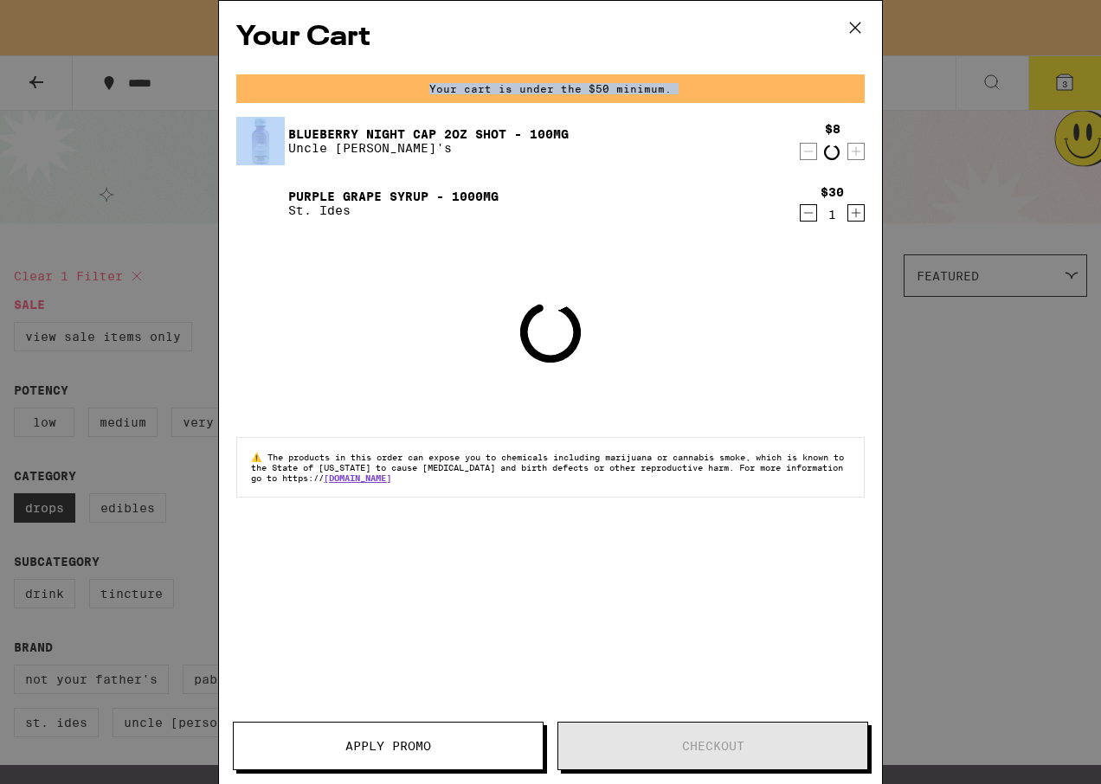
click at [802, 95] on div "Your cart is under the $50 minimum." at bounding box center [550, 88] width 628 height 29
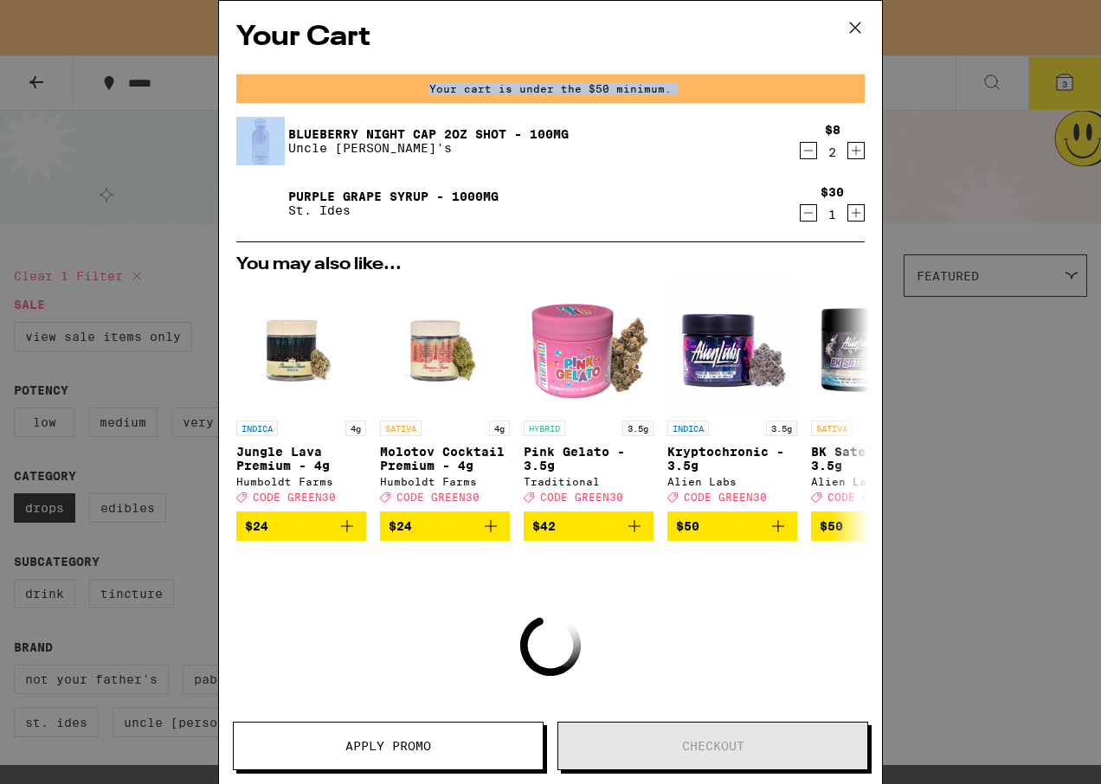
click at [848, 155] on icon "Increment" at bounding box center [856, 150] width 16 height 21
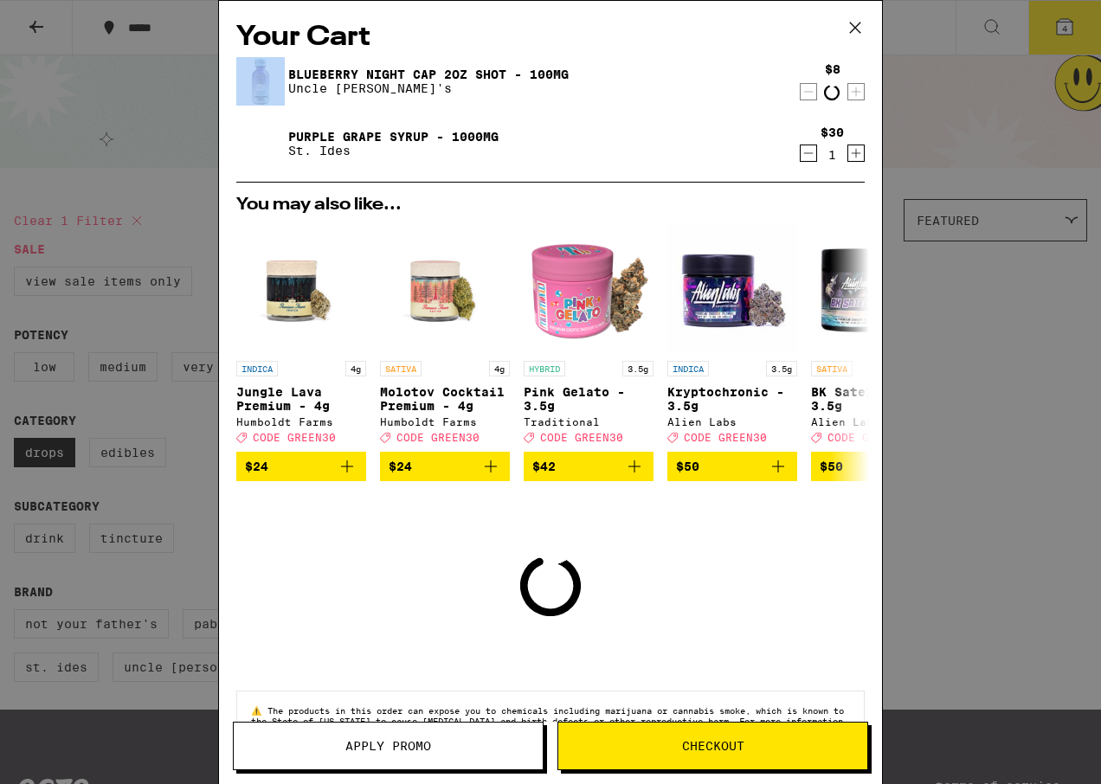
click at [852, 155] on icon "Increment" at bounding box center [857, 154] width 10 height 10
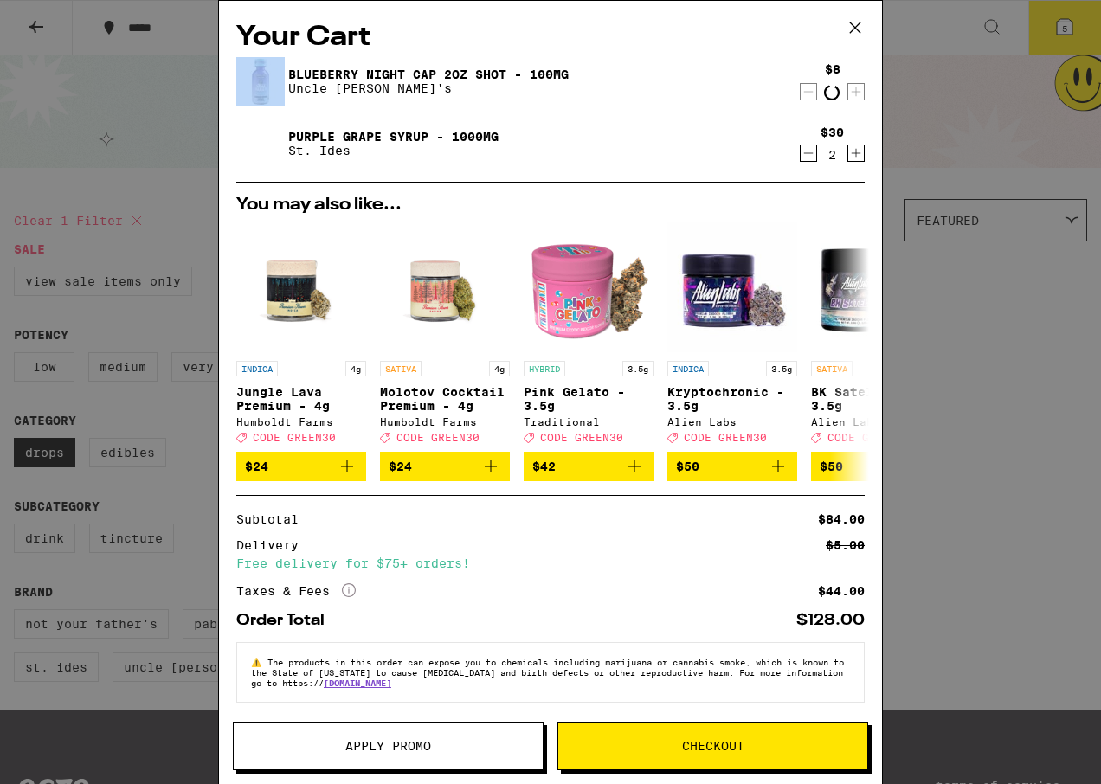
click at [801, 151] on icon "Decrement" at bounding box center [809, 153] width 16 height 21
click at [850, 33] on icon at bounding box center [855, 28] width 10 height 10
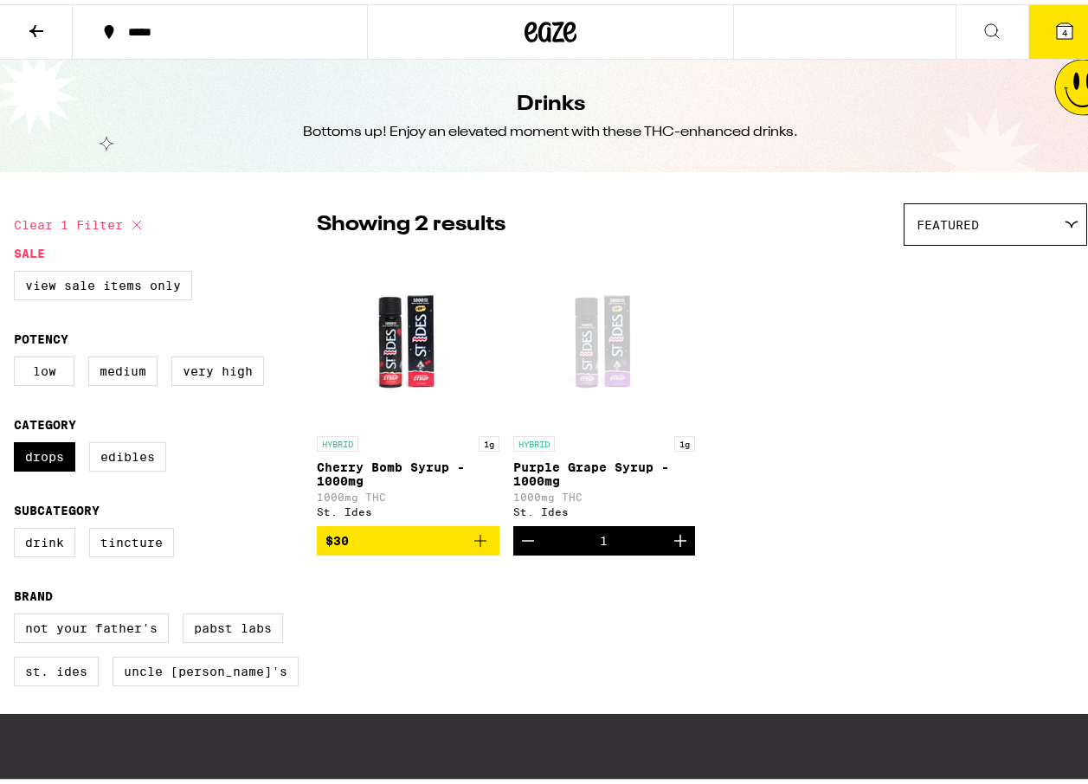
click at [43, 29] on icon at bounding box center [36, 26] width 21 height 21
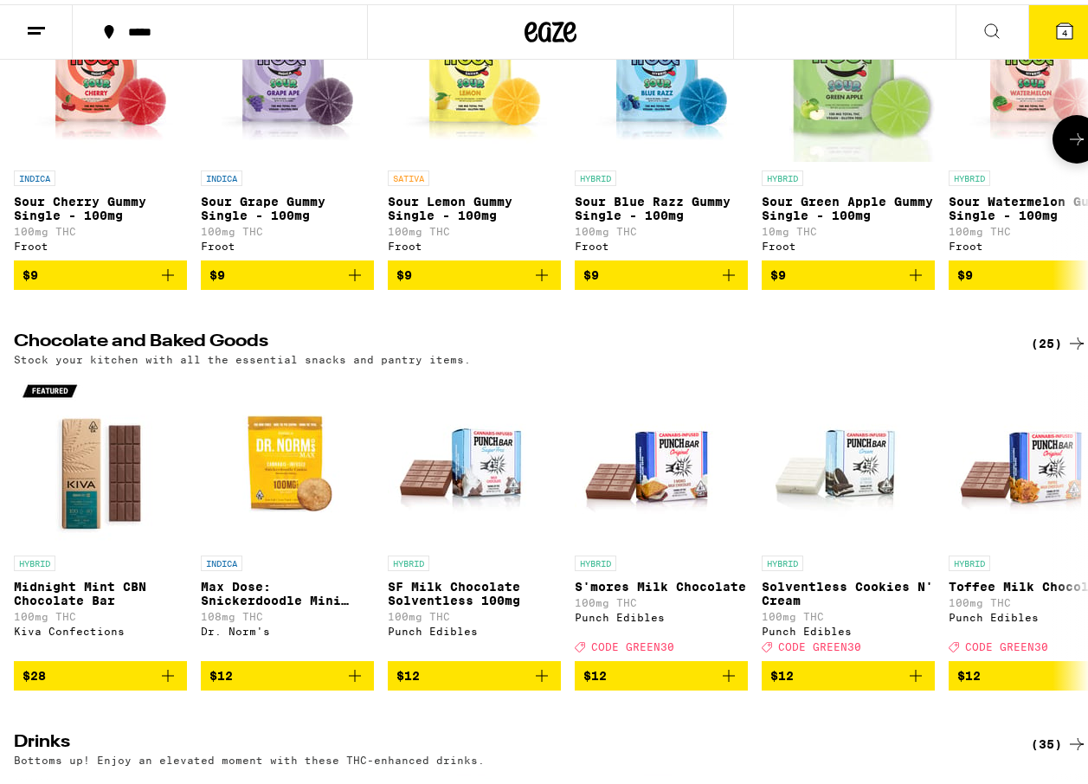
scroll to position [346, 0]
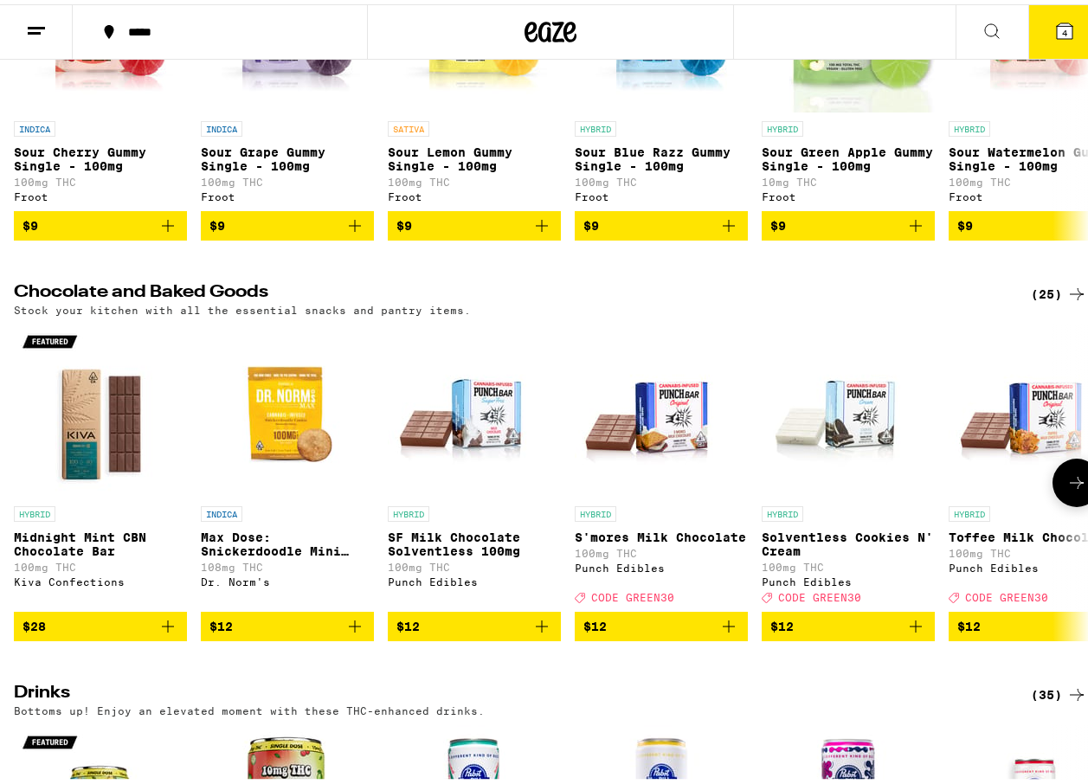
click at [1066, 489] on icon at bounding box center [1076, 478] width 21 height 21
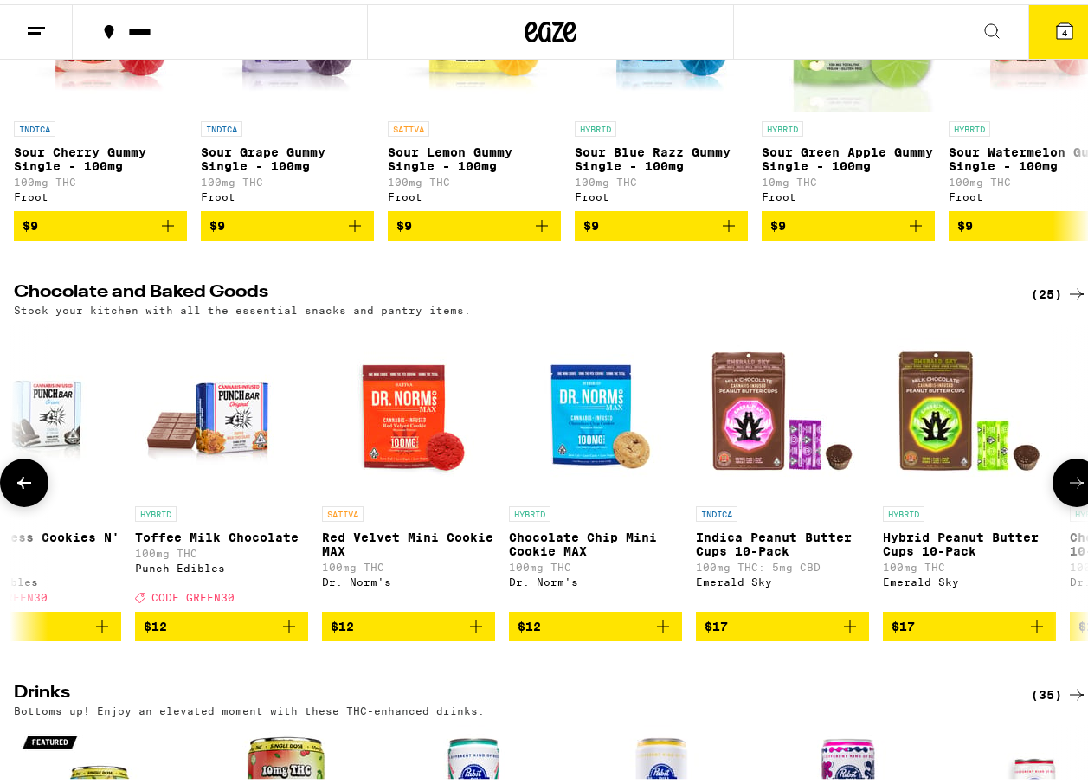
scroll to position [0, 872]
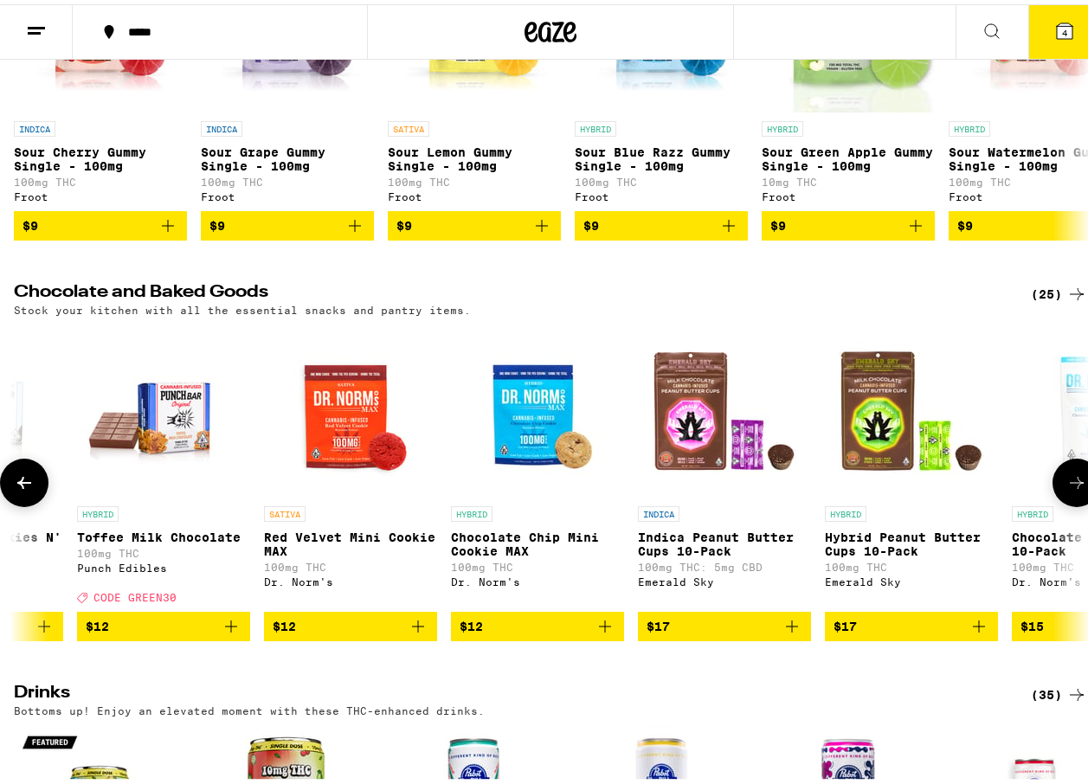
click at [1066, 489] on icon at bounding box center [1076, 478] width 21 height 21
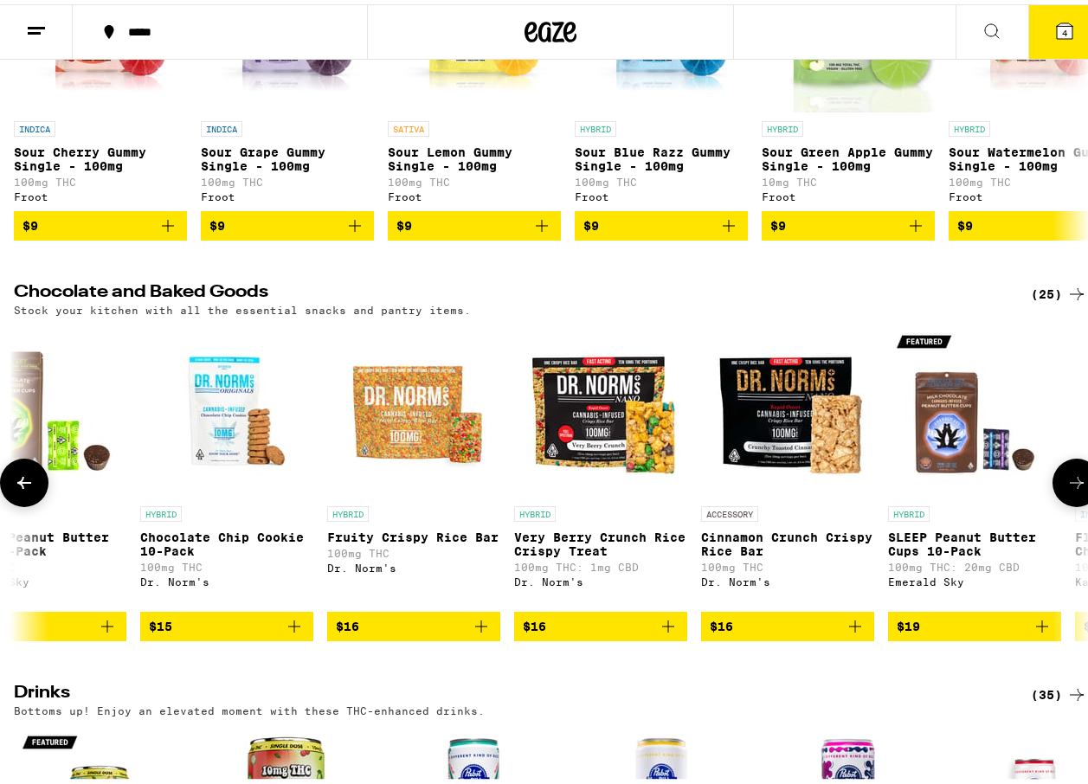
click at [1066, 489] on icon at bounding box center [1076, 478] width 21 height 21
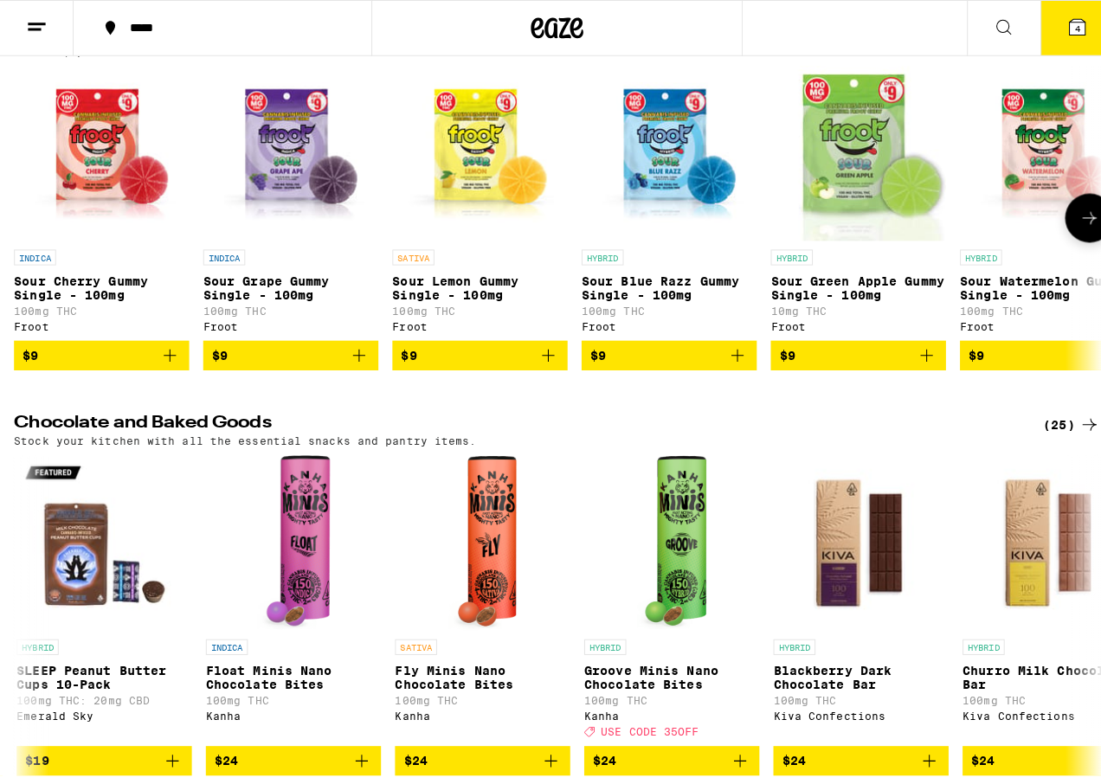
scroll to position [260, 0]
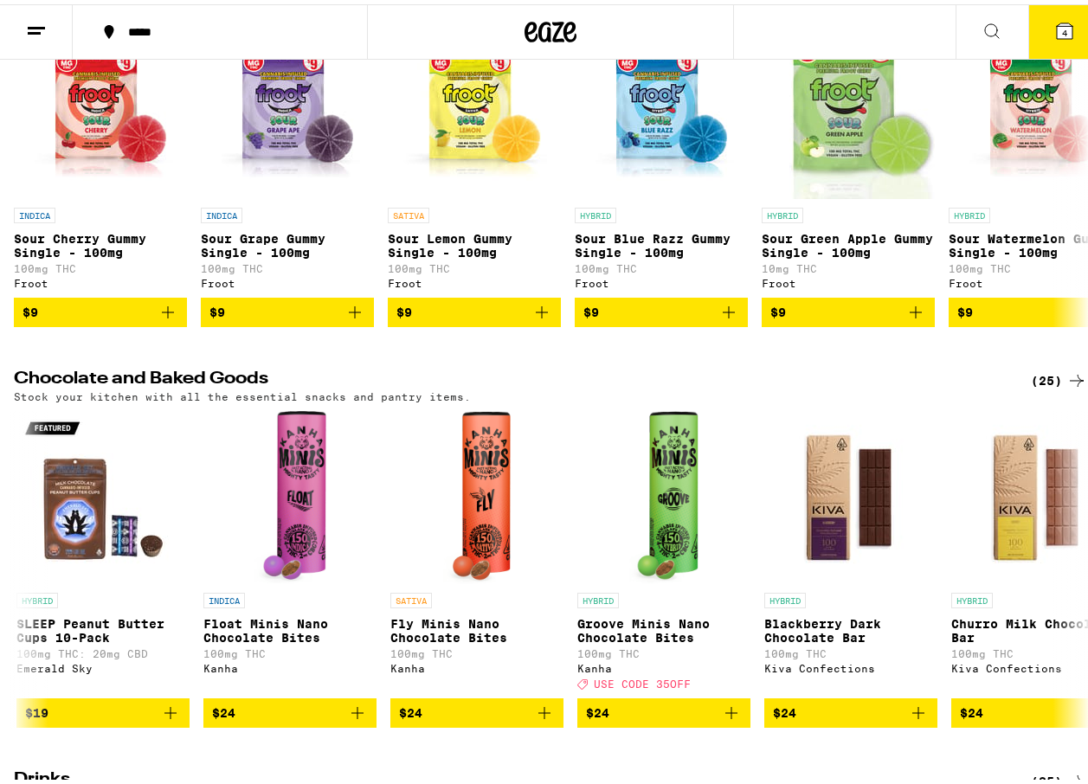
click at [1057, 24] on icon at bounding box center [1065, 27] width 16 height 16
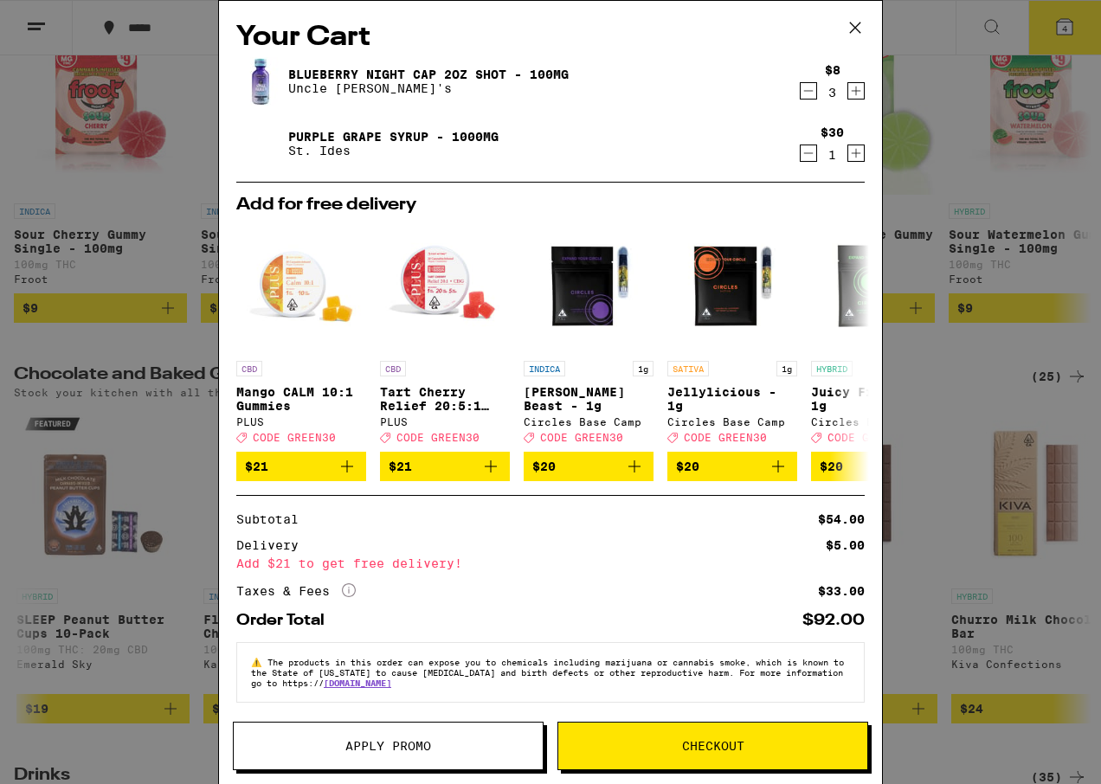
scroll to position [15, 0]
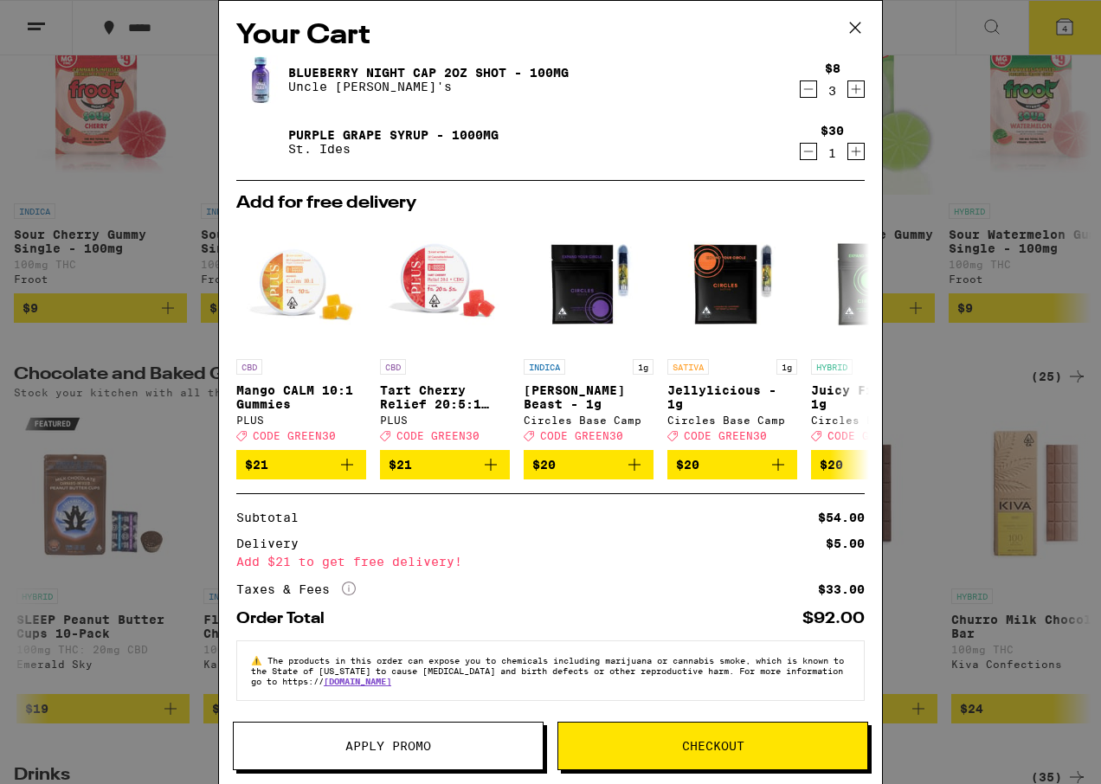
click at [801, 79] on icon "Decrement" at bounding box center [809, 89] width 16 height 21
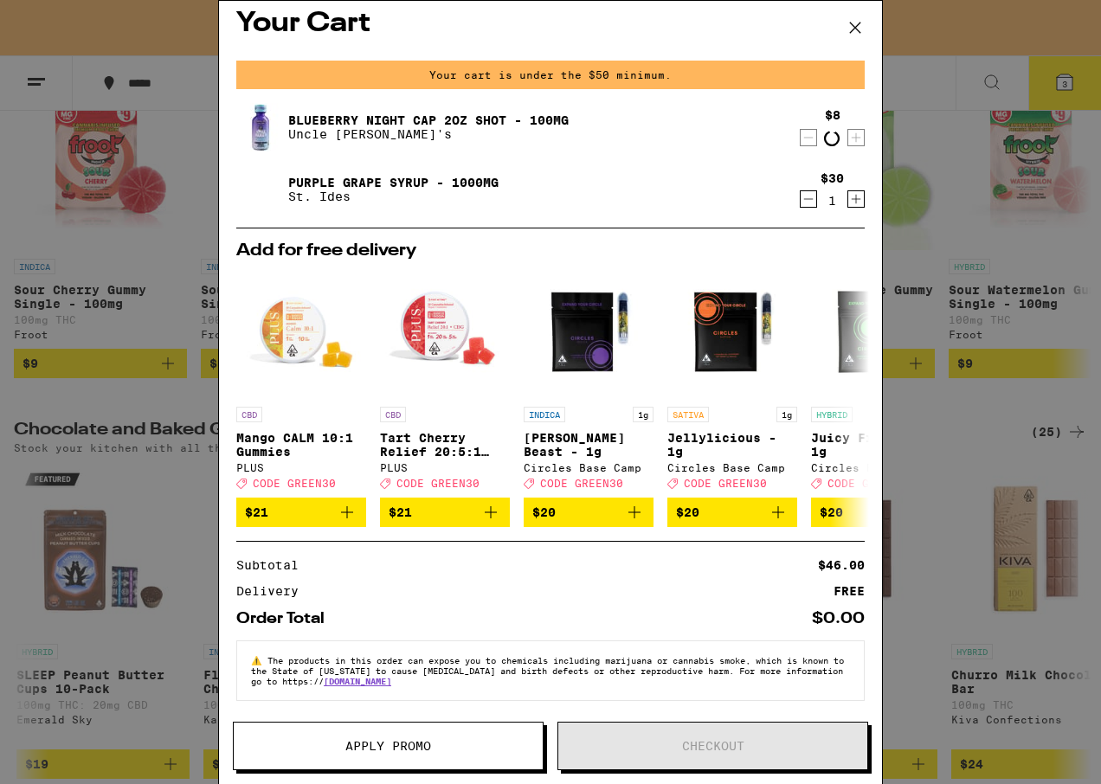
scroll to position [315, 0]
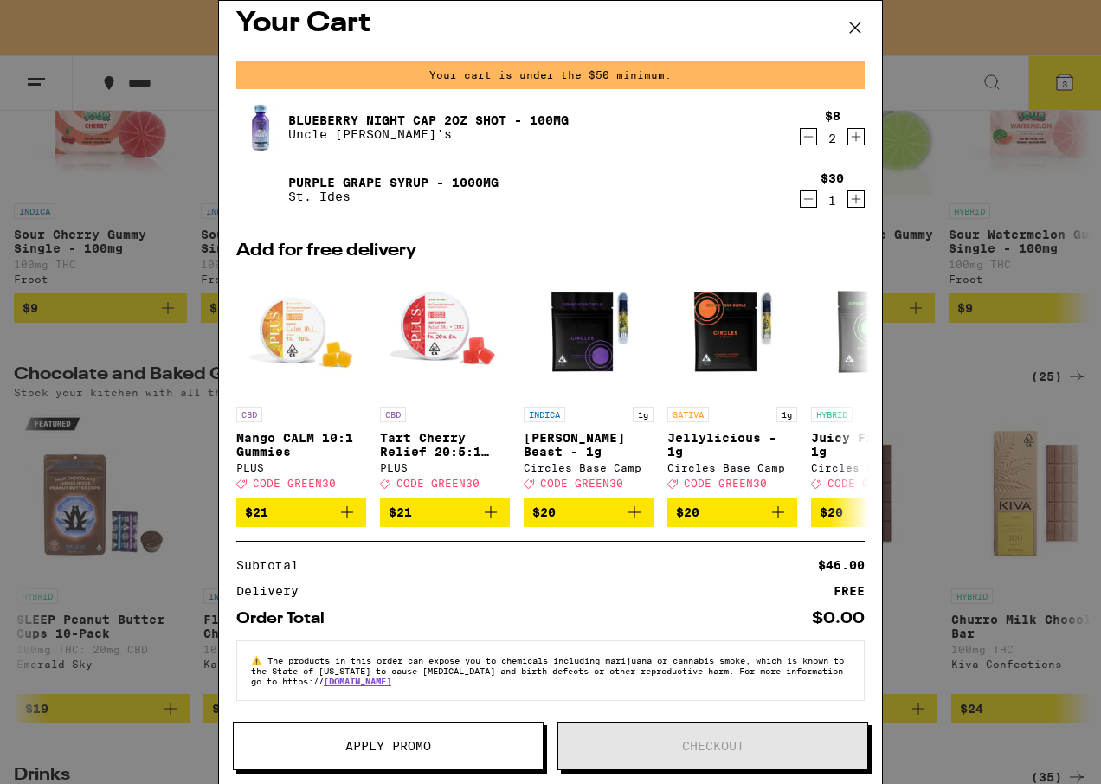
click at [801, 141] on icon "Decrement" at bounding box center [809, 136] width 16 height 21
click at [852, 200] on icon "Increment" at bounding box center [857, 200] width 10 height 10
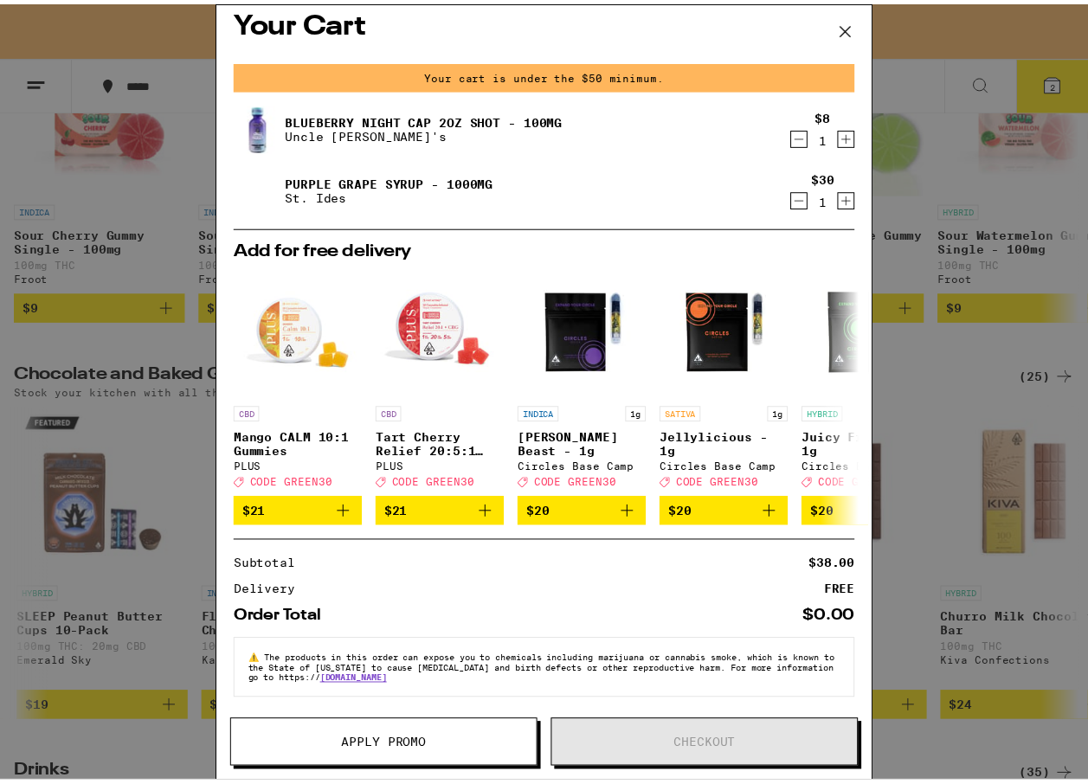
scroll to position [260, 0]
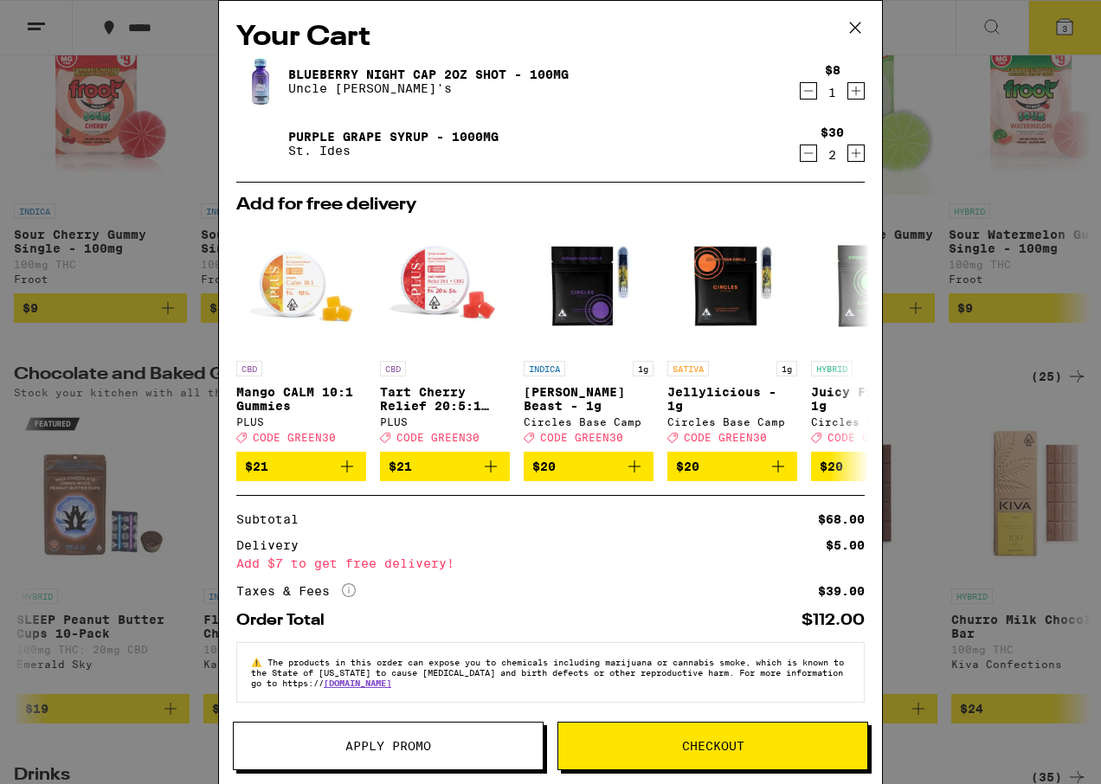
click at [848, 85] on icon "Increment" at bounding box center [856, 90] width 16 height 21
click at [410, 728] on button "Apply Promo" at bounding box center [388, 746] width 311 height 48
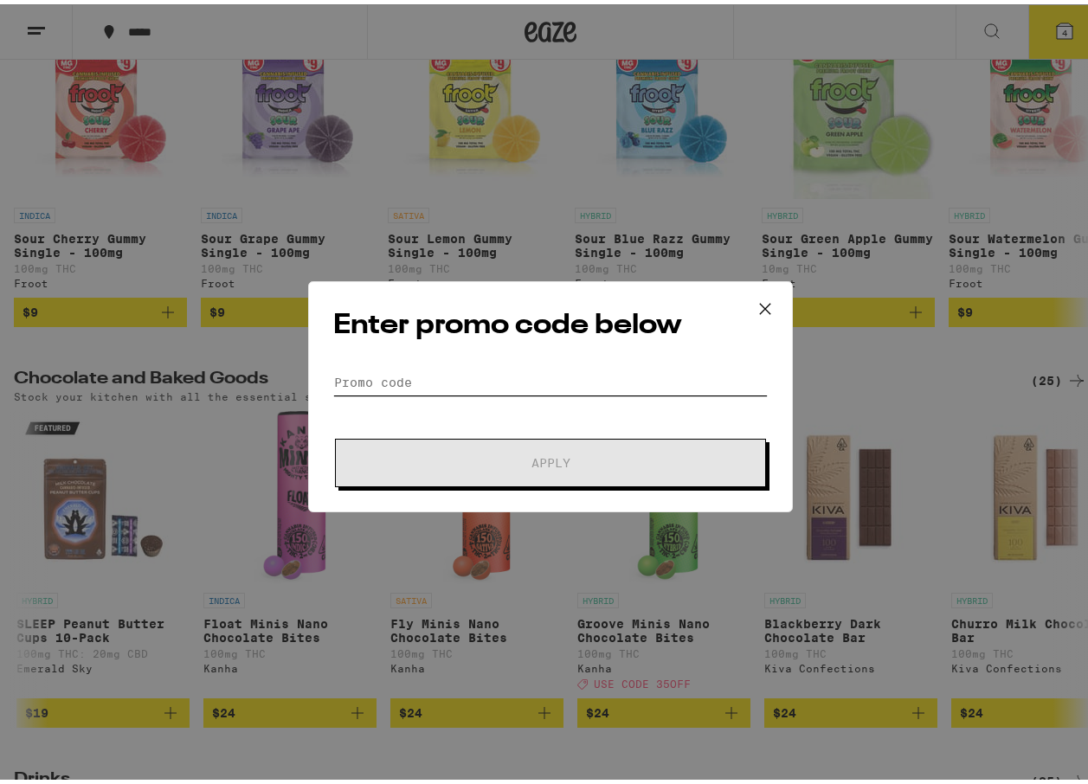
click at [470, 382] on input "Promo Code" at bounding box center [550, 378] width 434 height 26
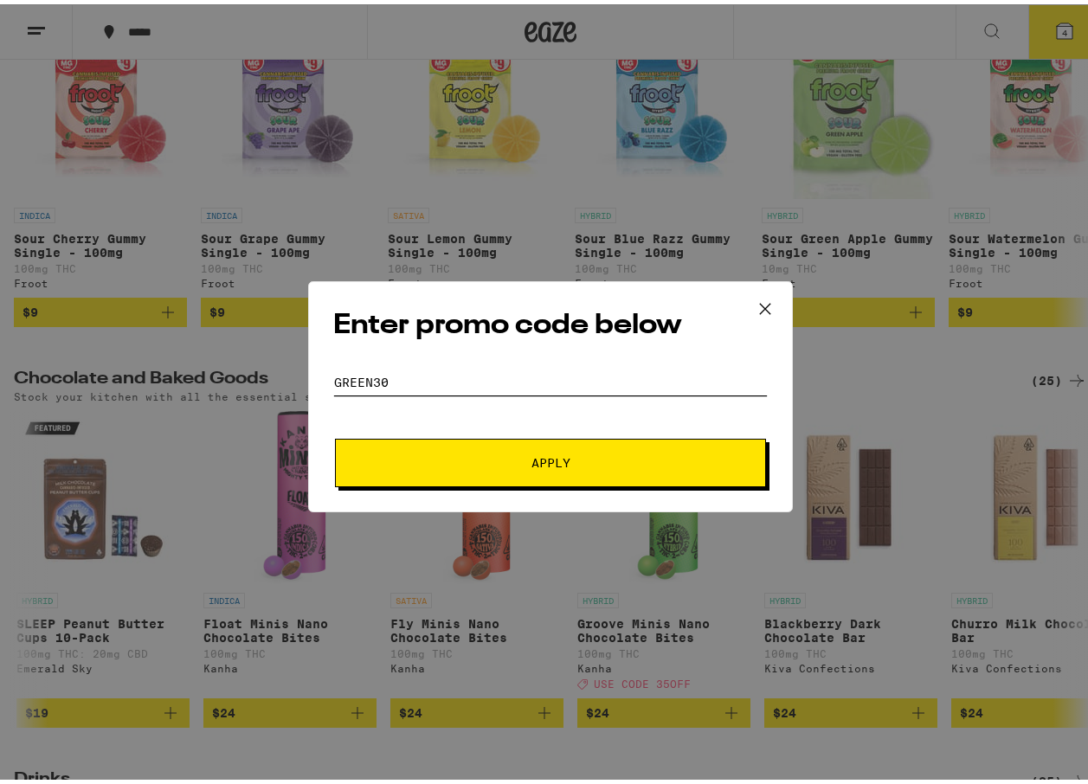
type input "green30"
click at [498, 471] on button "Apply" at bounding box center [550, 458] width 431 height 48
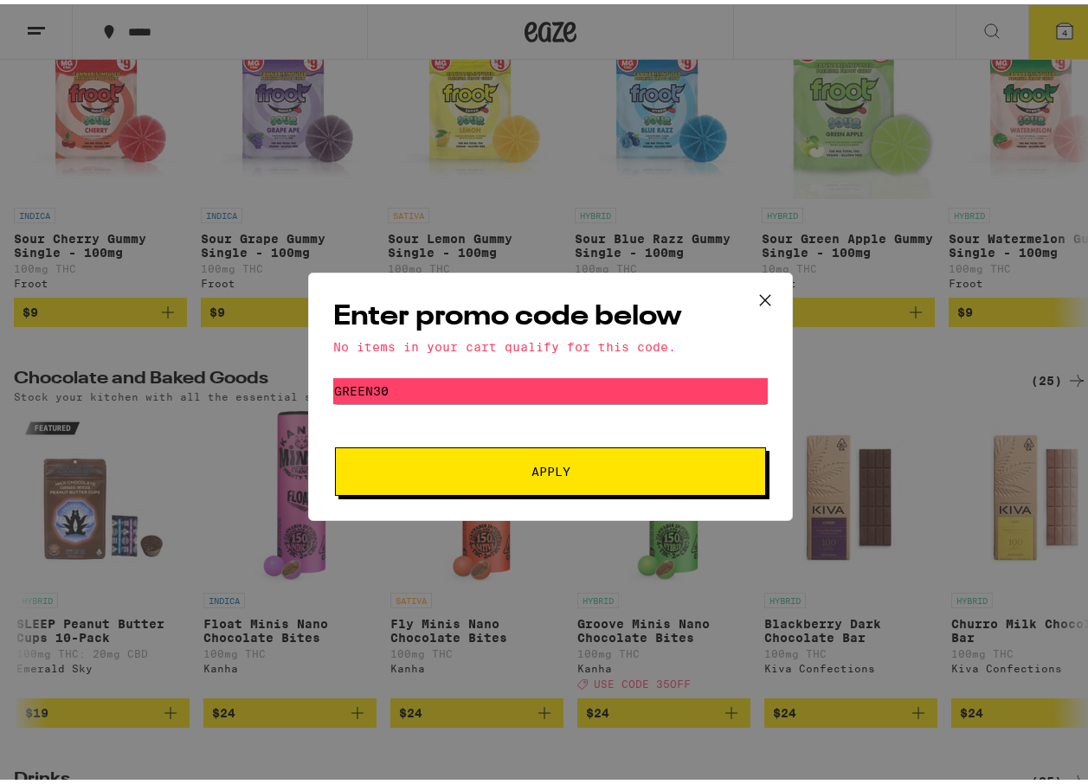
click at [761, 287] on icon at bounding box center [765, 296] width 26 height 26
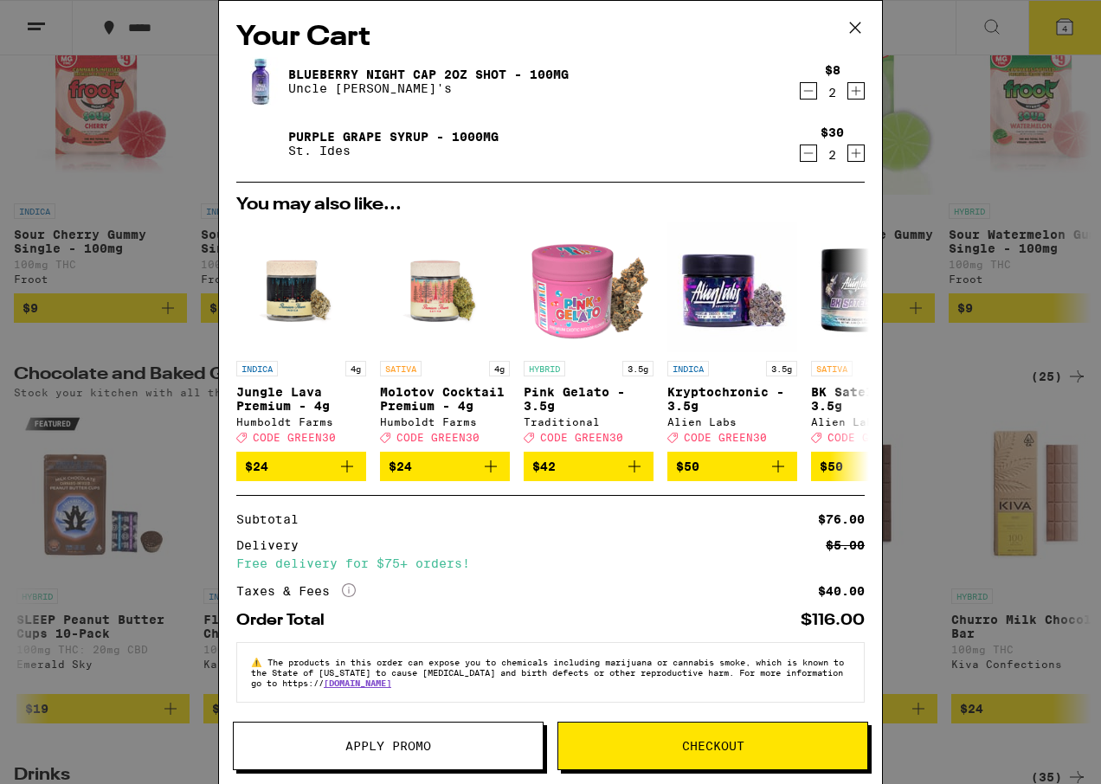
click at [801, 84] on icon "Decrement" at bounding box center [809, 90] width 16 height 21
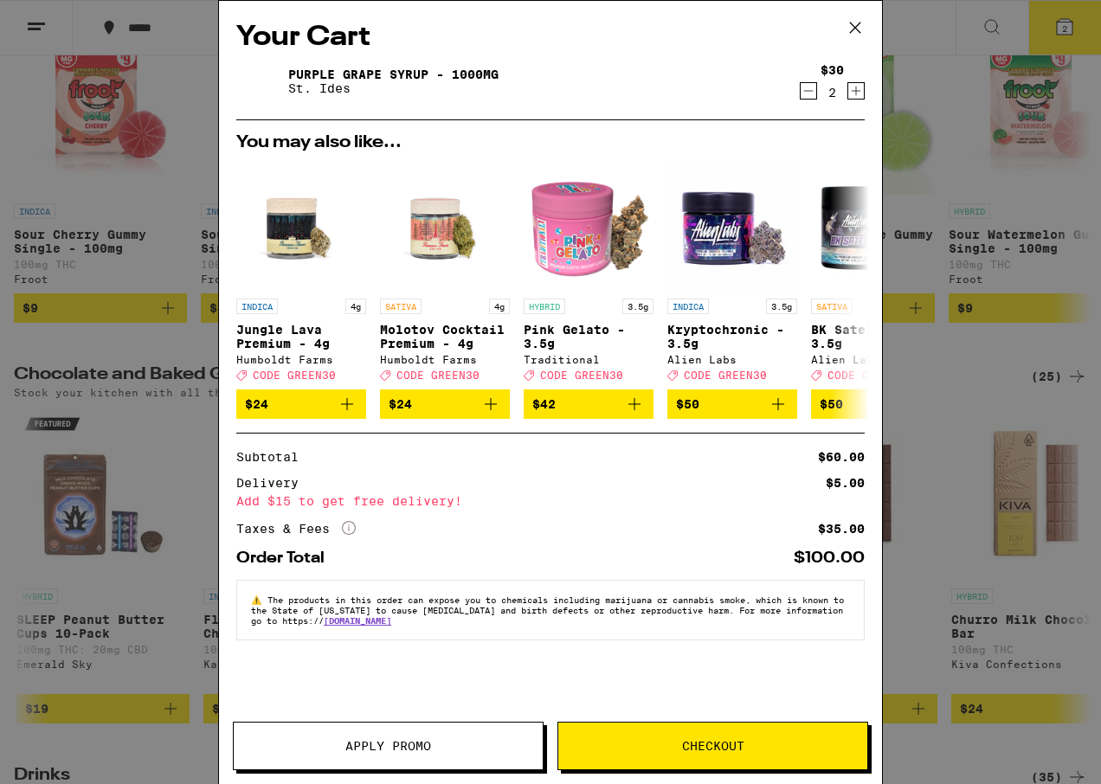
click at [853, 22] on icon at bounding box center [855, 28] width 26 height 26
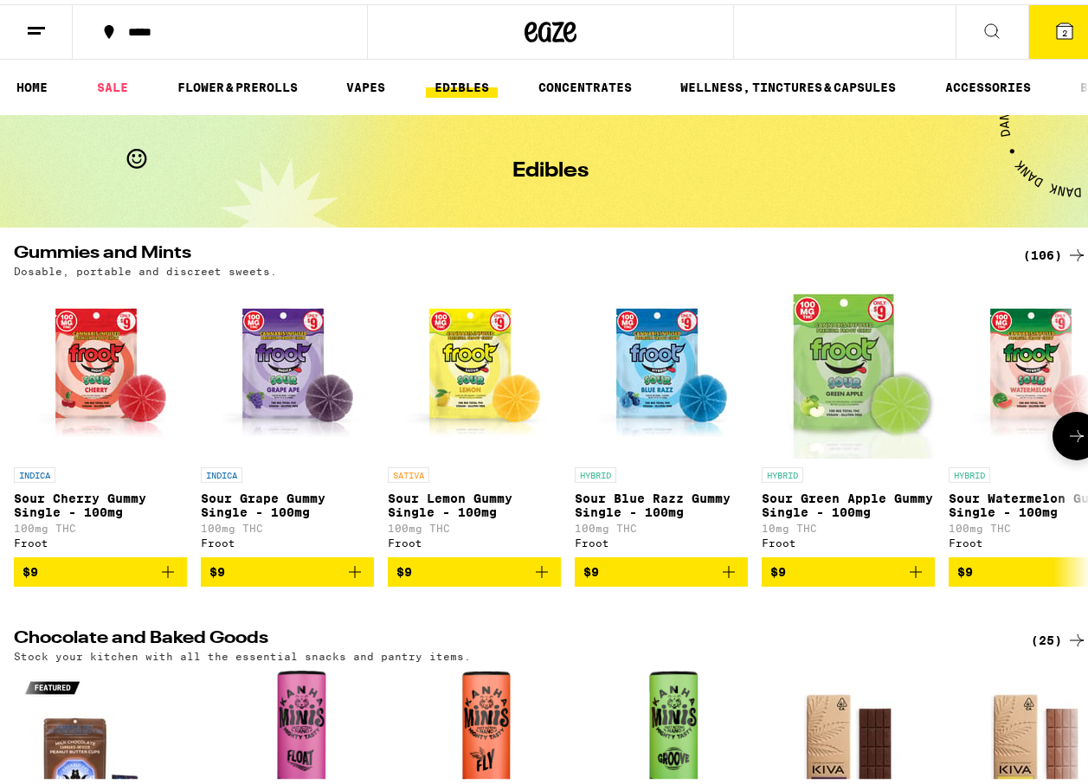
click at [1066, 426] on button at bounding box center [1076, 432] width 48 height 48
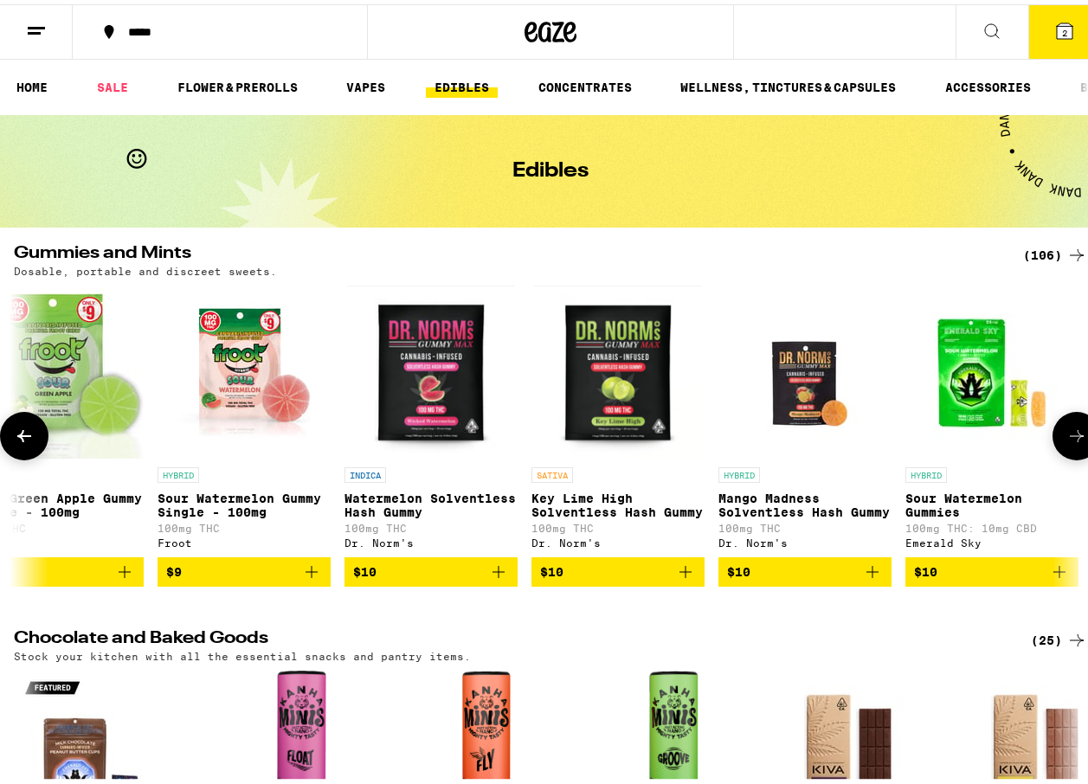
scroll to position [0, 872]
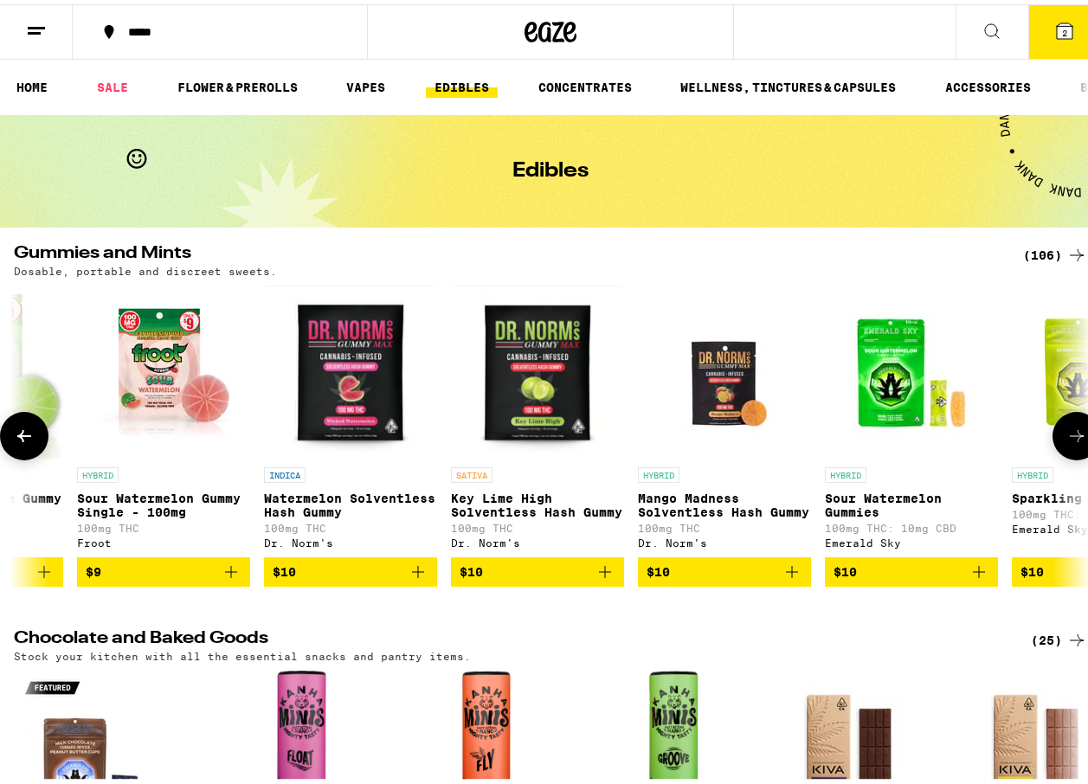
click at [1052, 430] on button at bounding box center [1076, 432] width 48 height 48
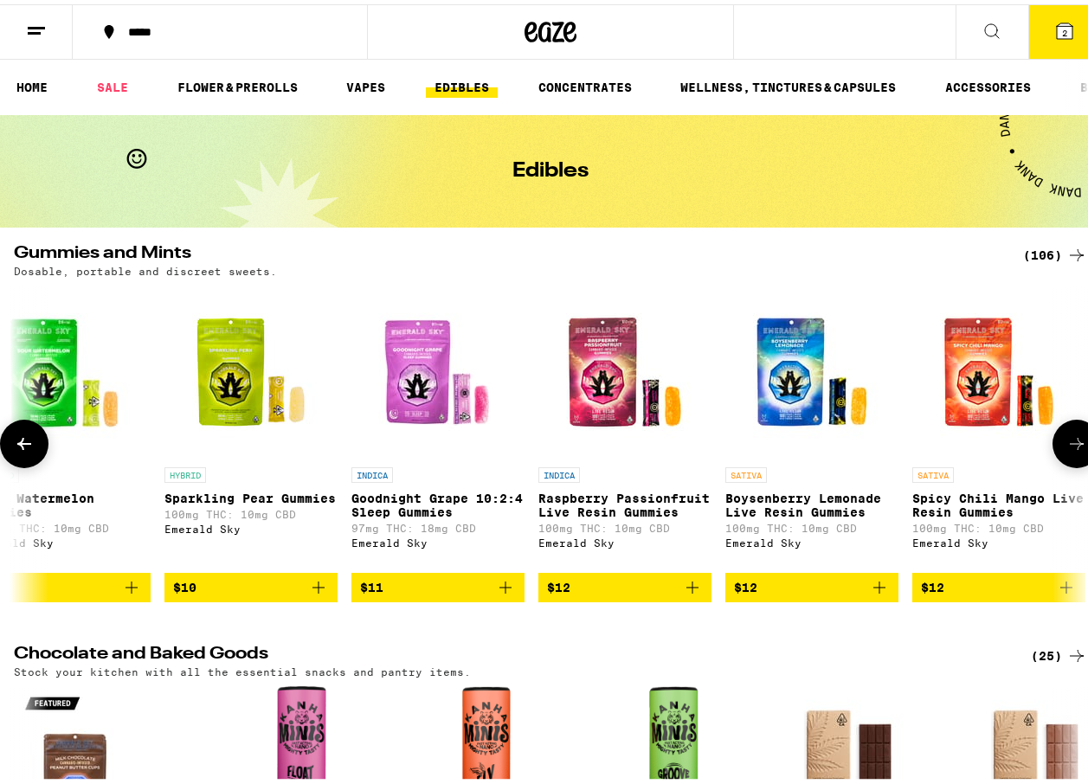
scroll to position [0, 1743]
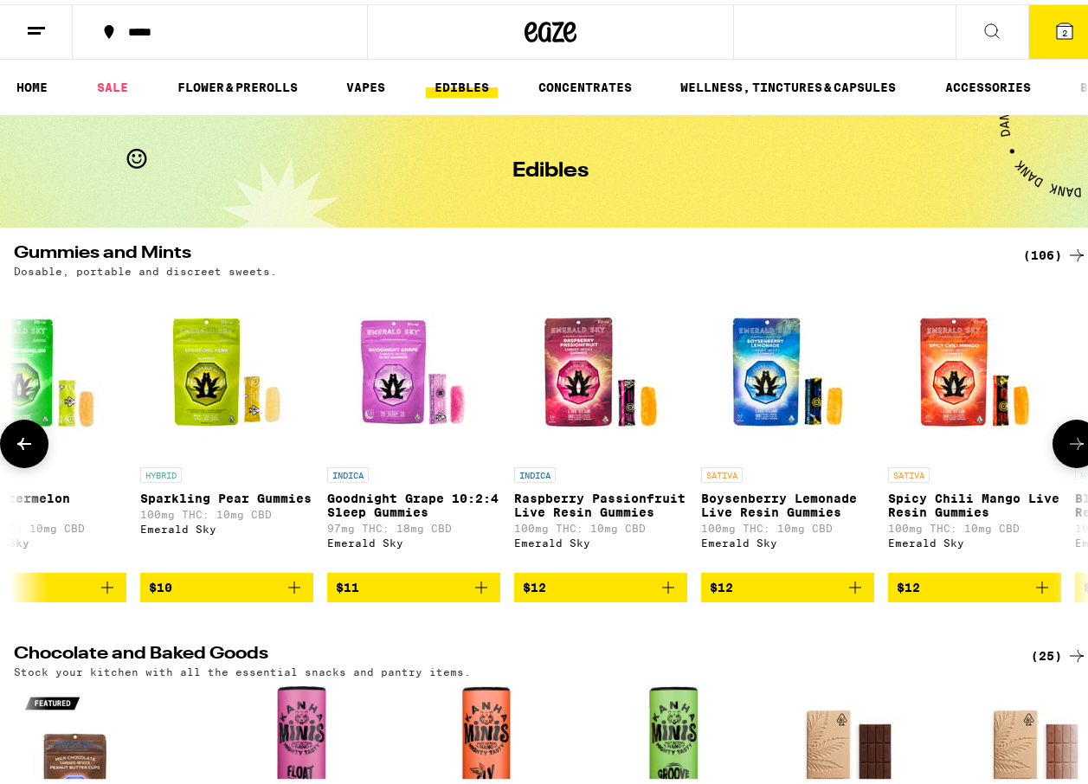
click at [1052, 443] on button at bounding box center [1076, 439] width 48 height 48
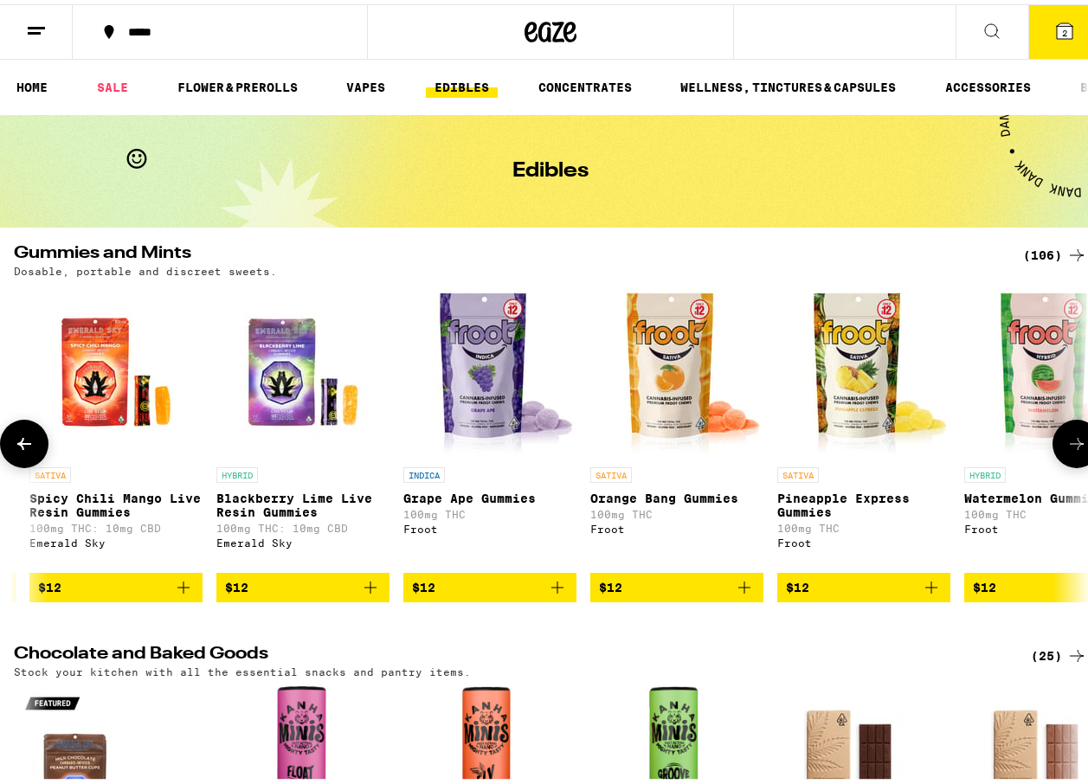
scroll to position [0, 2615]
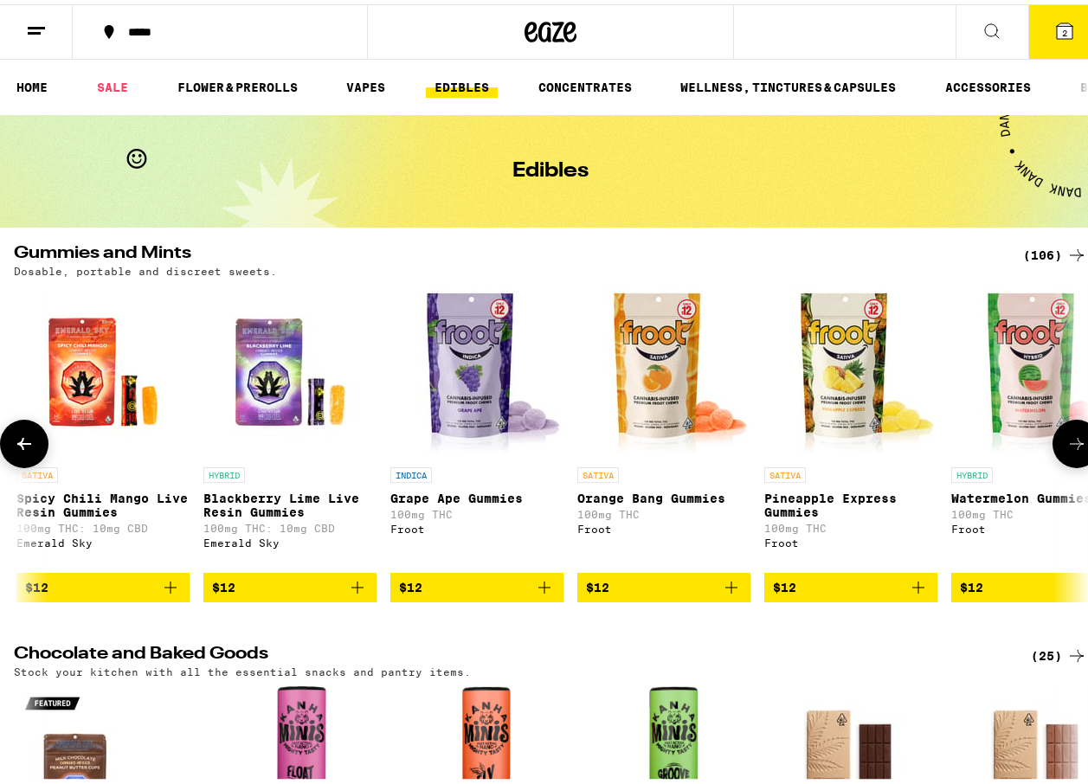
click at [1052, 443] on button at bounding box center [1076, 439] width 48 height 48
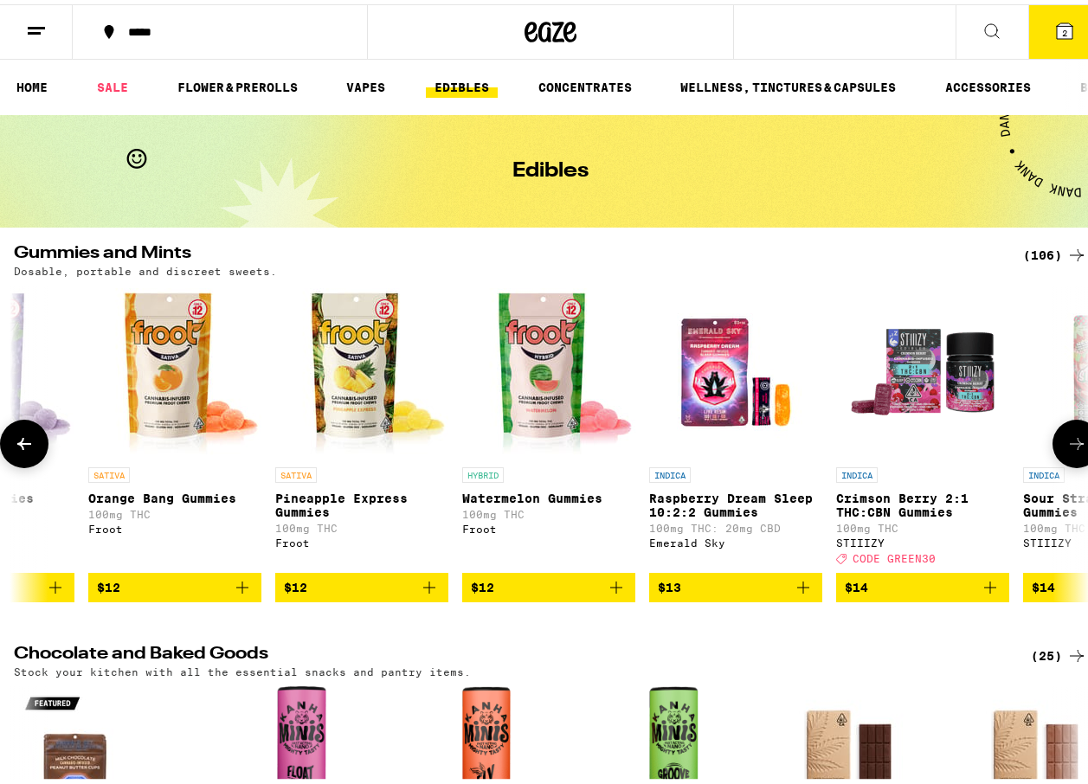
scroll to position [0, 3486]
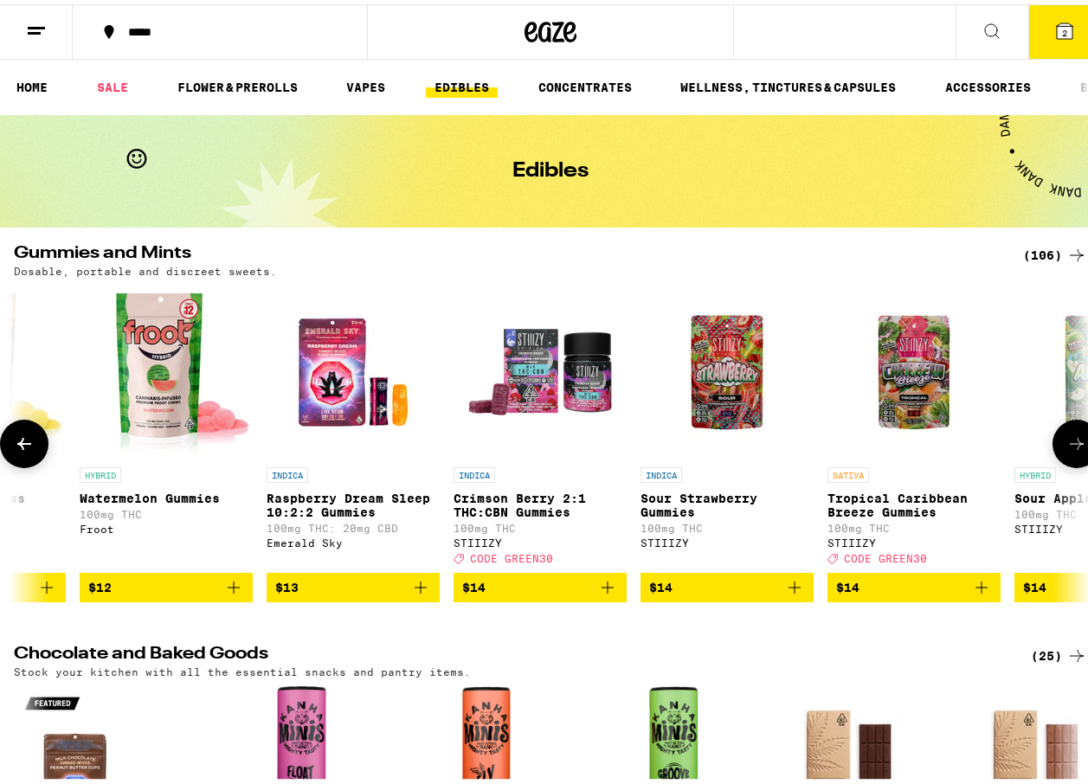
click at [513, 502] on p "Crimson Berry 2:1 THC:CBN Gummies" at bounding box center [540, 501] width 173 height 28
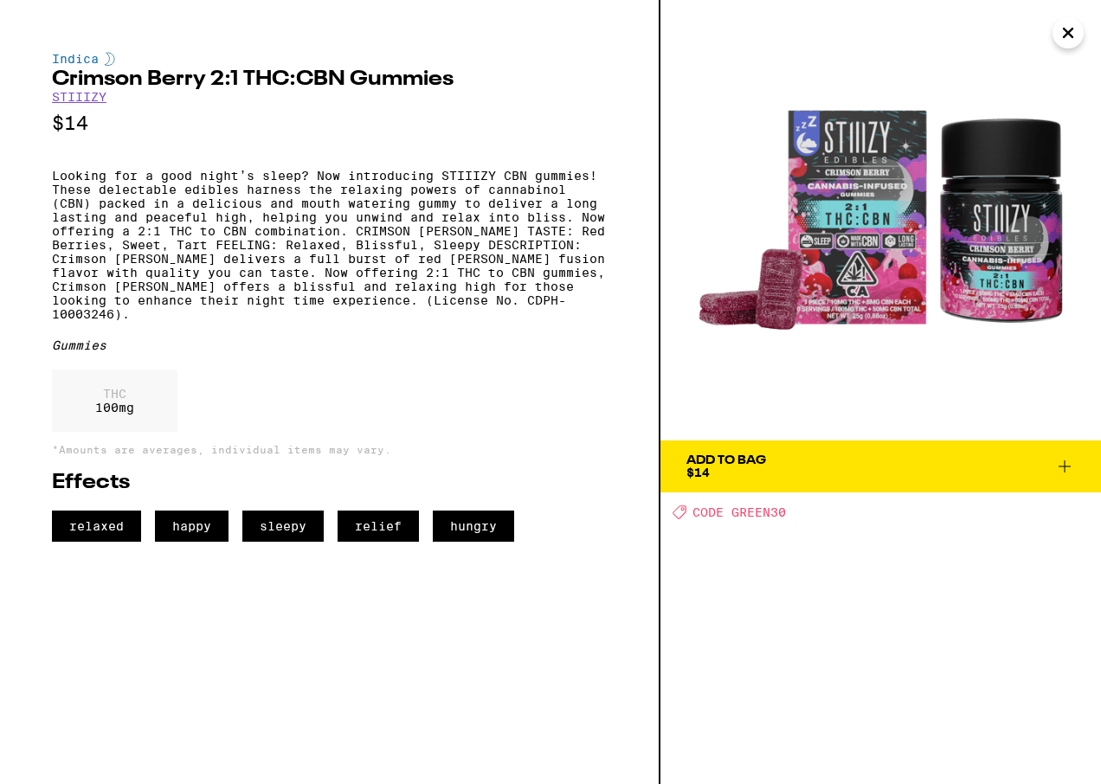
click at [1056, 461] on icon at bounding box center [1064, 466] width 21 height 21
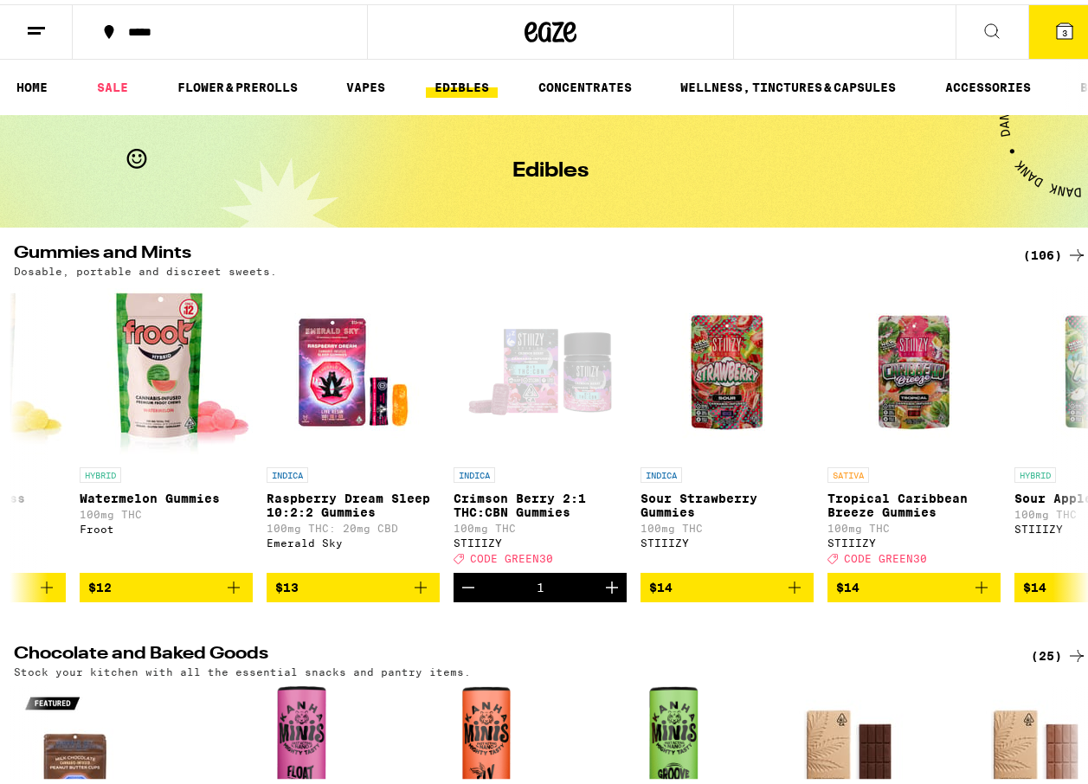
click at [1052, 15] on button "3" at bounding box center [1064, 28] width 73 height 54
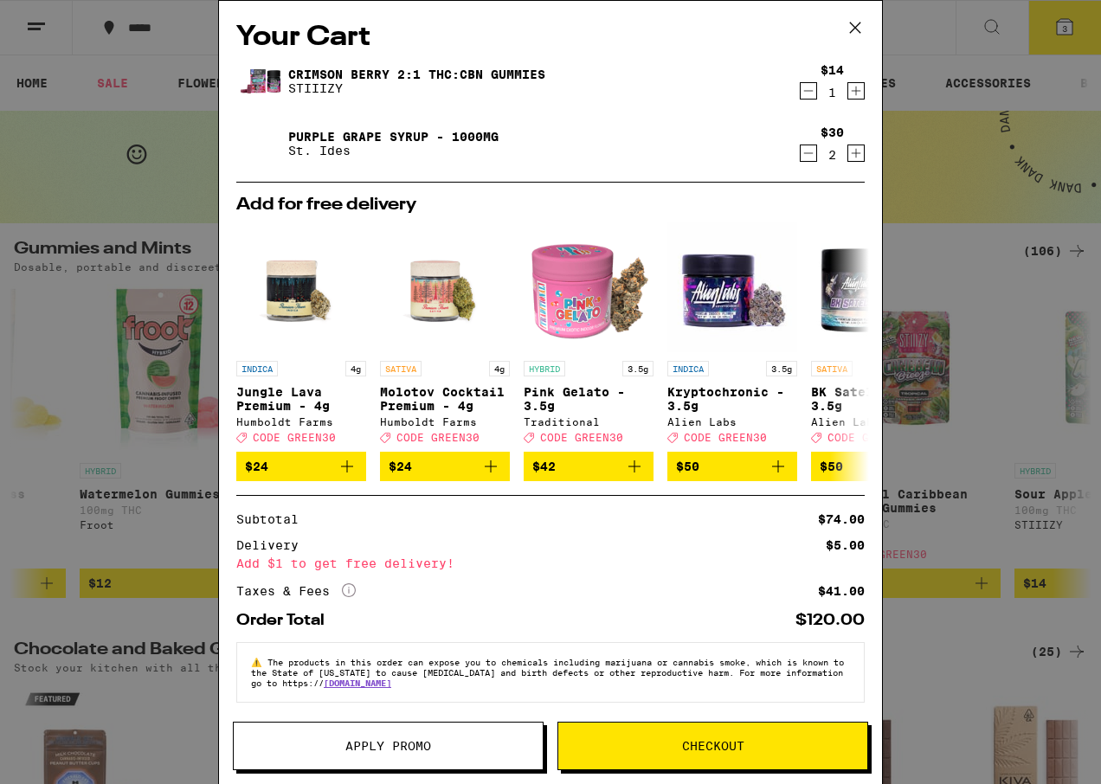
click at [392, 750] on span "Apply Promo" at bounding box center [388, 746] width 86 height 12
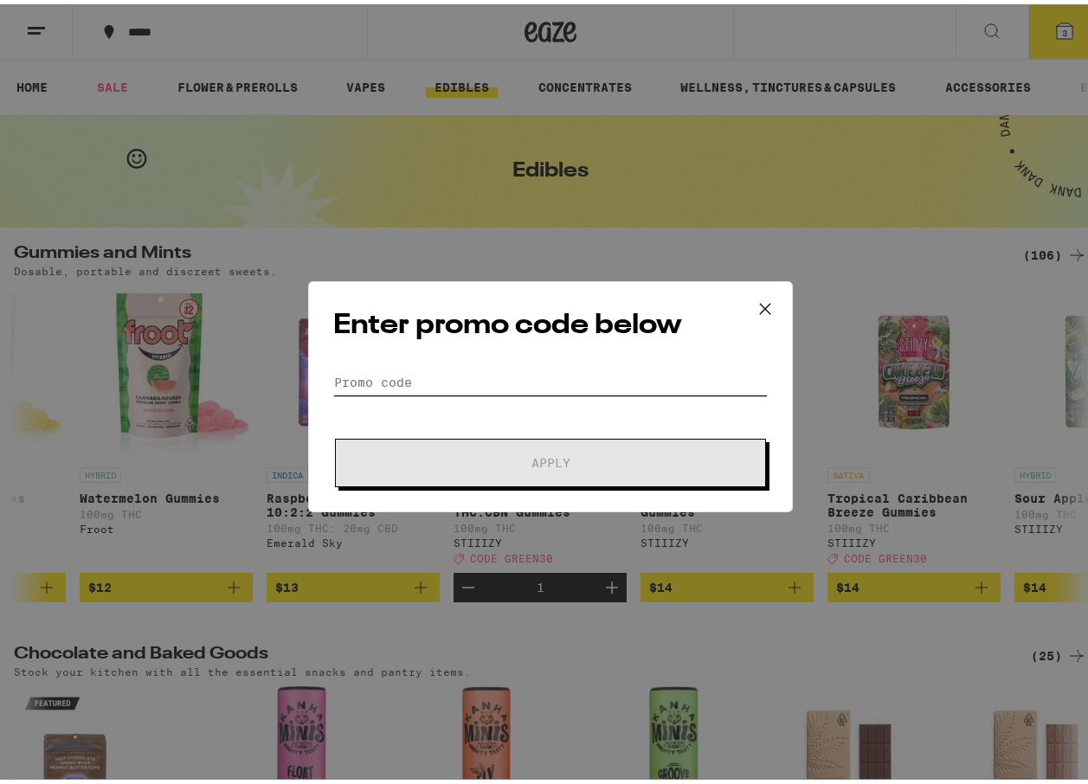
click at [401, 370] on input "Promo Code" at bounding box center [550, 378] width 434 height 26
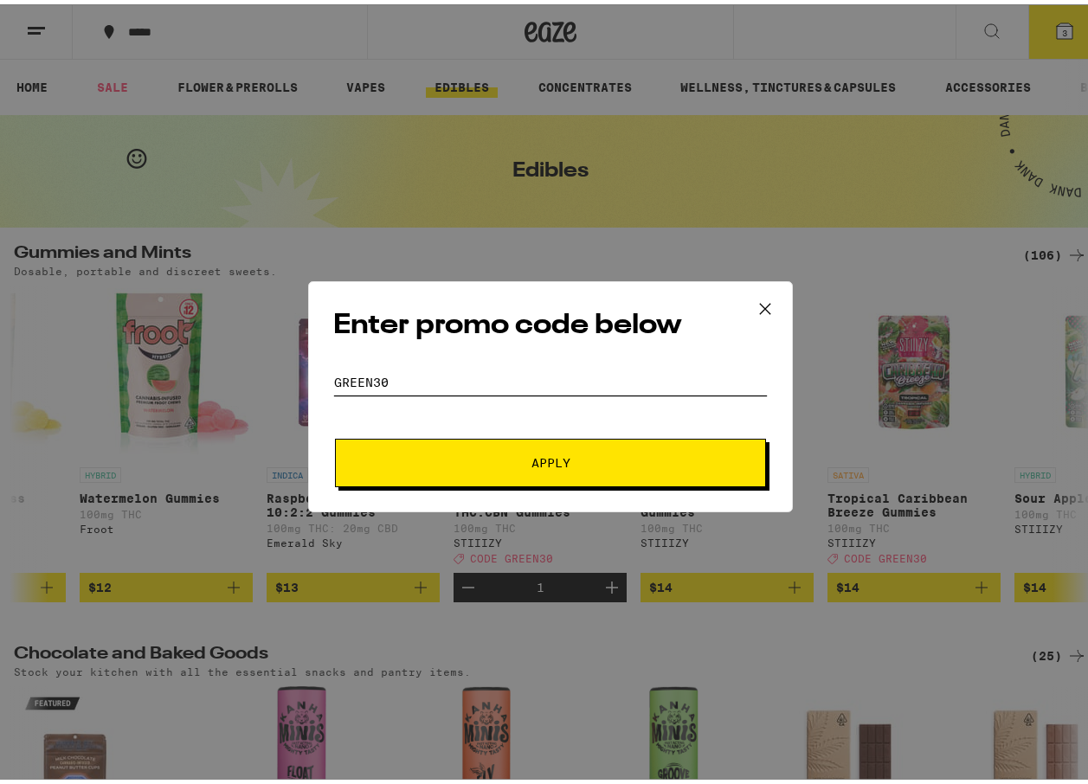
type input "green30"
click at [469, 454] on span "Apply" at bounding box center [551, 459] width 312 height 12
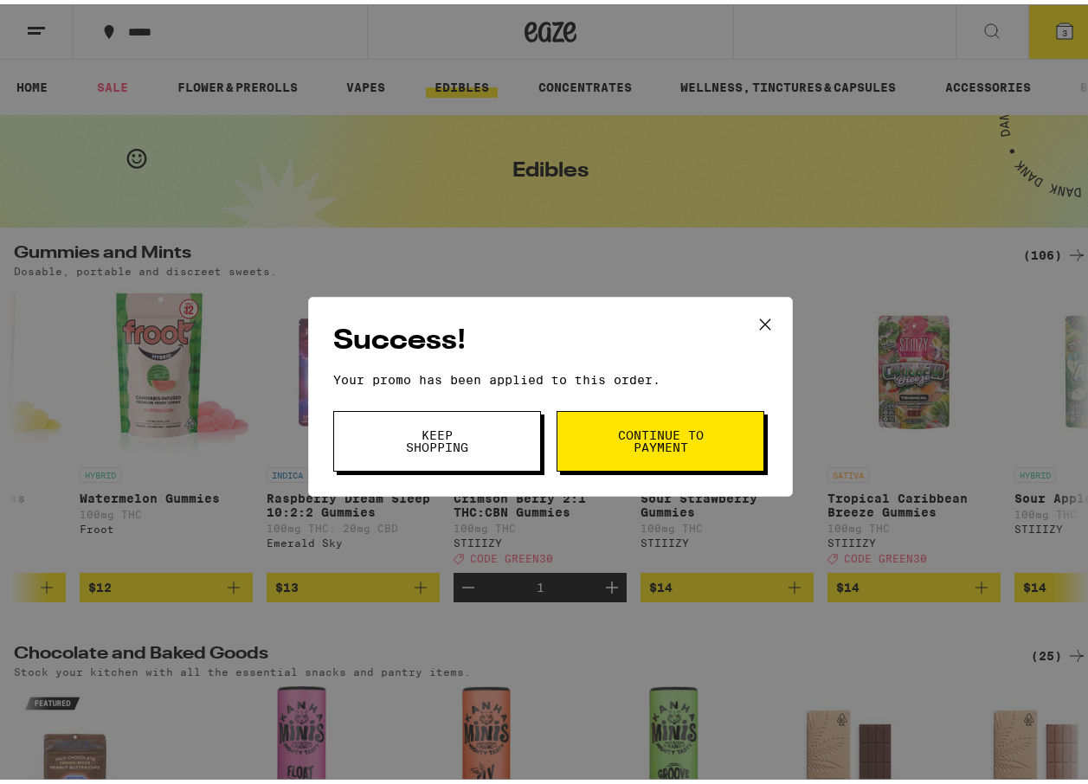
click at [616, 427] on span "Continue to payment" at bounding box center [660, 437] width 88 height 24
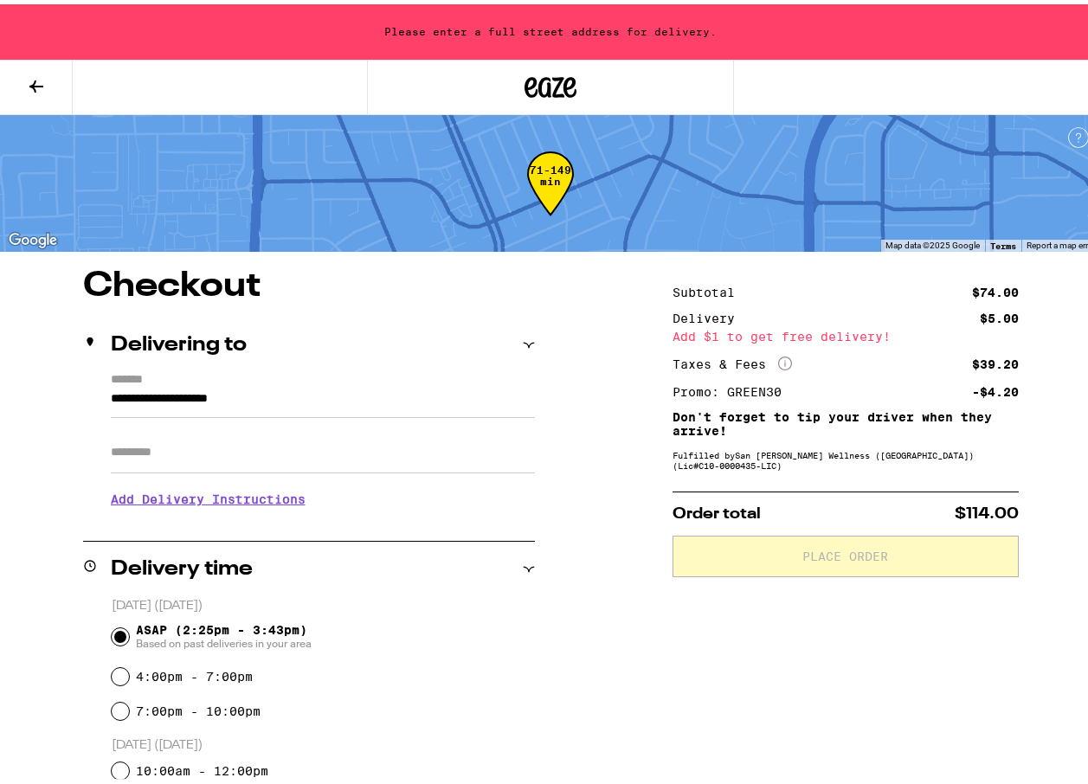
click at [523, 339] on icon at bounding box center [529, 341] width 12 height 12
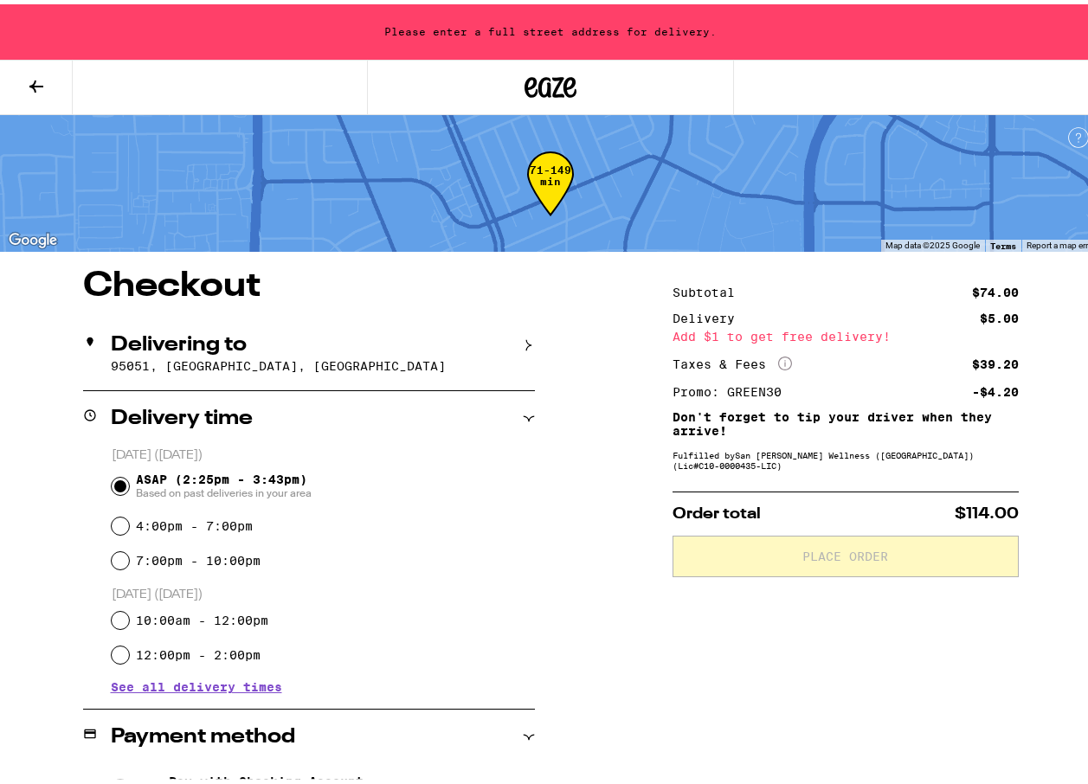
click at [303, 351] on div "Delivering to 95051, Santa Clara, CA" at bounding box center [309, 349] width 452 height 73
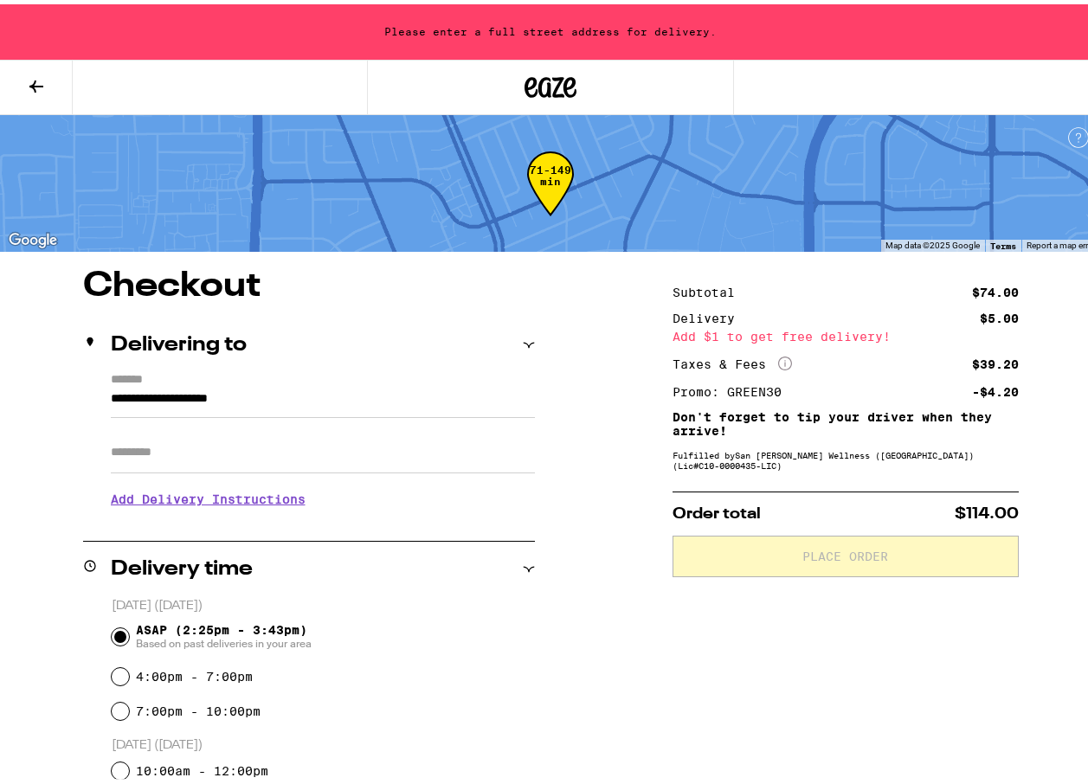
drag, startPoint x: 306, startPoint y: 390, endPoint x: -3, endPoint y: 353, distance: 311.2
click at [0, 353] on html "**********" at bounding box center [550, 619] width 1101 height 1239
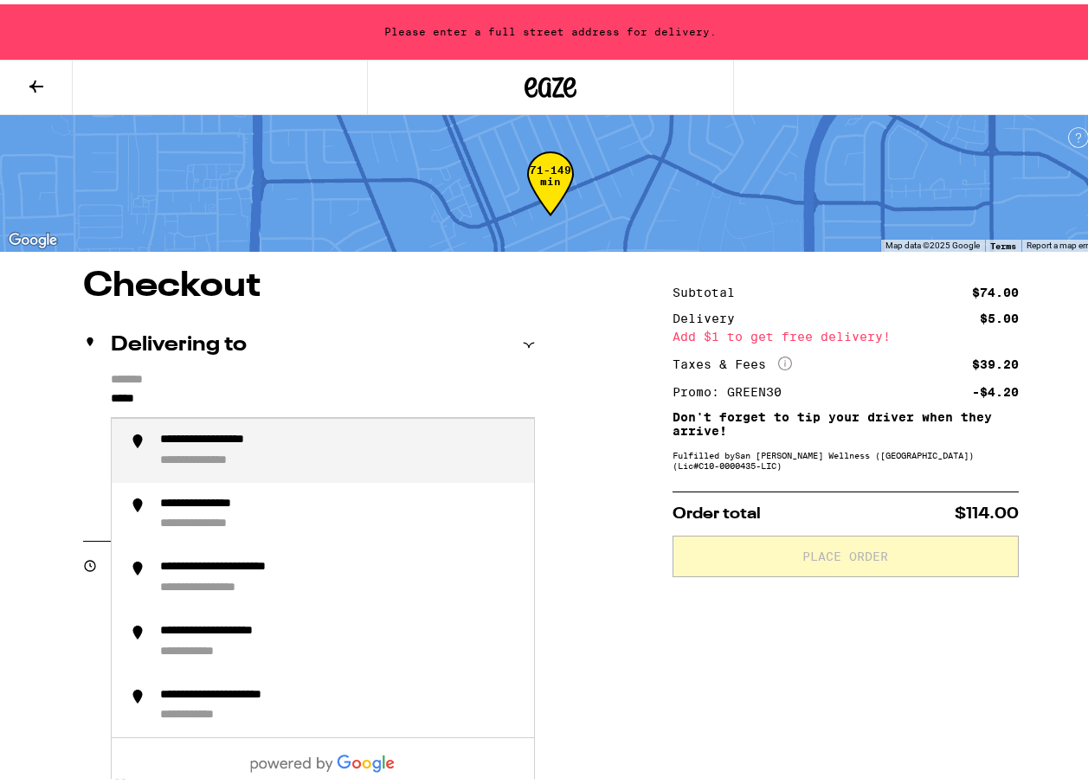
click at [215, 437] on div "**********" at bounding box center [234, 436] width 149 height 16
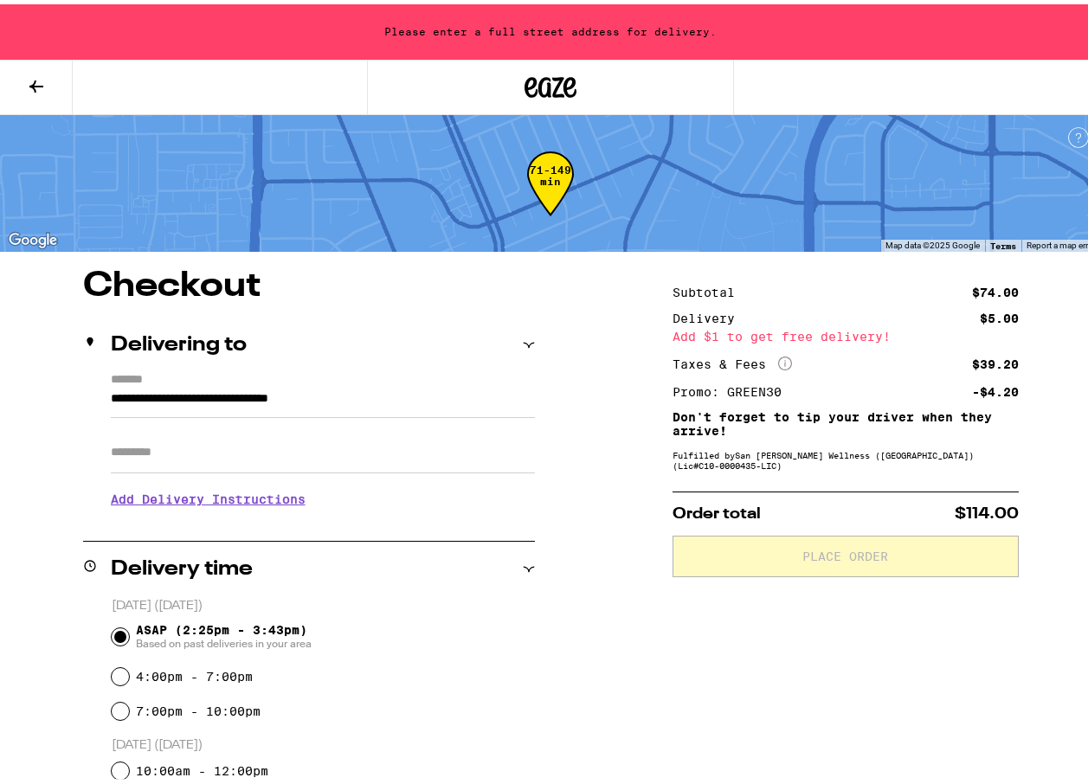
type input "**********"
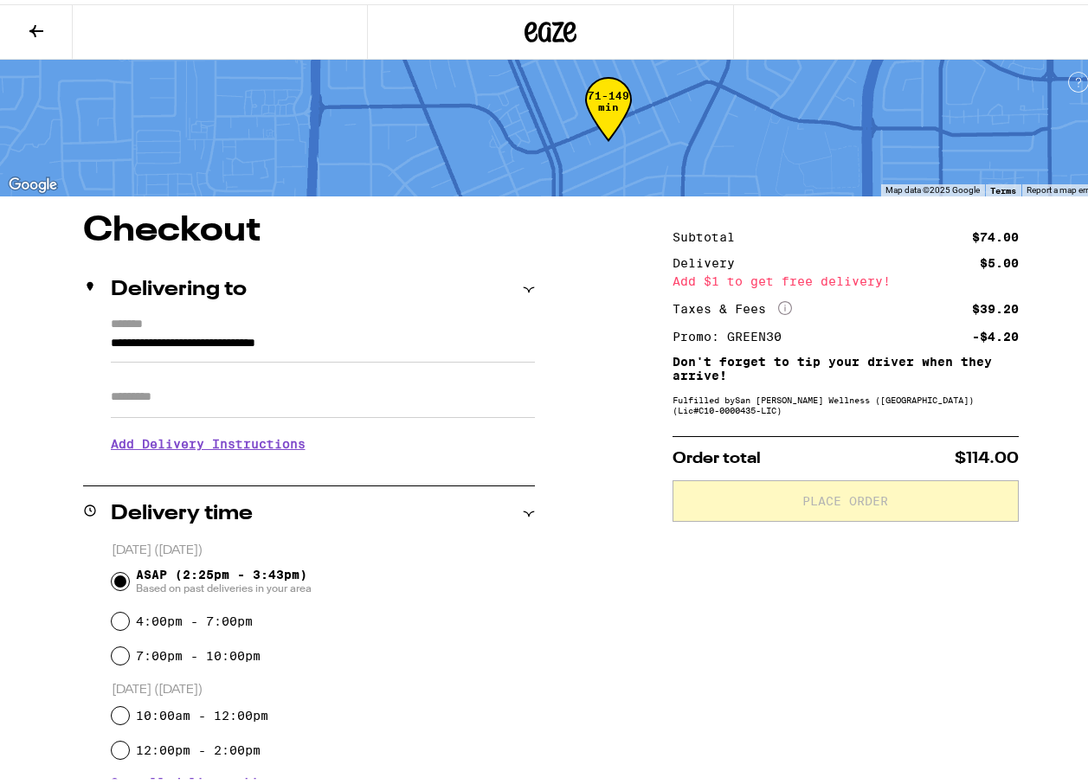
click at [212, 437] on h3 "Add Delivery Instructions" at bounding box center [323, 440] width 424 height 40
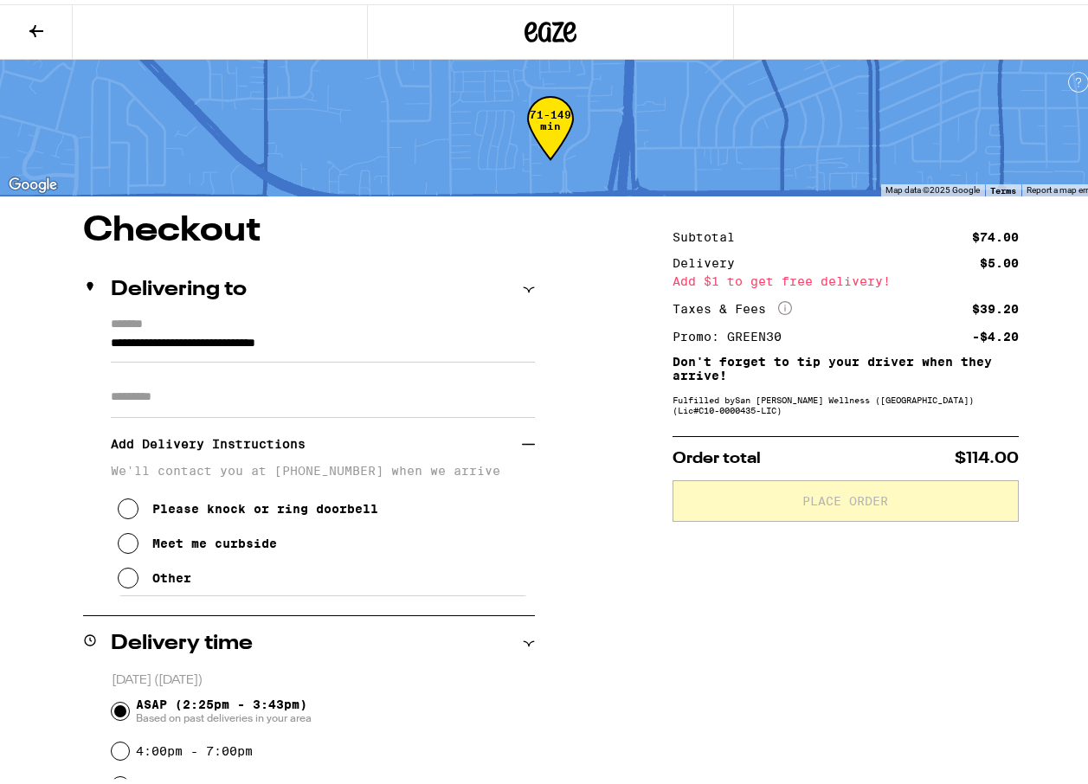
click at [199, 395] on input "Apt/Suite" at bounding box center [323, 393] width 424 height 42
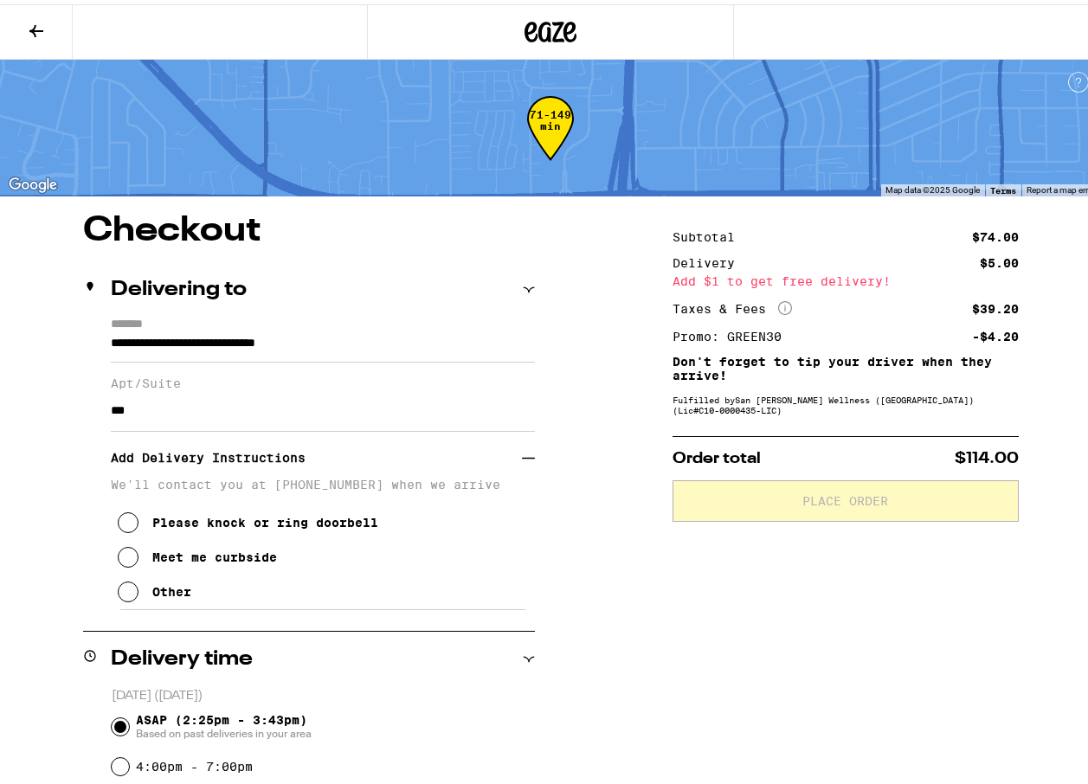
type input "***"
click at [55, 396] on div "**********" at bounding box center [550, 769] width 1101 height 1120
click at [128, 590] on icon at bounding box center [128, 587] width 21 height 21
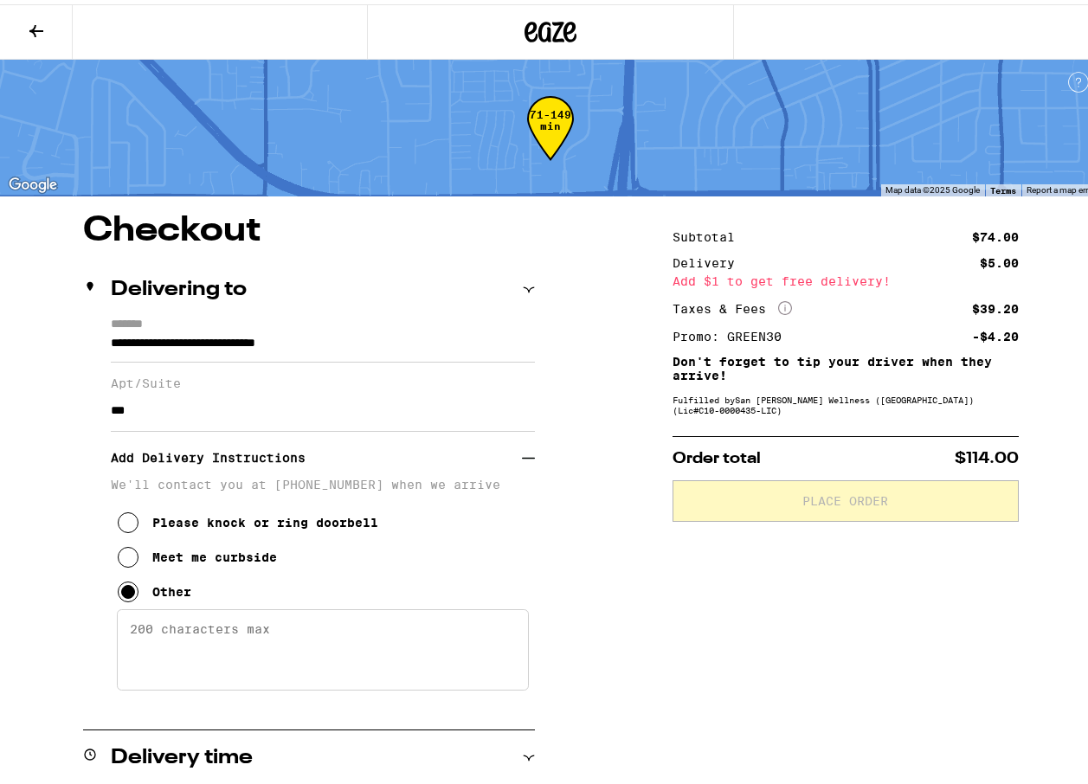
click at [174, 621] on textarea "Enter any other delivery instructions you want driver to know" at bounding box center [323, 645] width 412 height 81
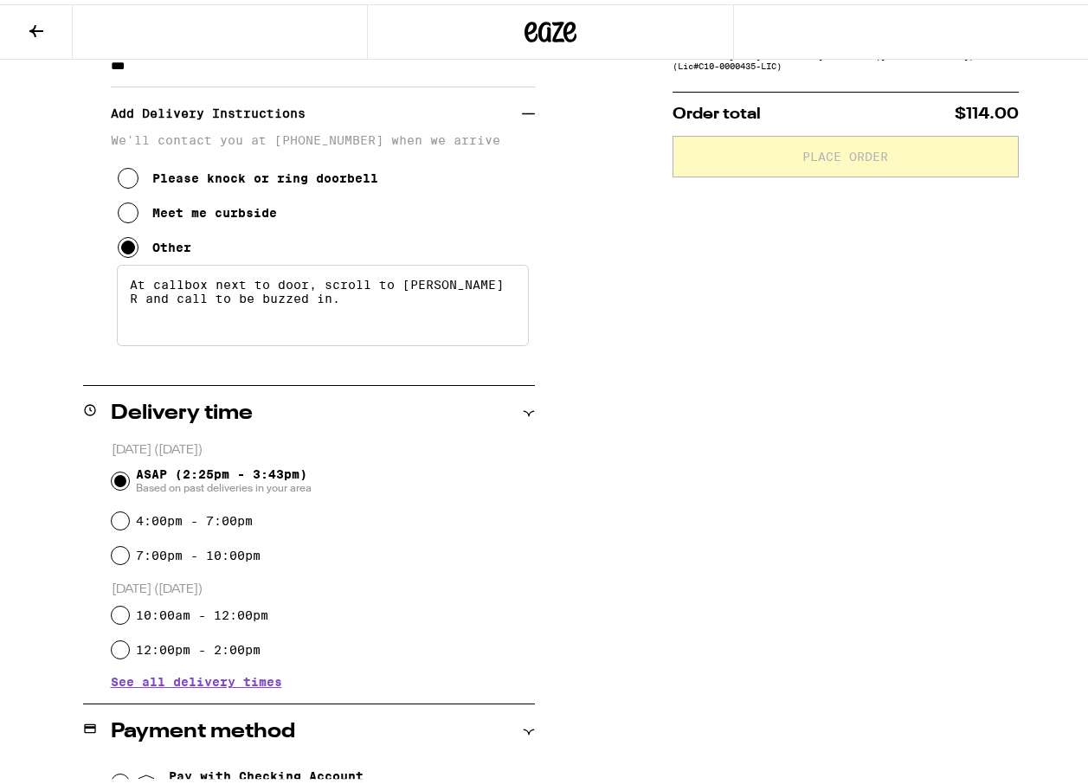
scroll to position [346, 0]
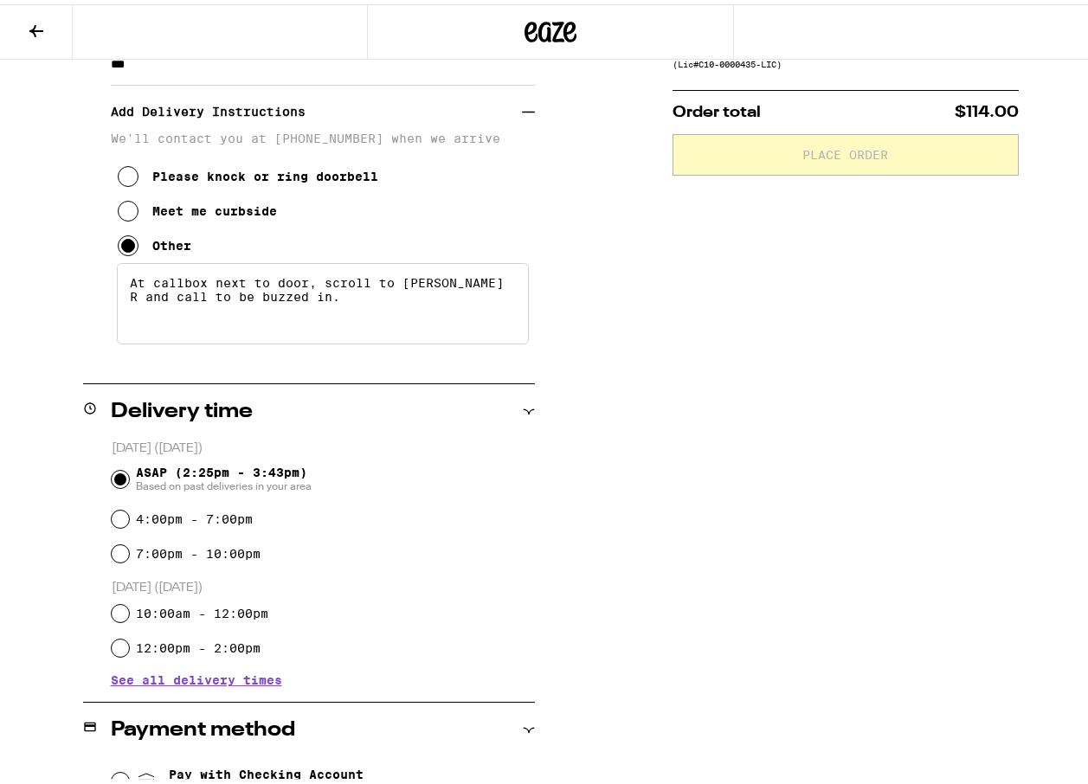
click at [402, 279] on textarea "At callbox next to door, scroll to Ogden R and call to be buzzed in." at bounding box center [323, 299] width 412 height 81
click at [460, 280] on textarea "At callbox next to door, scroll to "Ogden R and call to be buzzed in." at bounding box center [323, 299] width 412 height 81
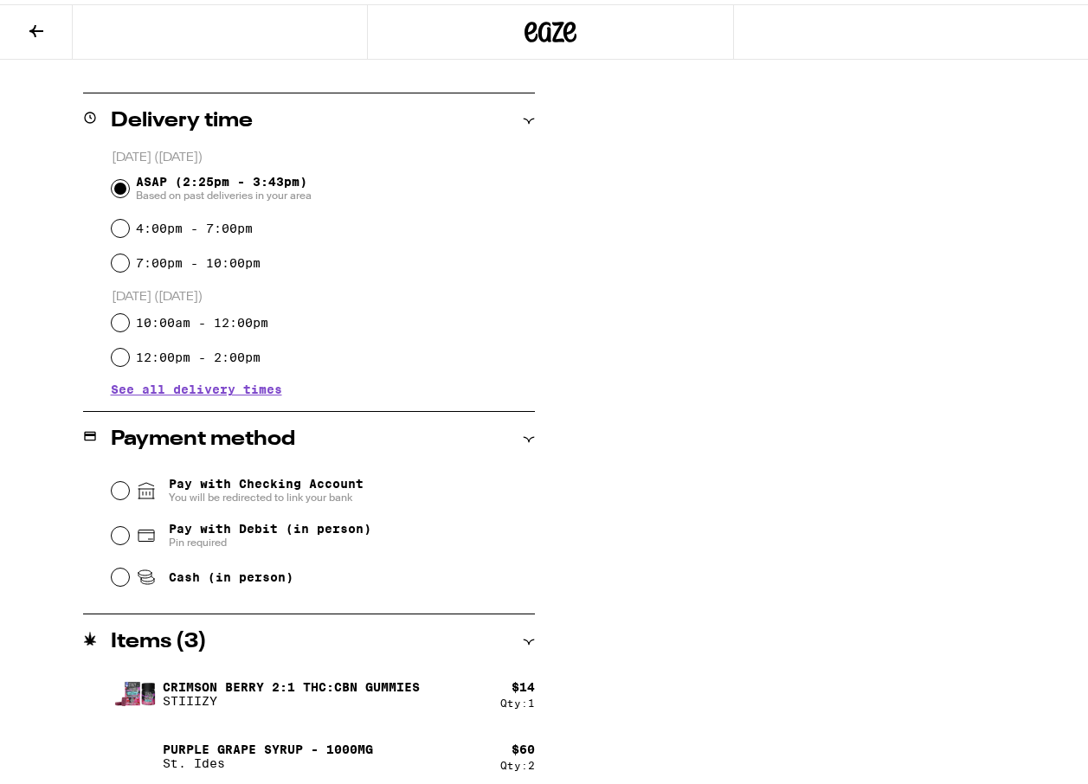
scroll to position [644, 0]
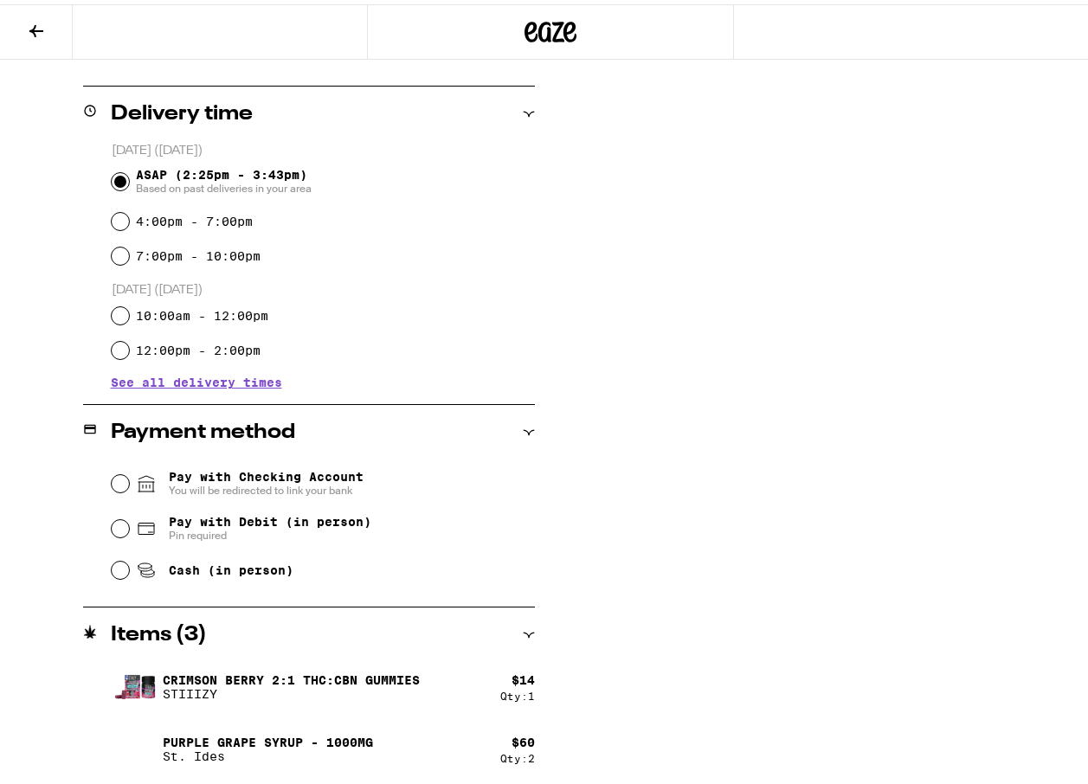
type textarea "At callbox next to door, scroll to "Ogden R" and call to be buzzed in."
click at [114, 517] on div "Pay with Debit (in person) Pin required" at bounding box center [323, 524] width 423 height 45
click at [115, 524] on input "Pay with Debit (in person) Pin required" at bounding box center [120, 524] width 17 height 17
radio input "true"
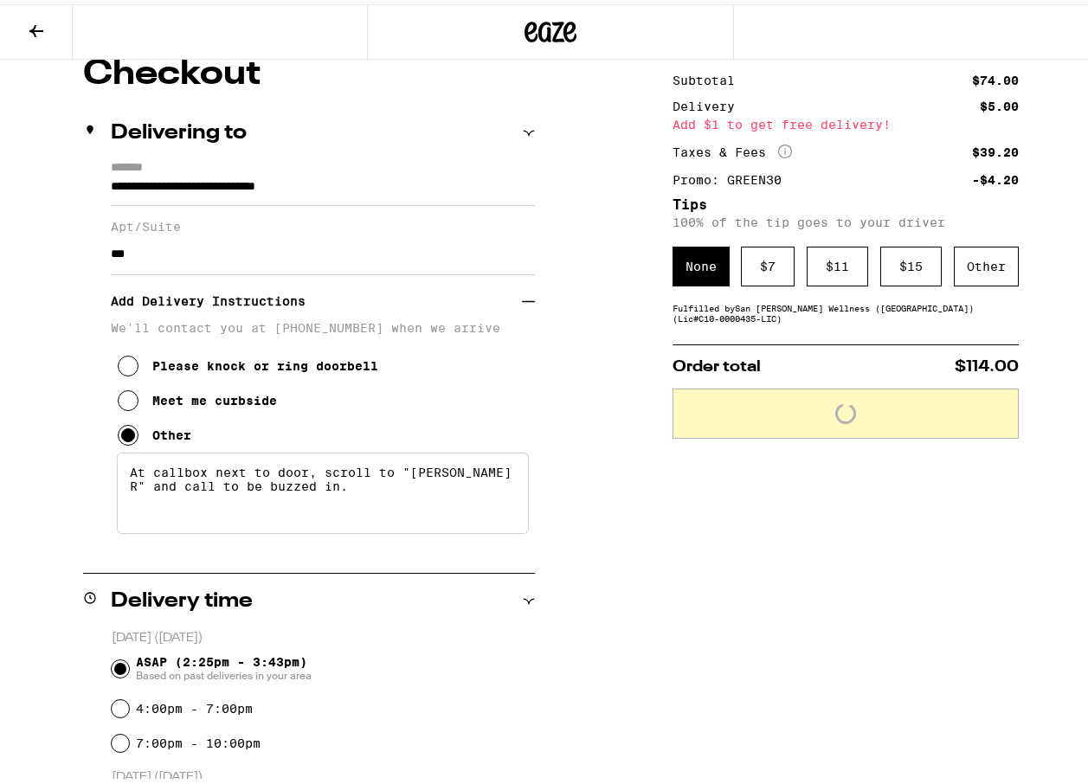
scroll to position [38, 0]
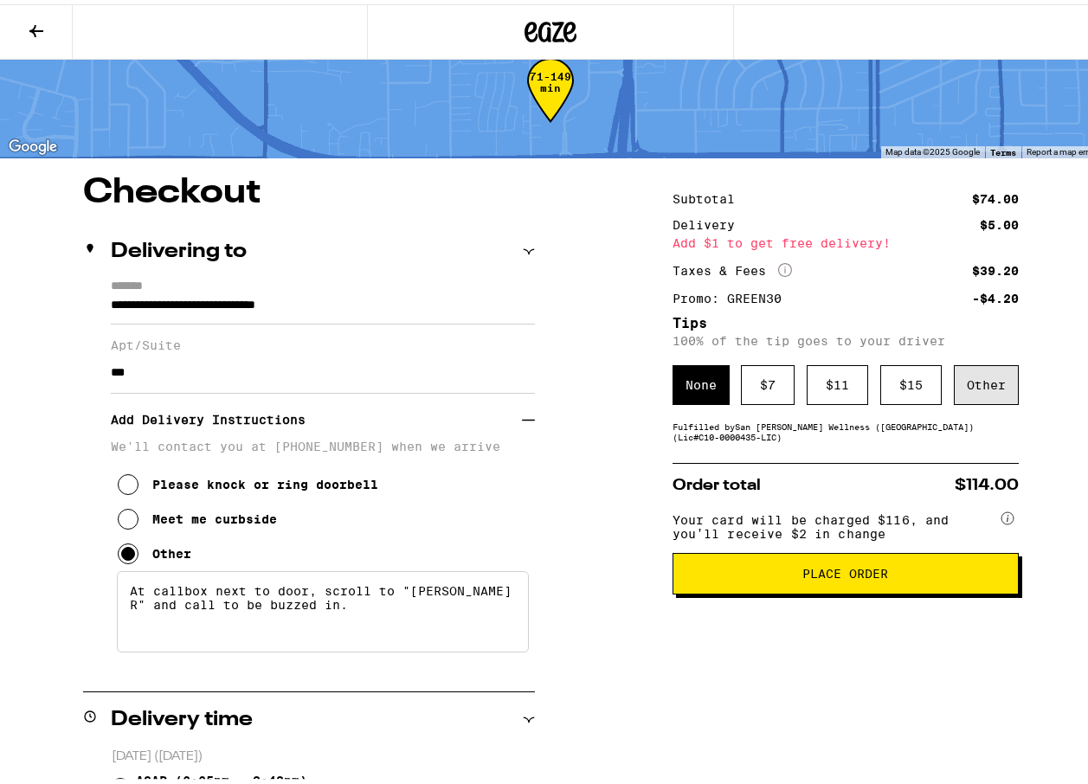
click at [994, 381] on div "Other" at bounding box center [986, 381] width 65 height 40
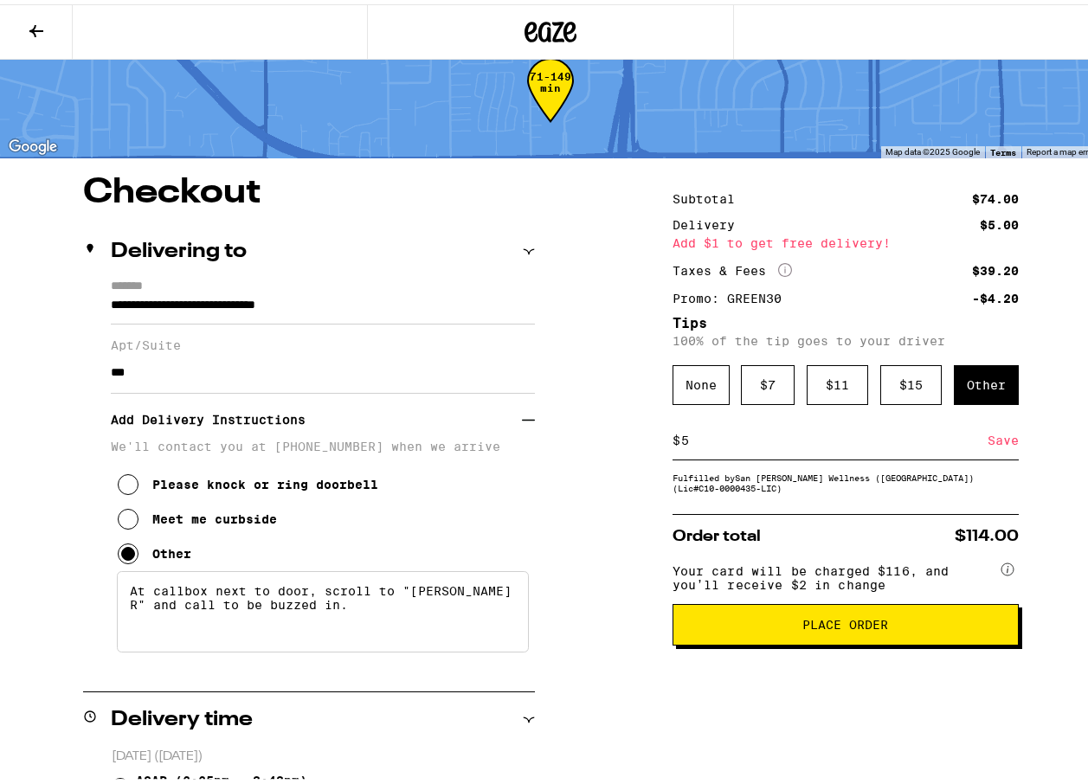
type input "5"
click at [802, 627] on span "Place Order" at bounding box center [845, 621] width 86 height 12
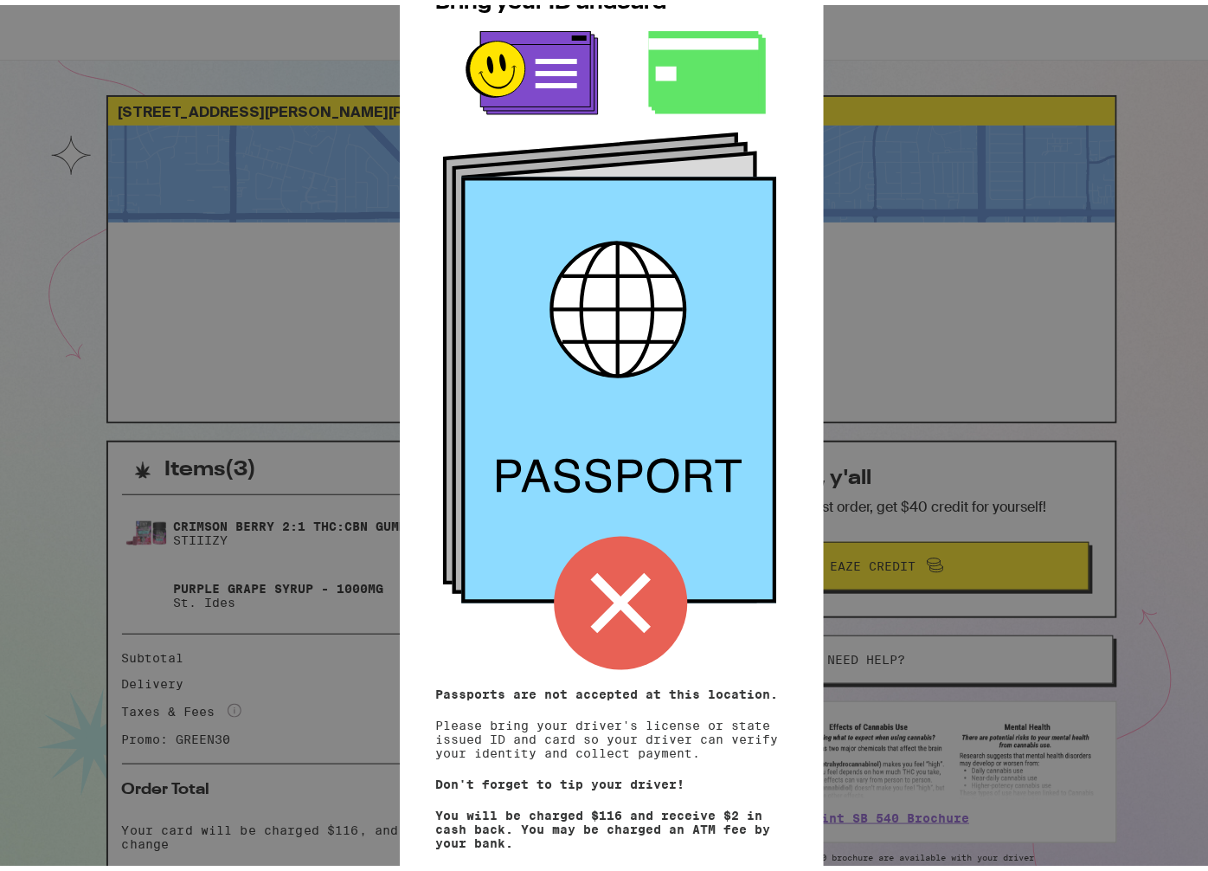
click at [32, 17] on div "Remember! Bring your ID and card Passports are not accepted at this location. P…" at bounding box center [611, 435] width 1223 height 871
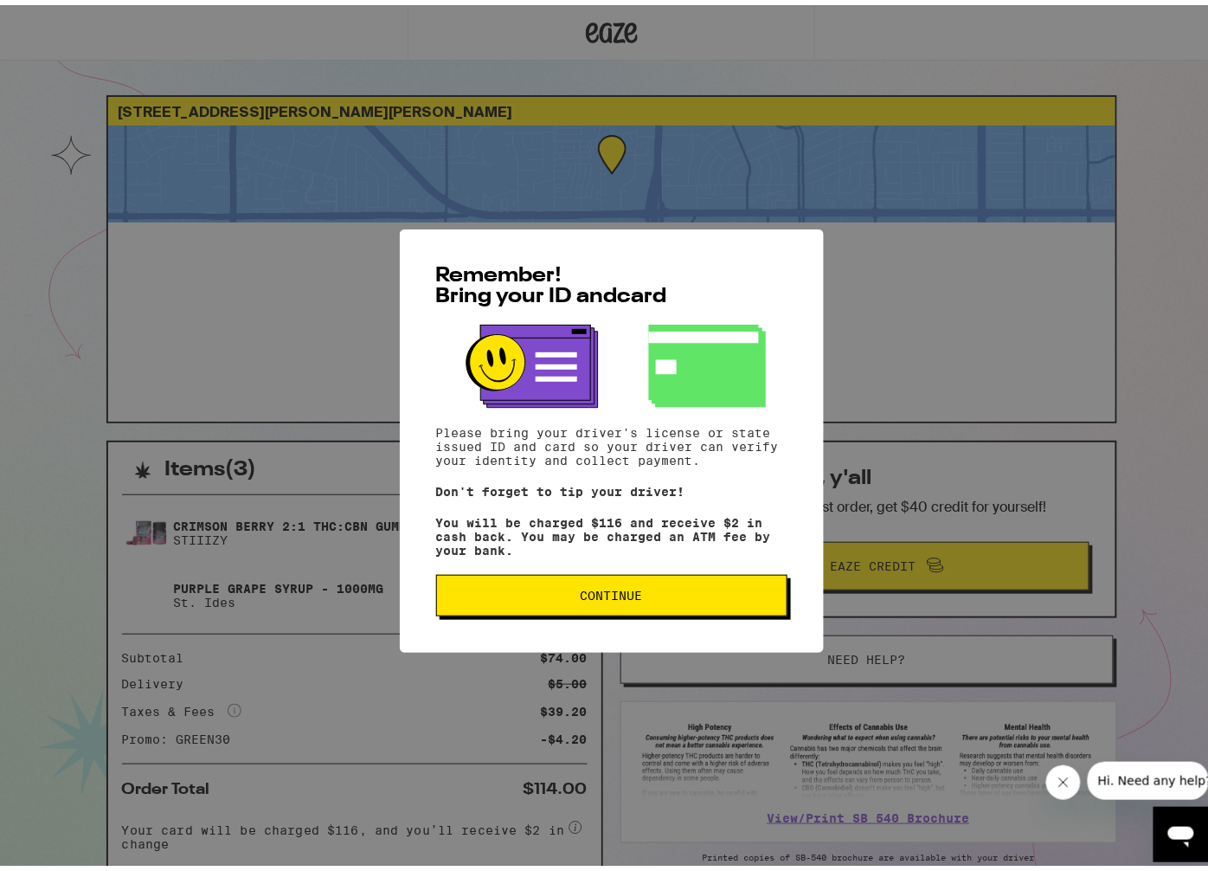
click at [594, 595] on span "Continue" at bounding box center [612, 590] width 62 height 12
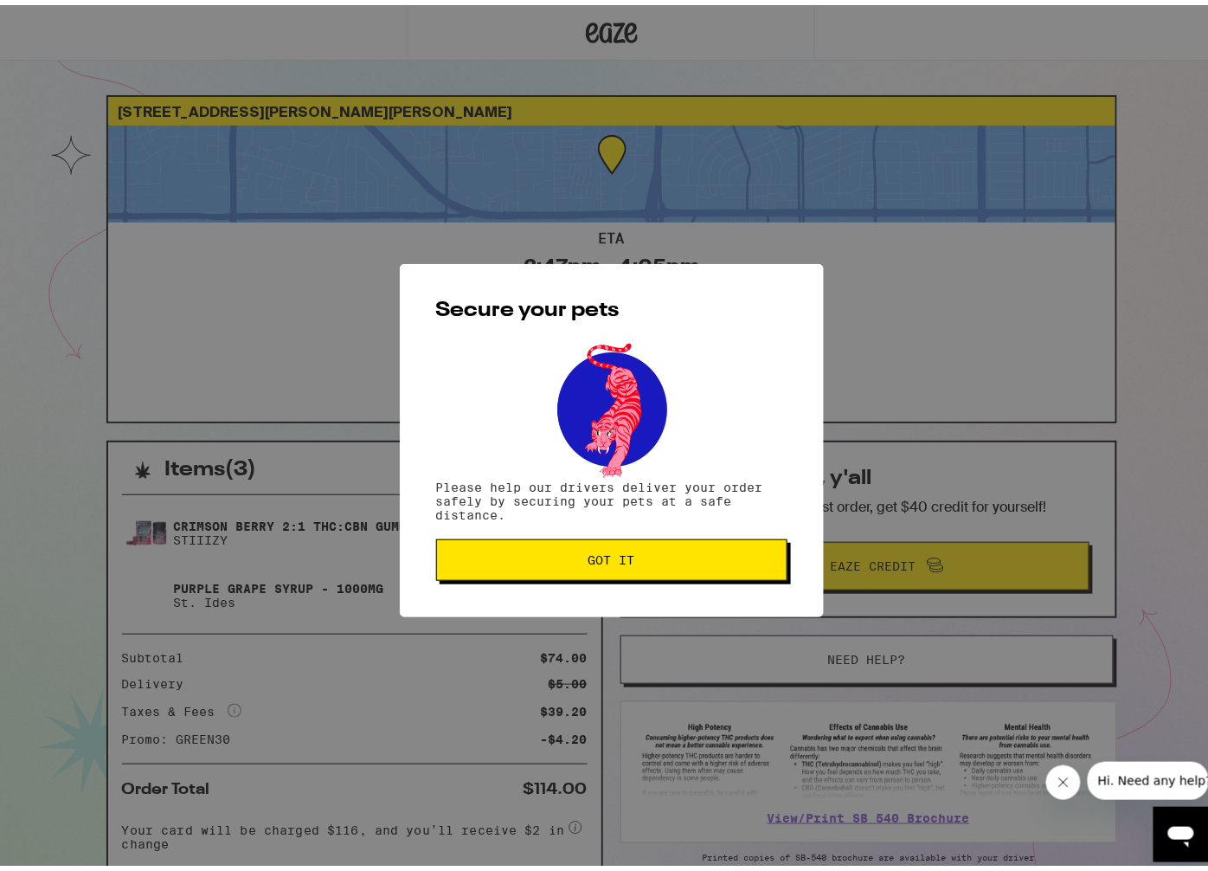
click at [589, 560] on span "Got it" at bounding box center [612, 555] width 47 height 12
